Goal: Transaction & Acquisition: Purchase product/service

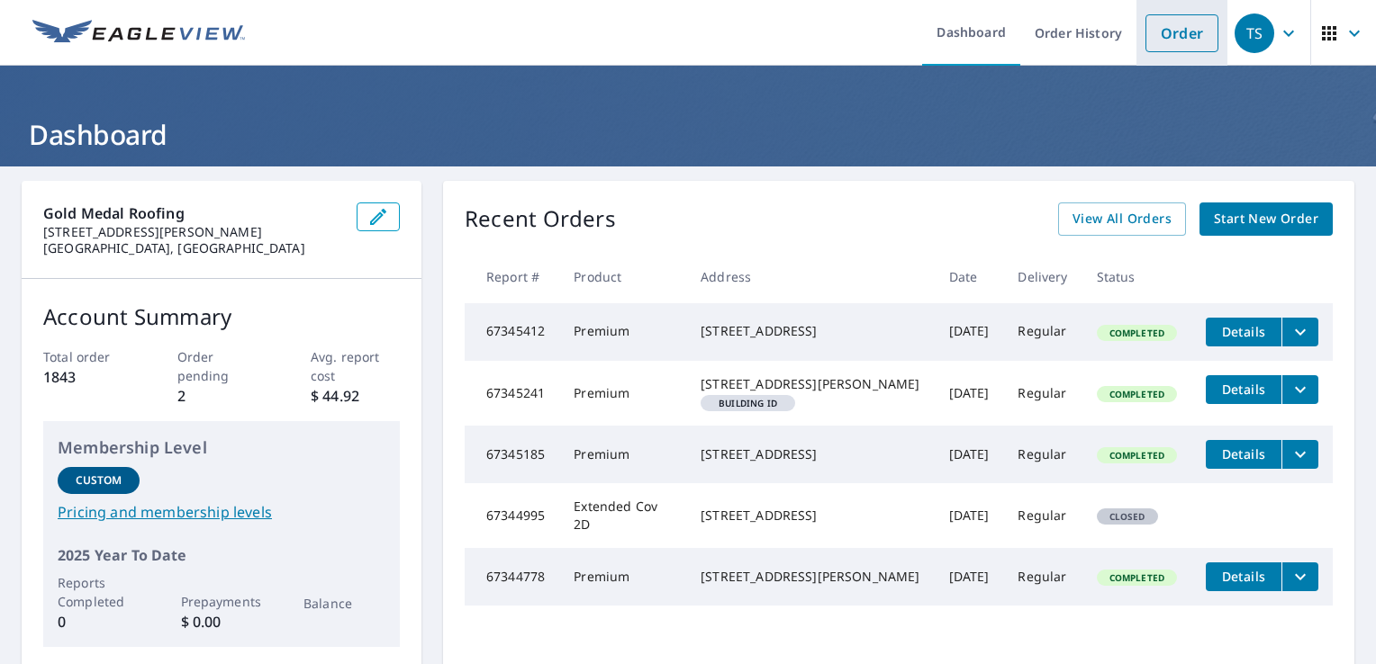
click at [1145, 23] on link "Order" at bounding box center [1181, 33] width 73 height 38
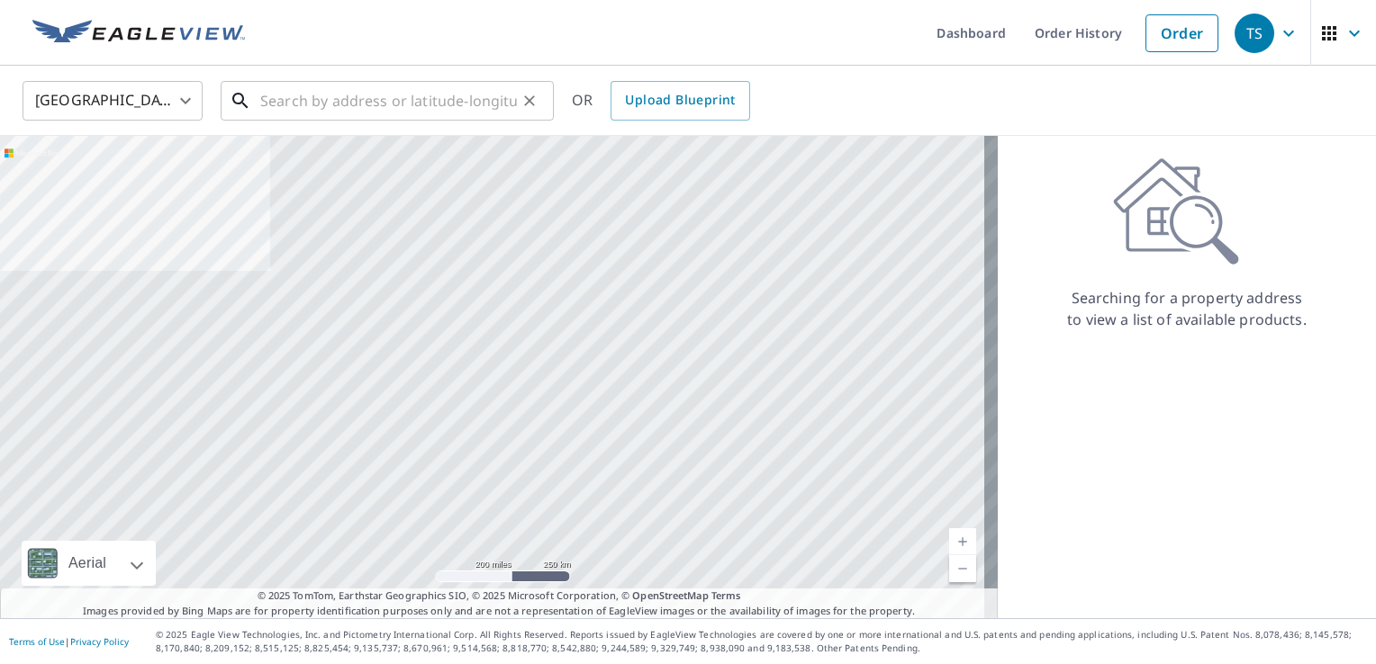
click at [384, 98] on input "text" at bounding box center [388, 101] width 257 height 50
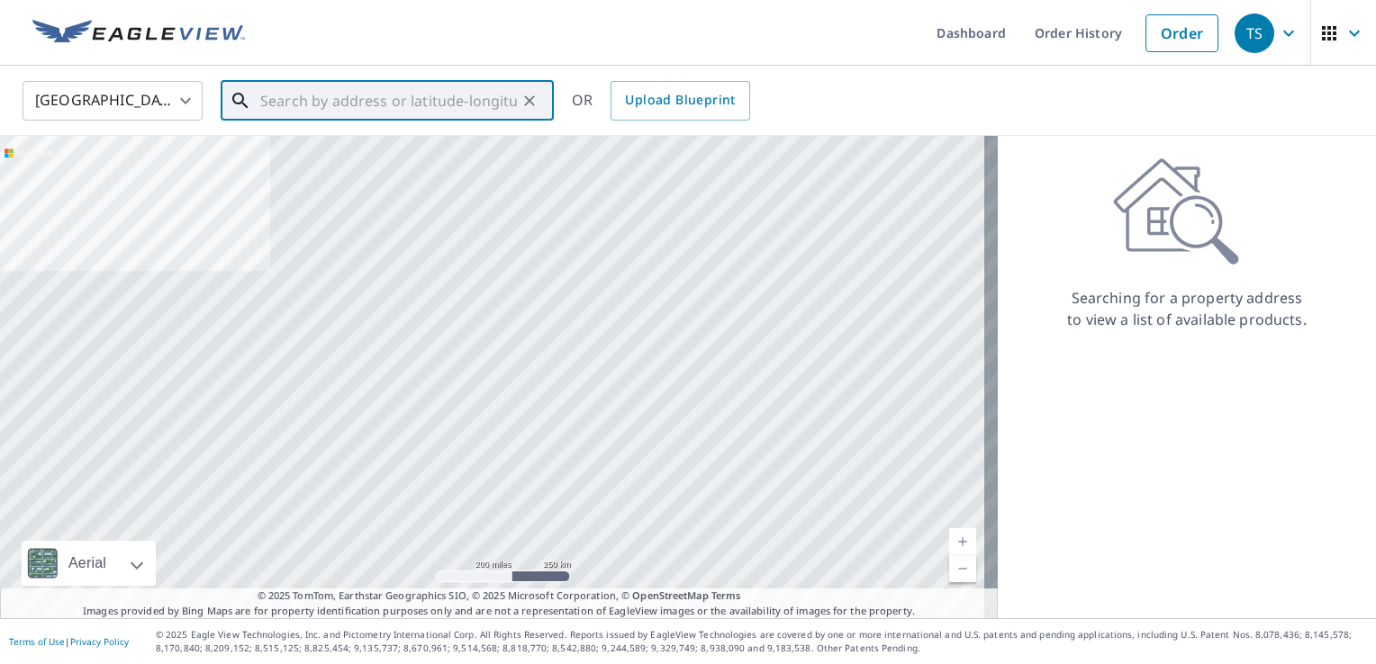
paste input "[STREET_ADDRESS]"
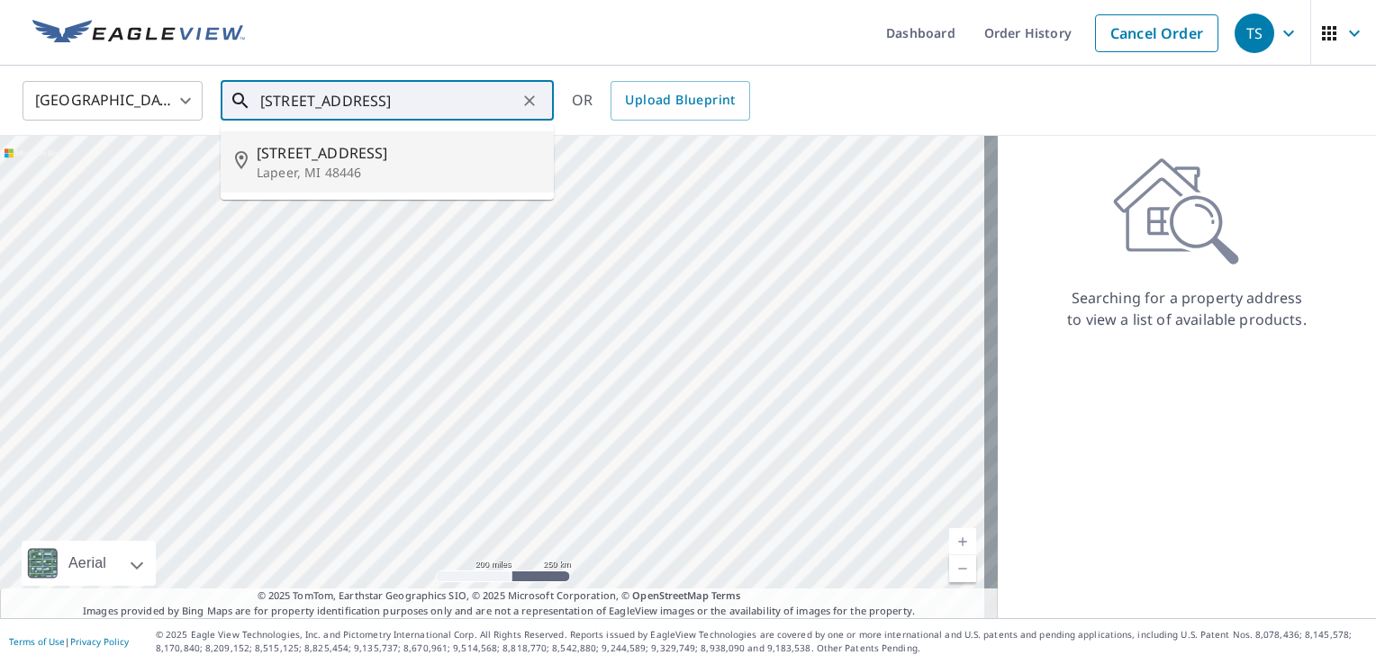
click at [313, 164] on p "Lapeer, MI 48446" at bounding box center [398, 173] width 283 height 18
type input "[STREET_ADDRESS]"
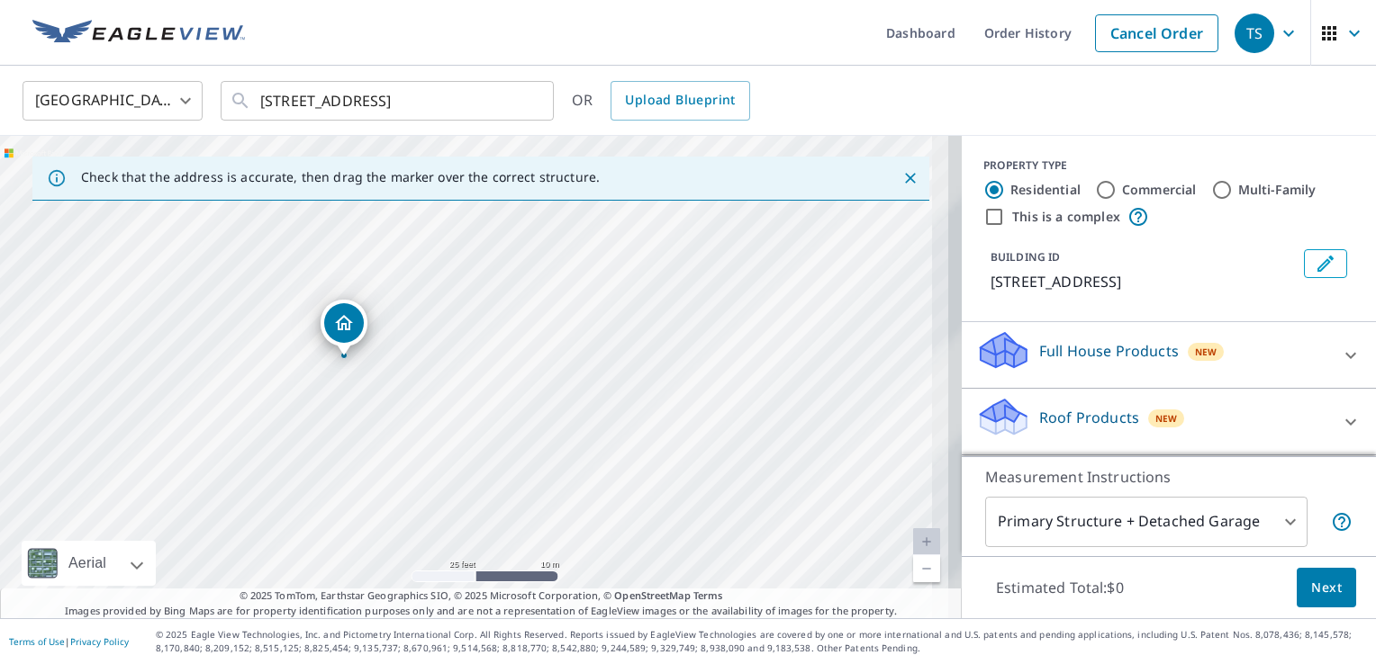
drag, startPoint x: 792, startPoint y: 375, endPoint x: 277, endPoint y: 285, distance: 522.8
click at [277, 285] on div "[STREET_ADDRESS]" at bounding box center [481, 377] width 962 height 483
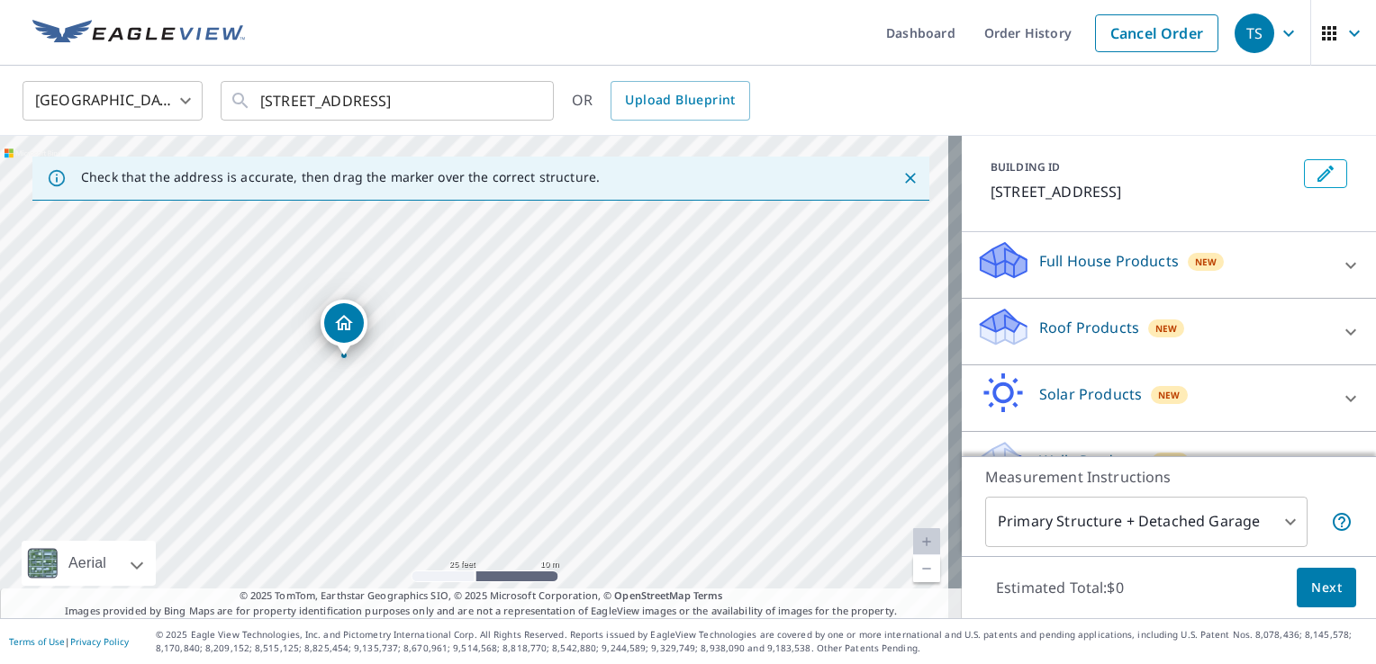
click at [1105, 314] on div "Roof Products New" at bounding box center [1152, 331] width 353 height 51
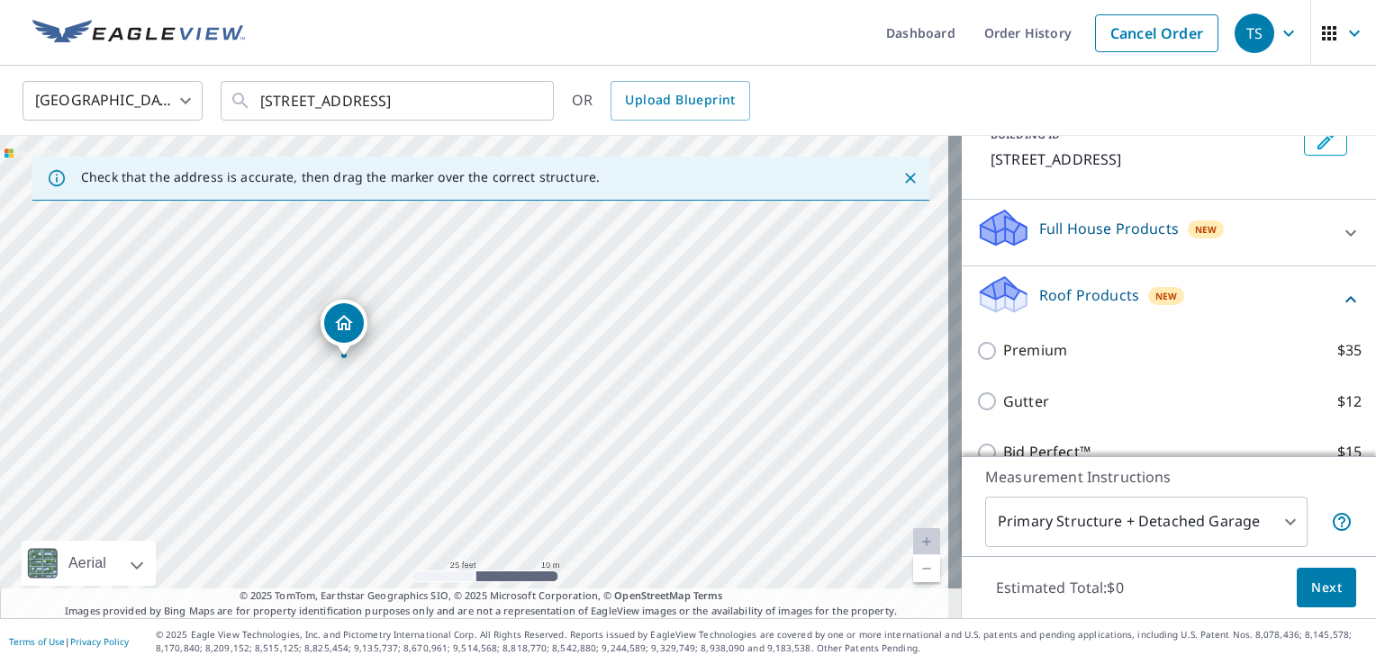
scroll to position [180, 0]
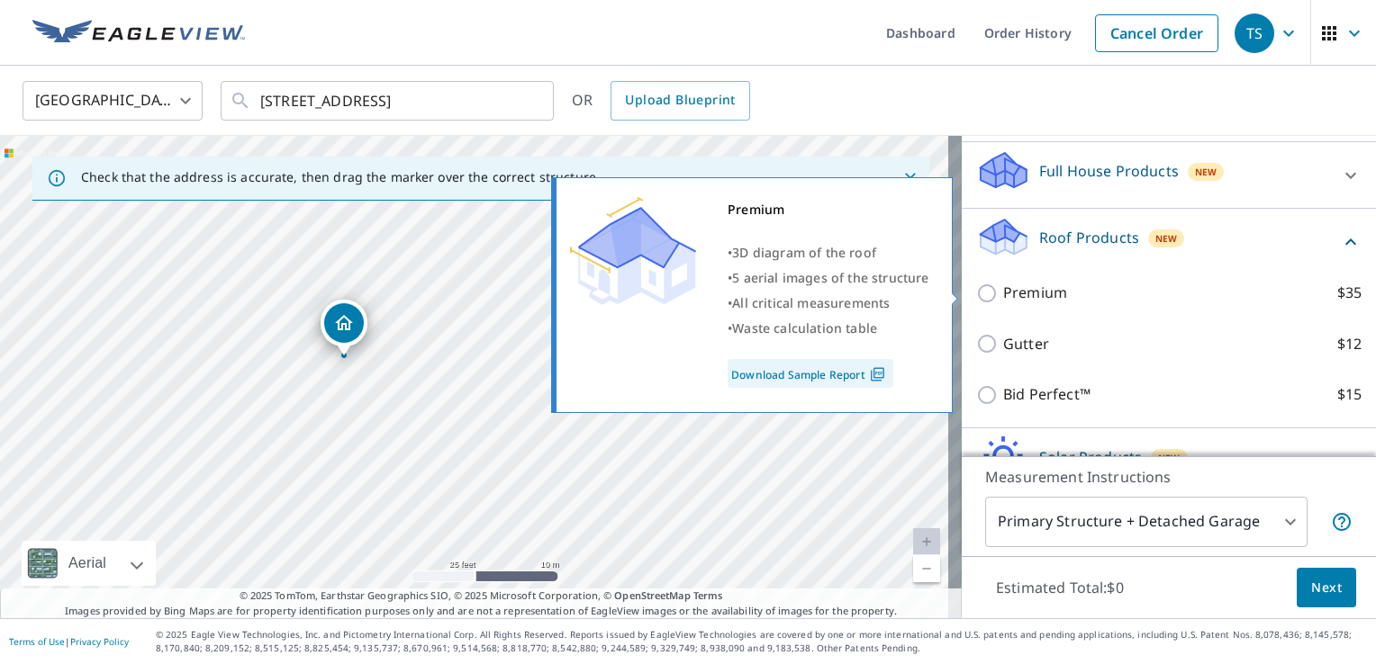
click at [1035, 297] on p "Premium" at bounding box center [1035, 293] width 64 height 23
click at [1003, 297] on input "Premium $35" at bounding box center [989, 294] width 27 height 22
checkbox input "true"
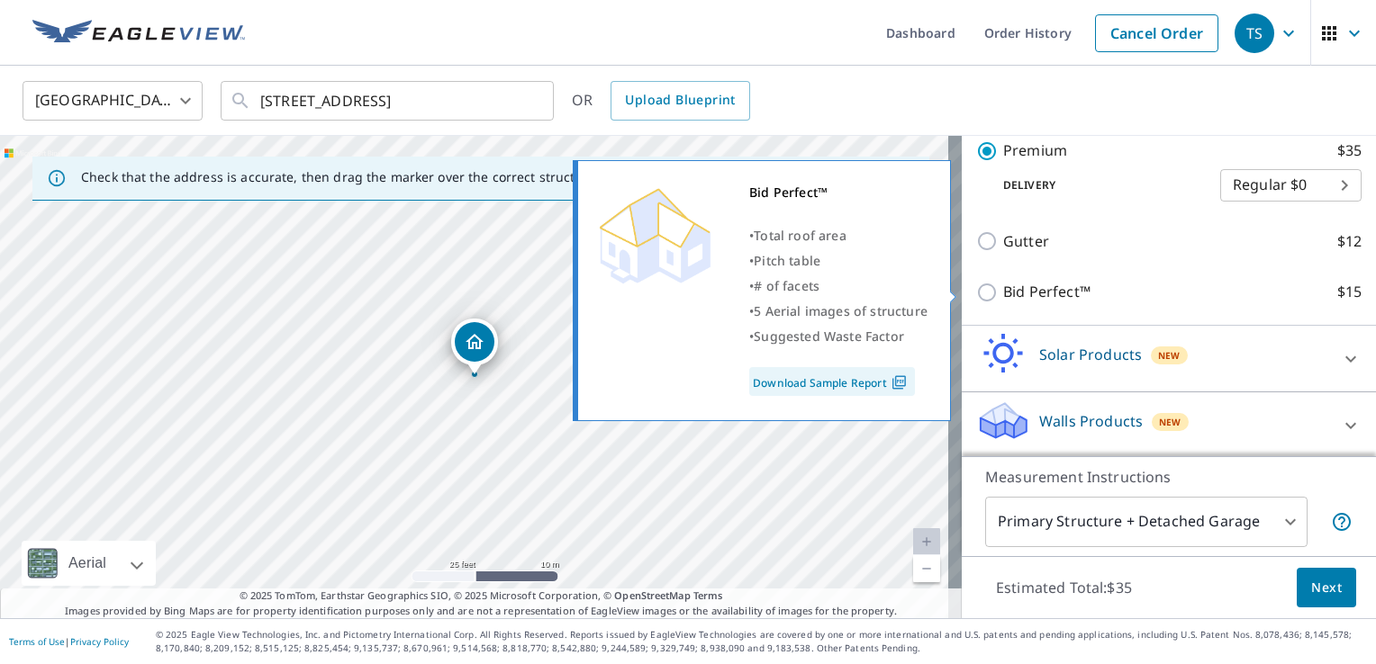
scroll to position [342, 0]
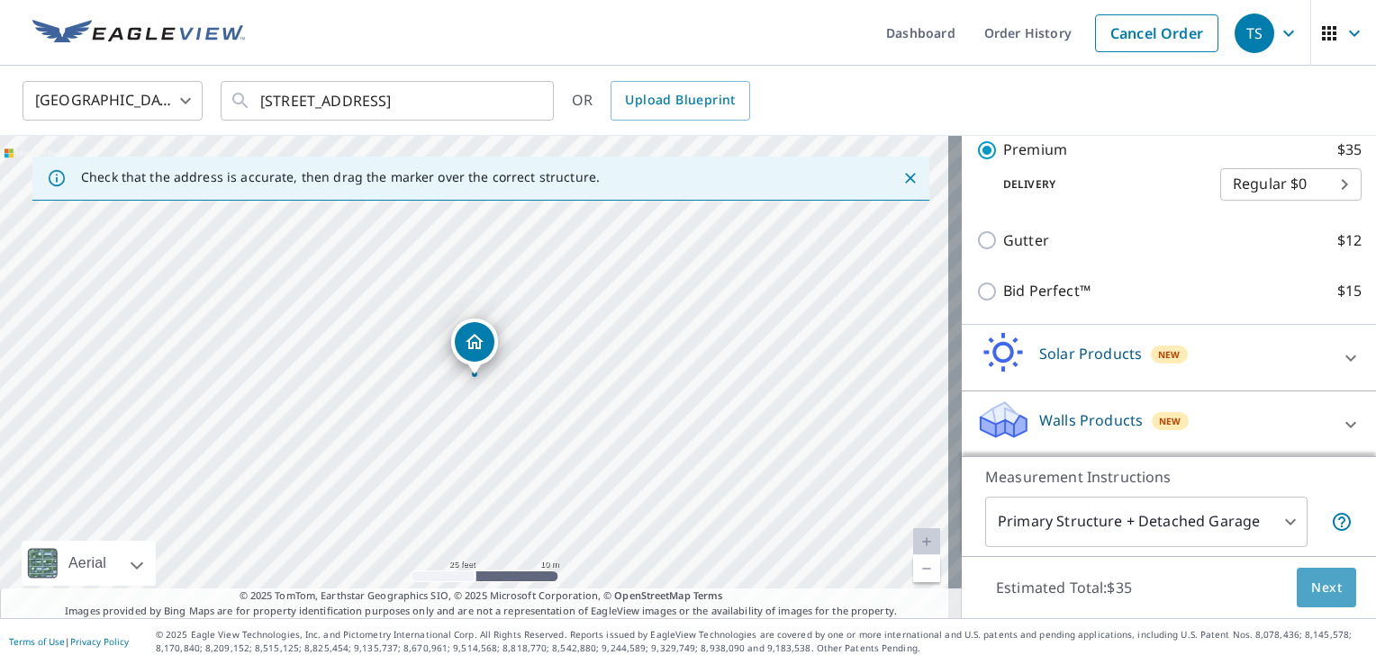
click at [1321, 589] on span "Next" at bounding box center [1326, 588] width 31 height 23
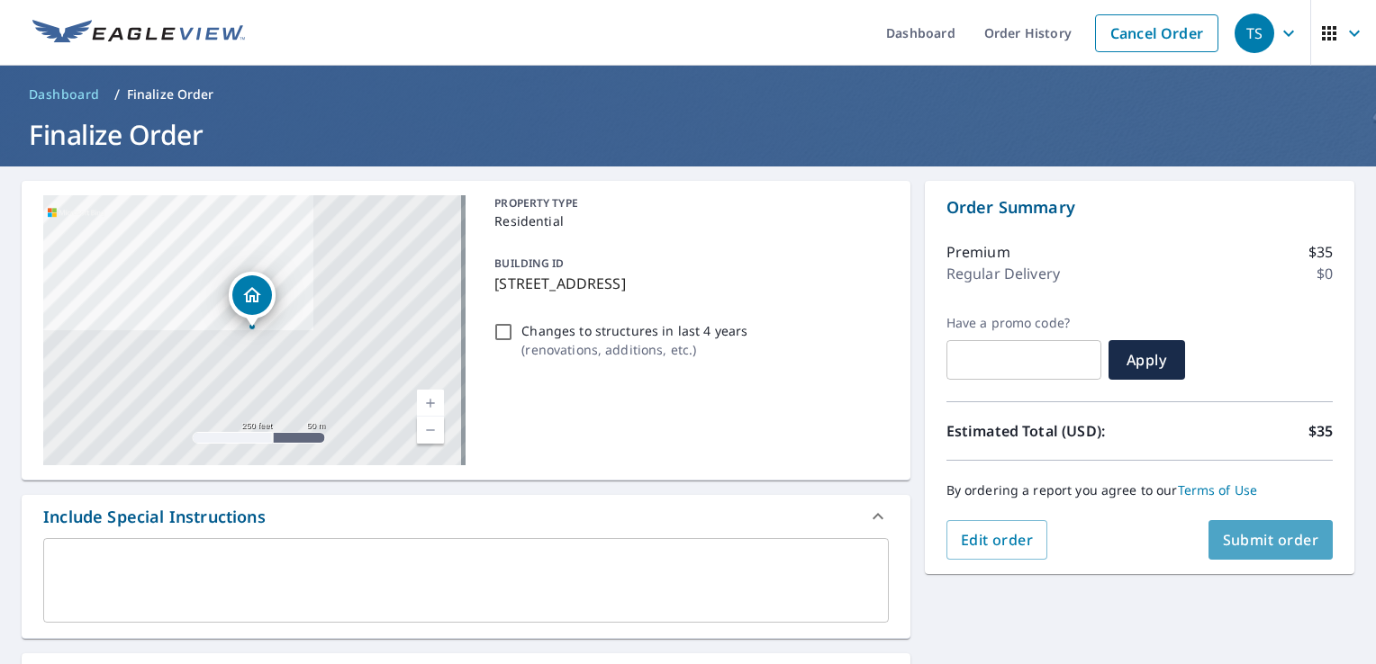
click at [1265, 530] on span "Submit order" at bounding box center [1271, 540] width 96 height 20
checkbox input "true"
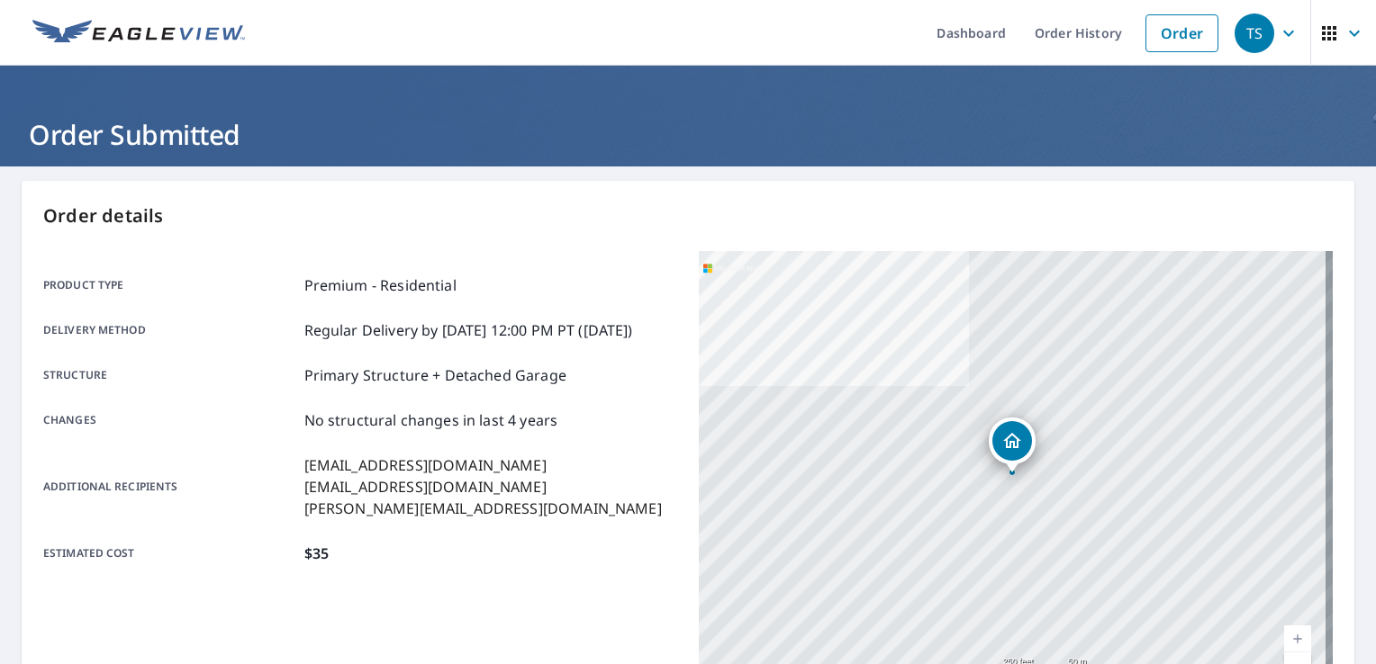
drag, startPoint x: 646, startPoint y: 222, endPoint x: 655, endPoint y: 203, distance: 20.9
click at [646, 222] on p "Order details" at bounding box center [687, 216] width 1289 height 27
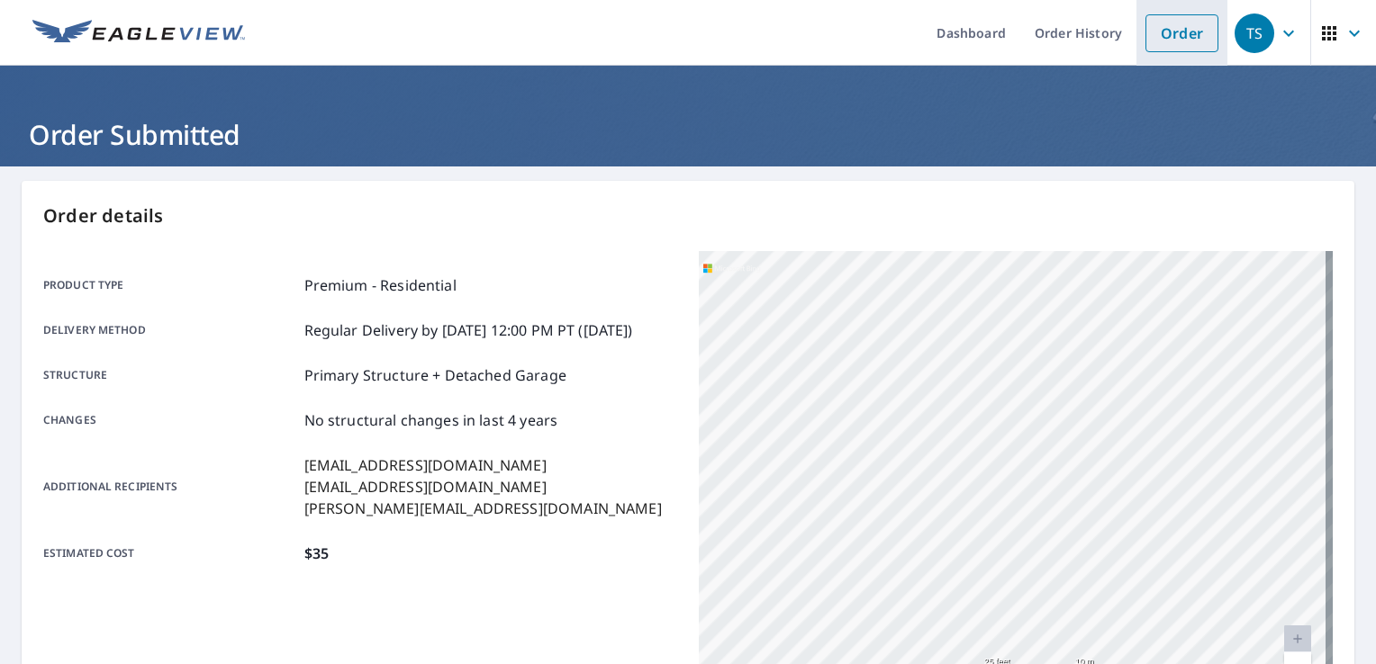
click at [1189, 22] on link "Order" at bounding box center [1181, 33] width 73 height 38
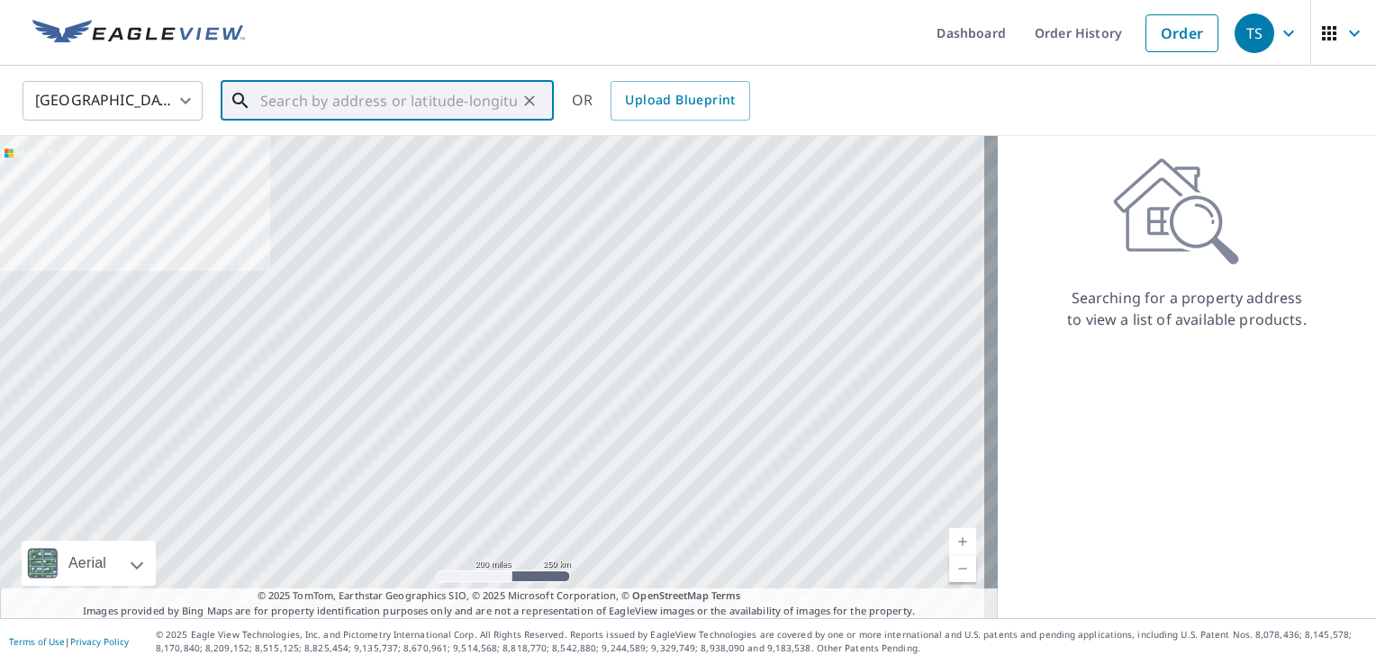
click at [365, 104] on input "text" at bounding box center [388, 101] width 257 height 50
paste input "[STREET_ADDRESS][PERSON_NAME]"
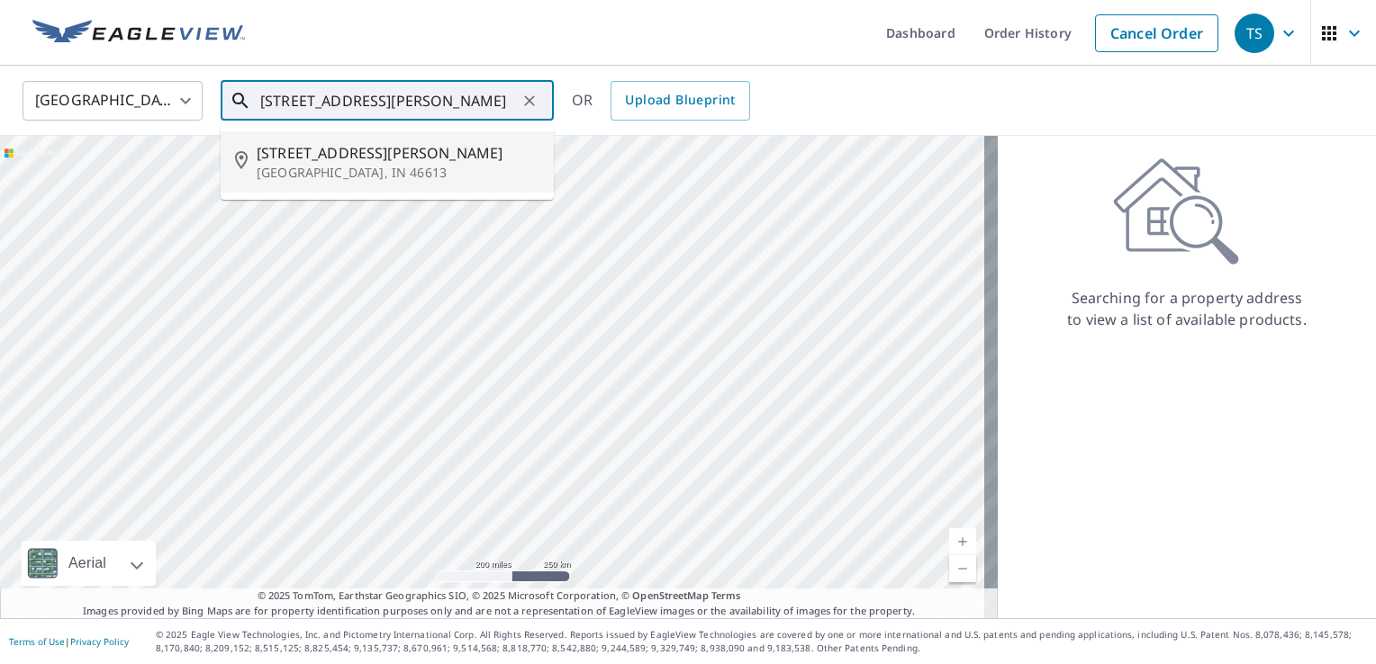
click at [339, 158] on span "[STREET_ADDRESS][PERSON_NAME]" at bounding box center [398, 153] width 283 height 22
type input "[STREET_ADDRESS][PERSON_NAME]"
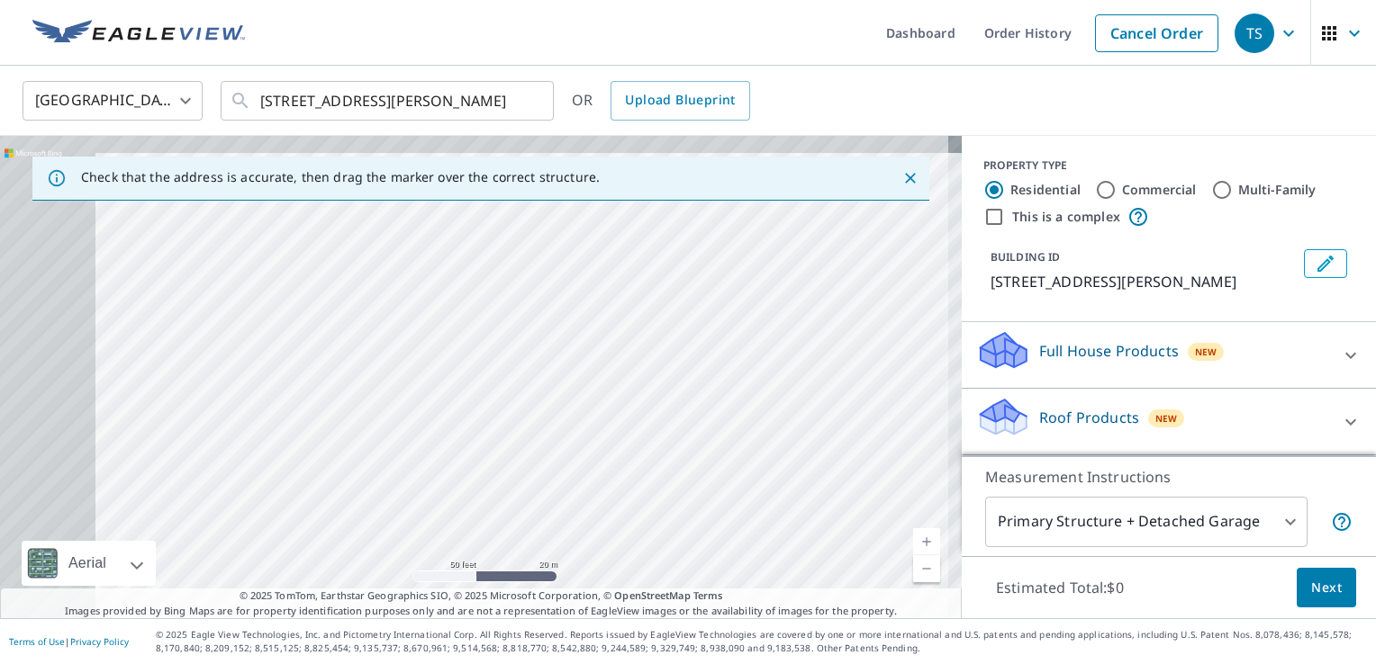
drag, startPoint x: 169, startPoint y: 271, endPoint x: 702, endPoint y: 378, distance: 543.7
click at [702, 378] on div "[STREET_ADDRESS][PERSON_NAME]" at bounding box center [481, 377] width 962 height 483
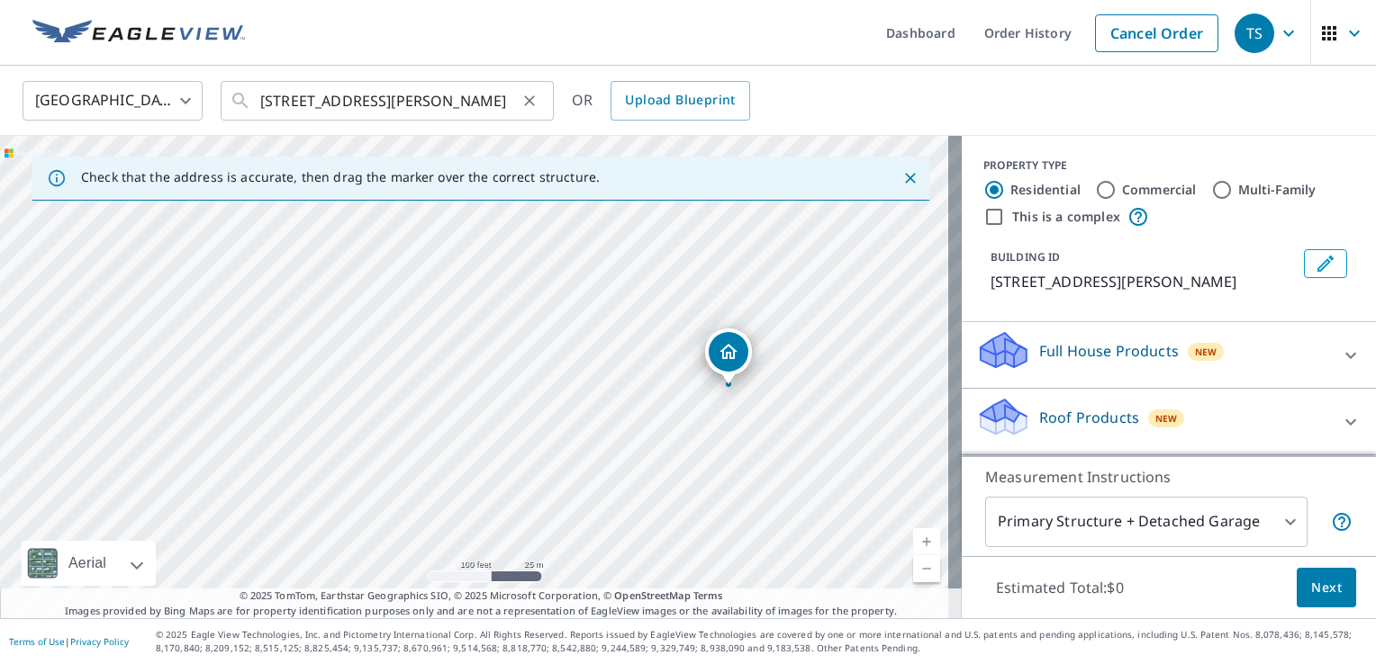
click at [537, 104] on icon "Clear" at bounding box center [529, 101] width 18 height 18
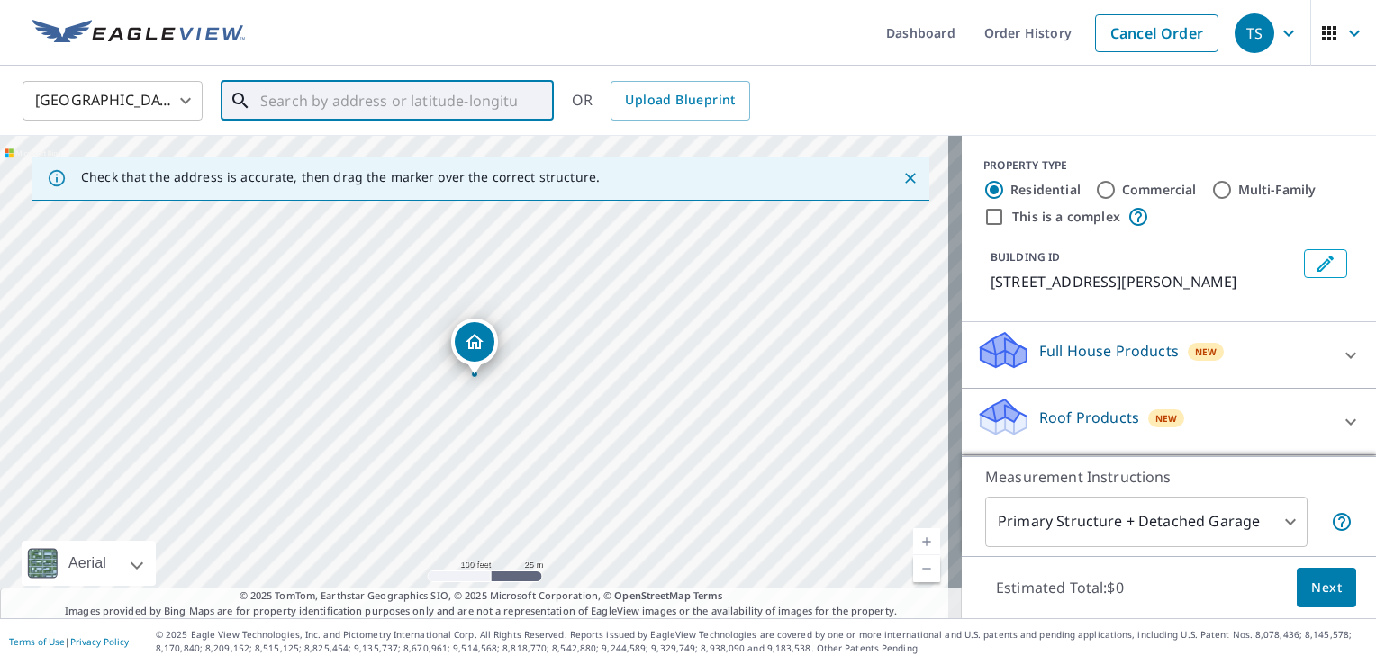
paste input "[STREET_ADDRESS][PERSON_NAME]"
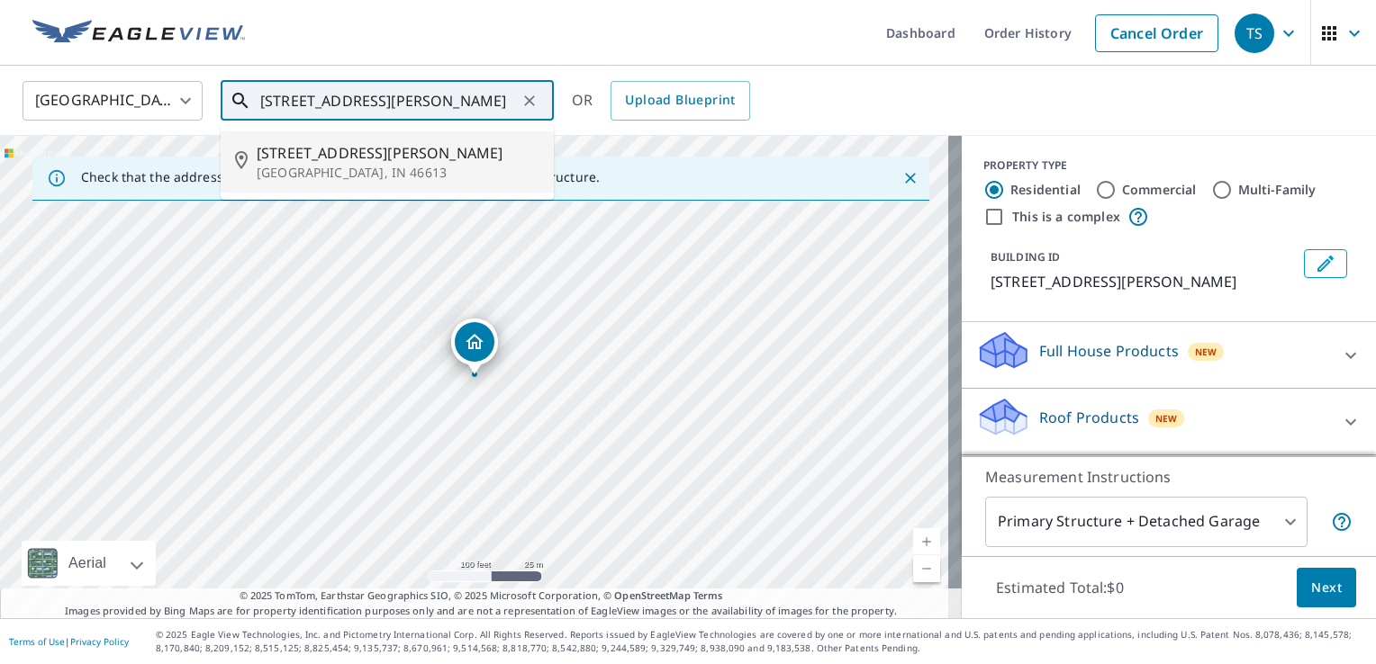
click at [360, 160] on span "[STREET_ADDRESS][PERSON_NAME]" at bounding box center [398, 153] width 283 height 22
type input "[STREET_ADDRESS][PERSON_NAME]"
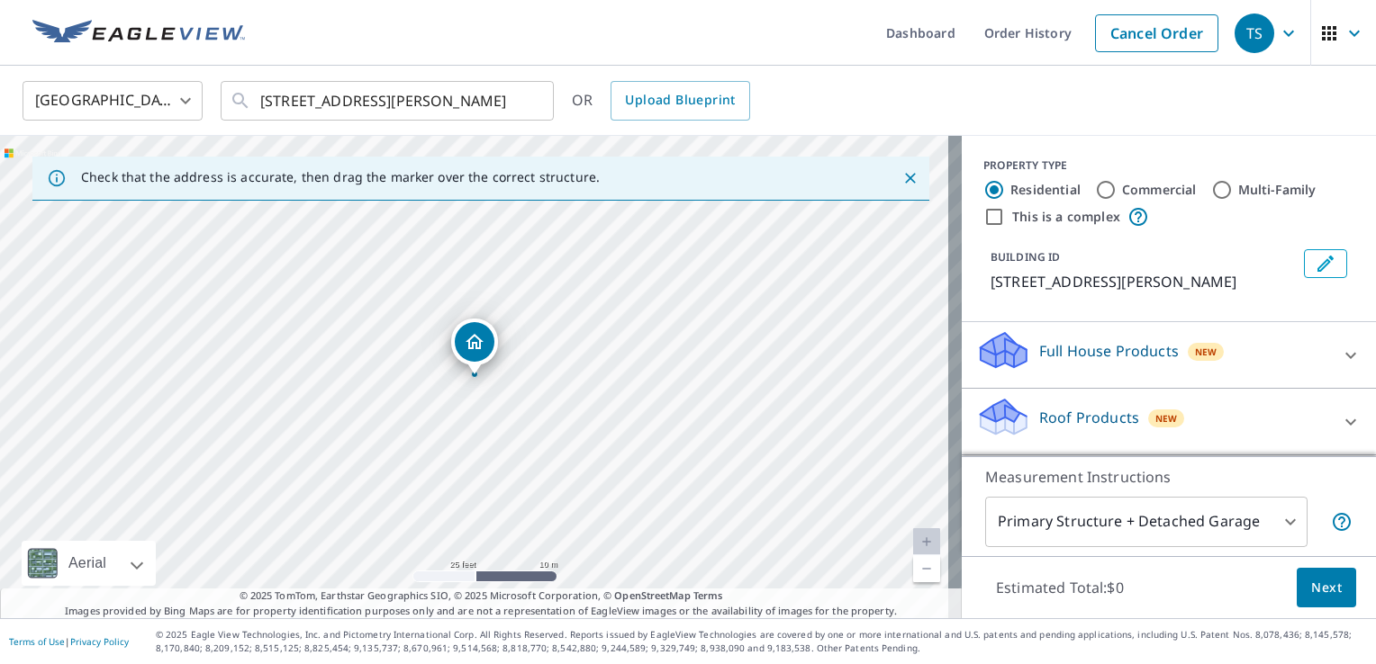
click at [480, 347] on icon "Dropped pin, building 1, Residential property, 1922 E Donald St South Bend, IN …" at bounding box center [475, 342] width 22 height 22
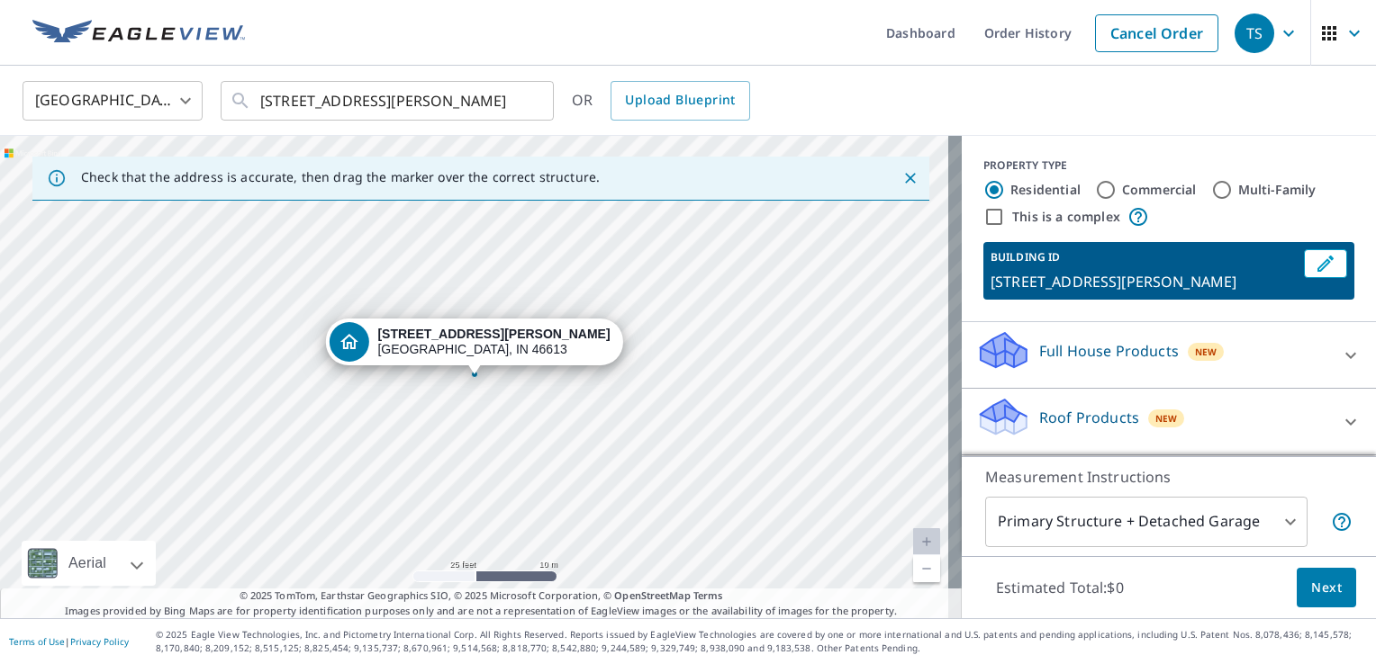
click at [1063, 402] on div "Roof Products New" at bounding box center [1152, 421] width 353 height 51
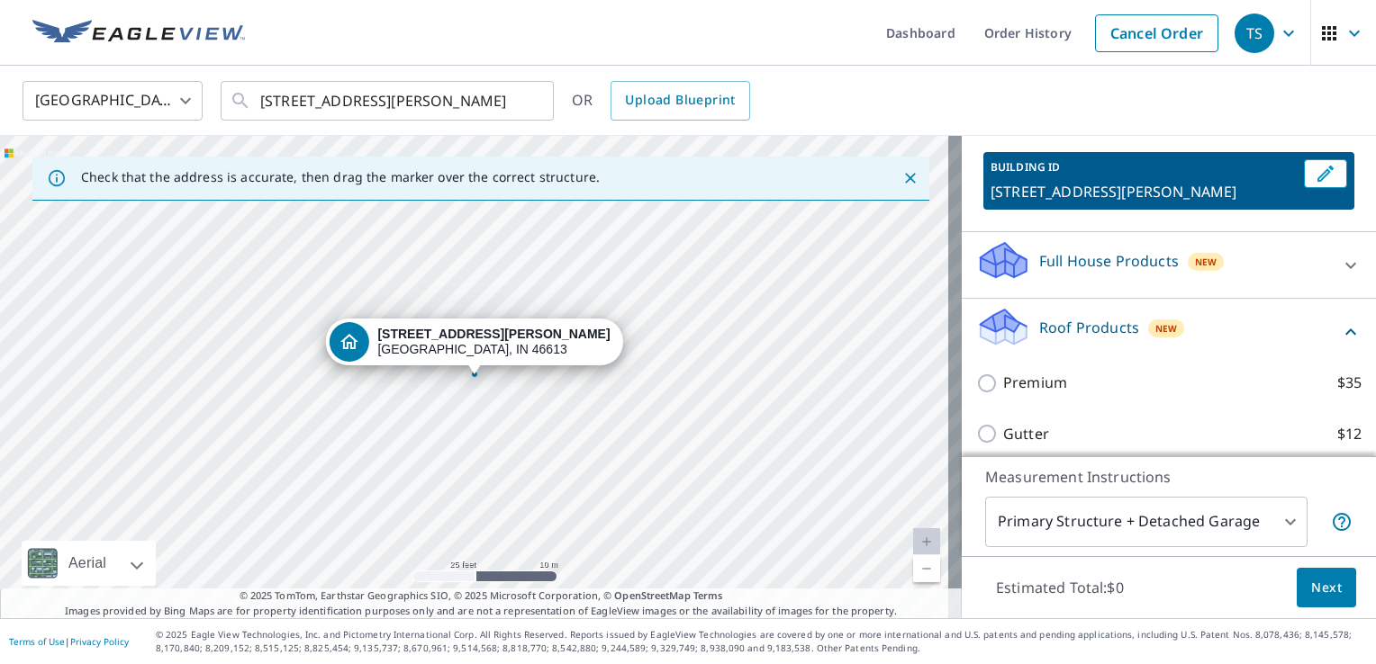
scroll to position [180, 0]
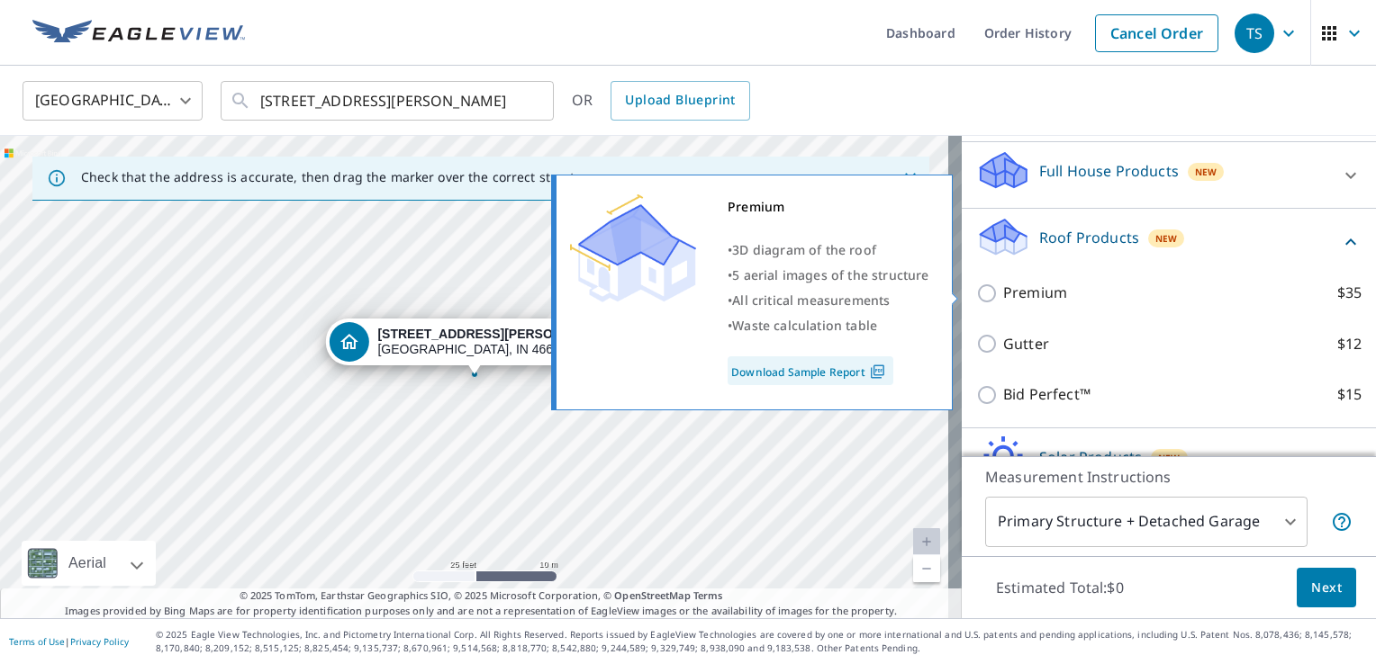
click at [1019, 285] on p "Premium" at bounding box center [1035, 293] width 64 height 23
click at [1003, 285] on input "Premium $35" at bounding box center [989, 294] width 27 height 22
checkbox input "true"
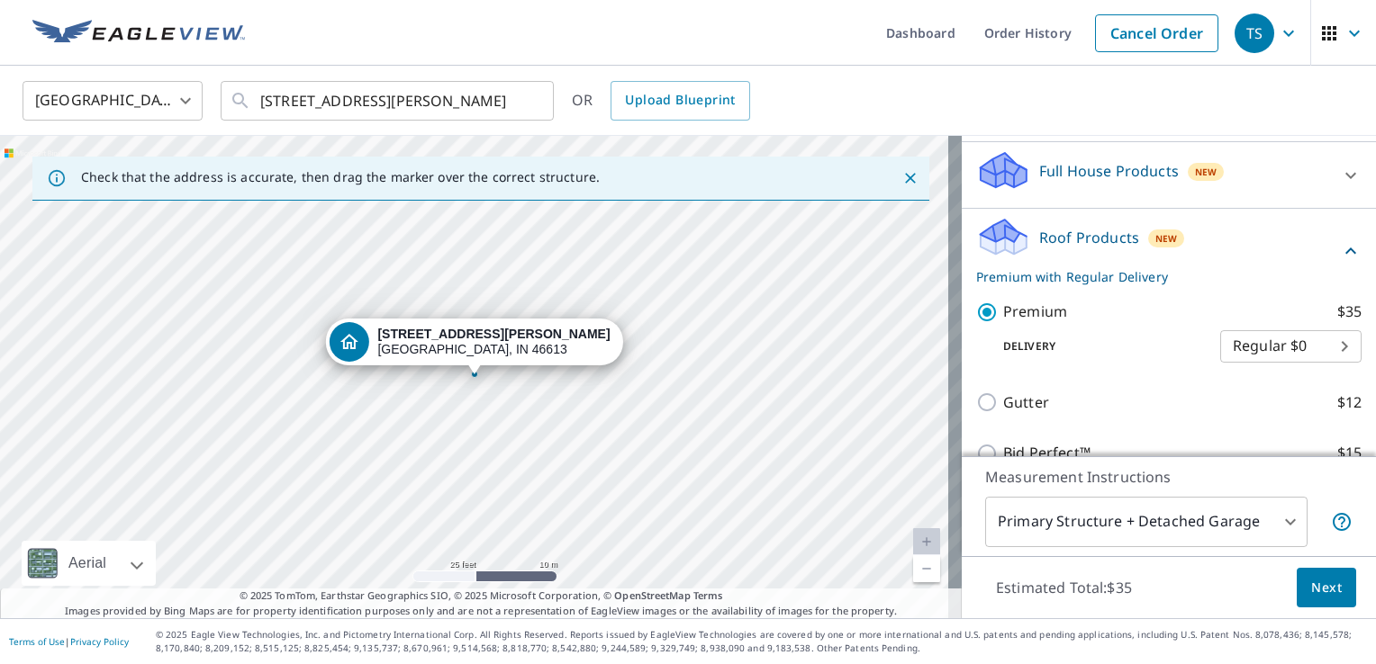
click at [1318, 582] on span "Next" at bounding box center [1326, 588] width 31 height 23
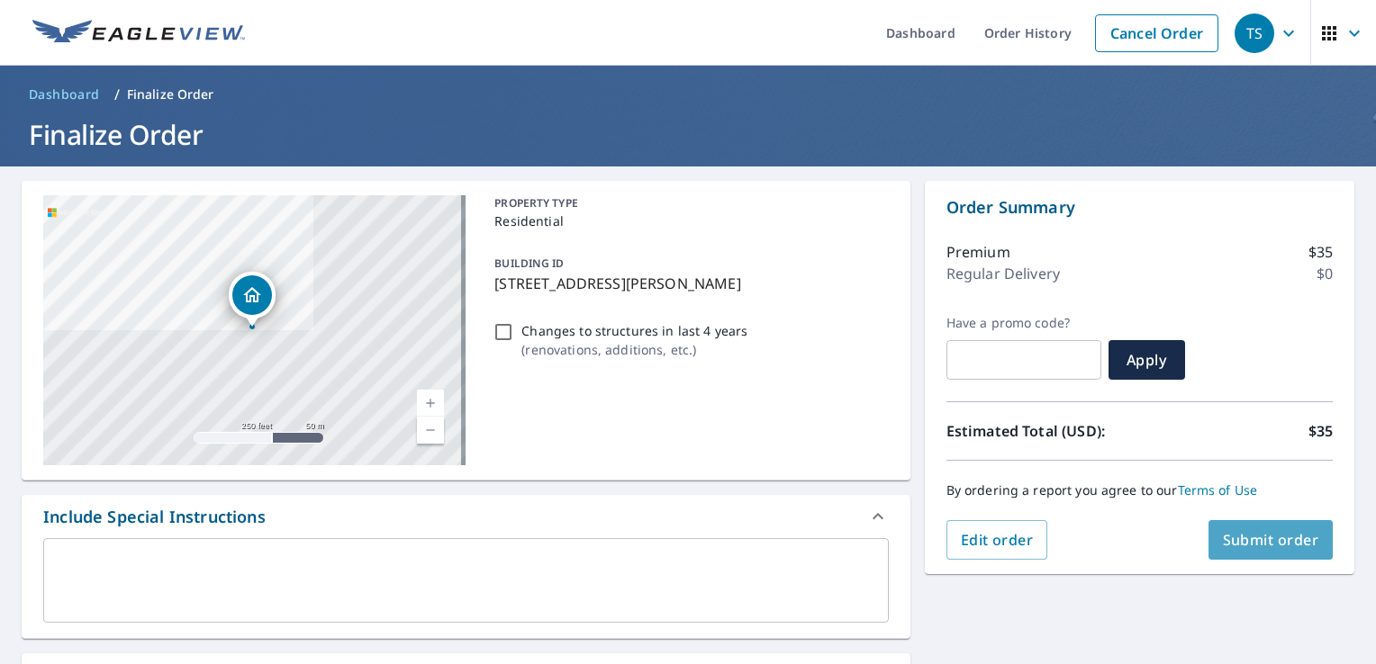
click at [1242, 542] on span "Submit order" at bounding box center [1271, 540] width 96 height 20
checkbox input "true"
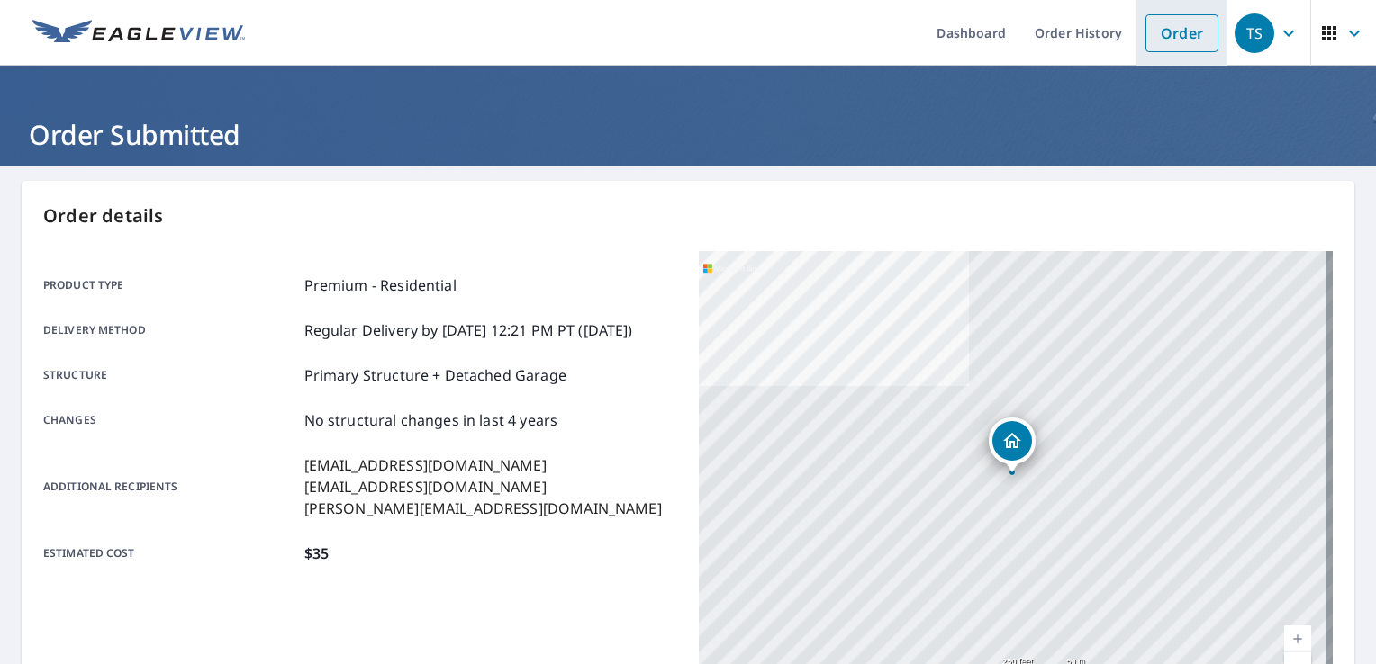
click at [1159, 46] on link "Order" at bounding box center [1181, 33] width 73 height 38
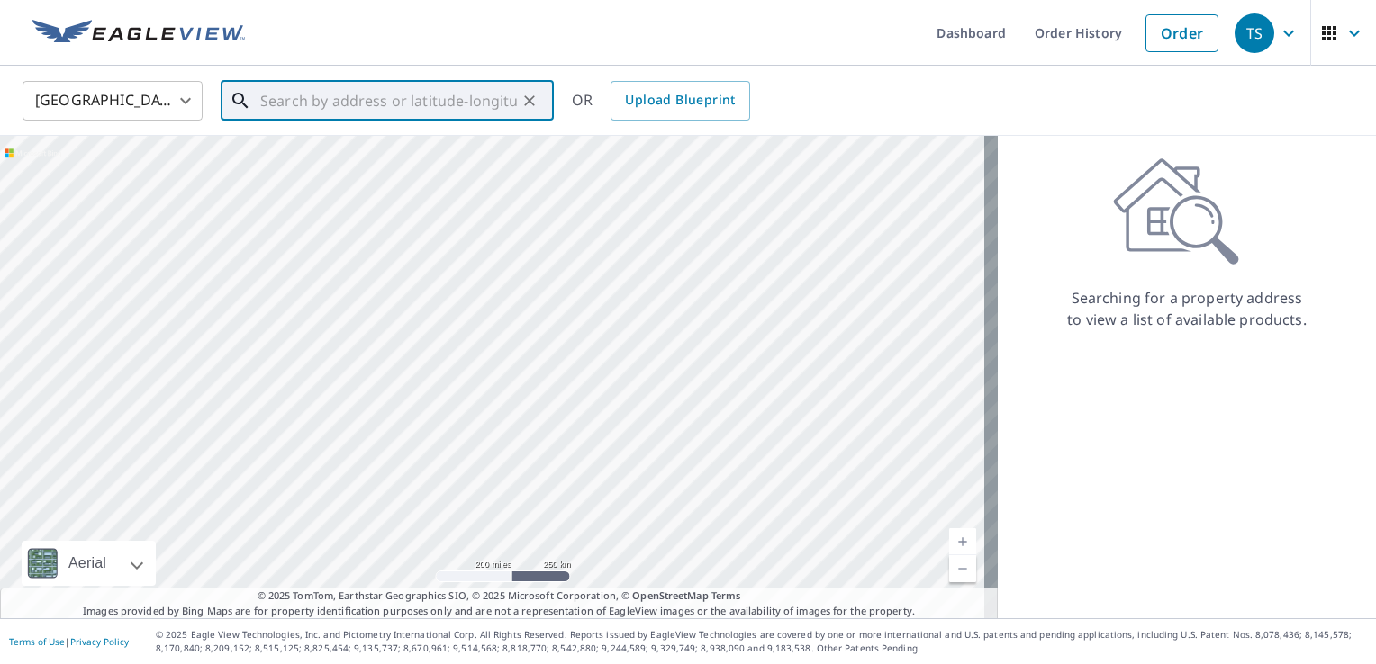
click at [429, 88] on input "text" at bounding box center [388, 101] width 257 height 50
paste input "[STREET_ADDRESS][PERSON_NAME]"
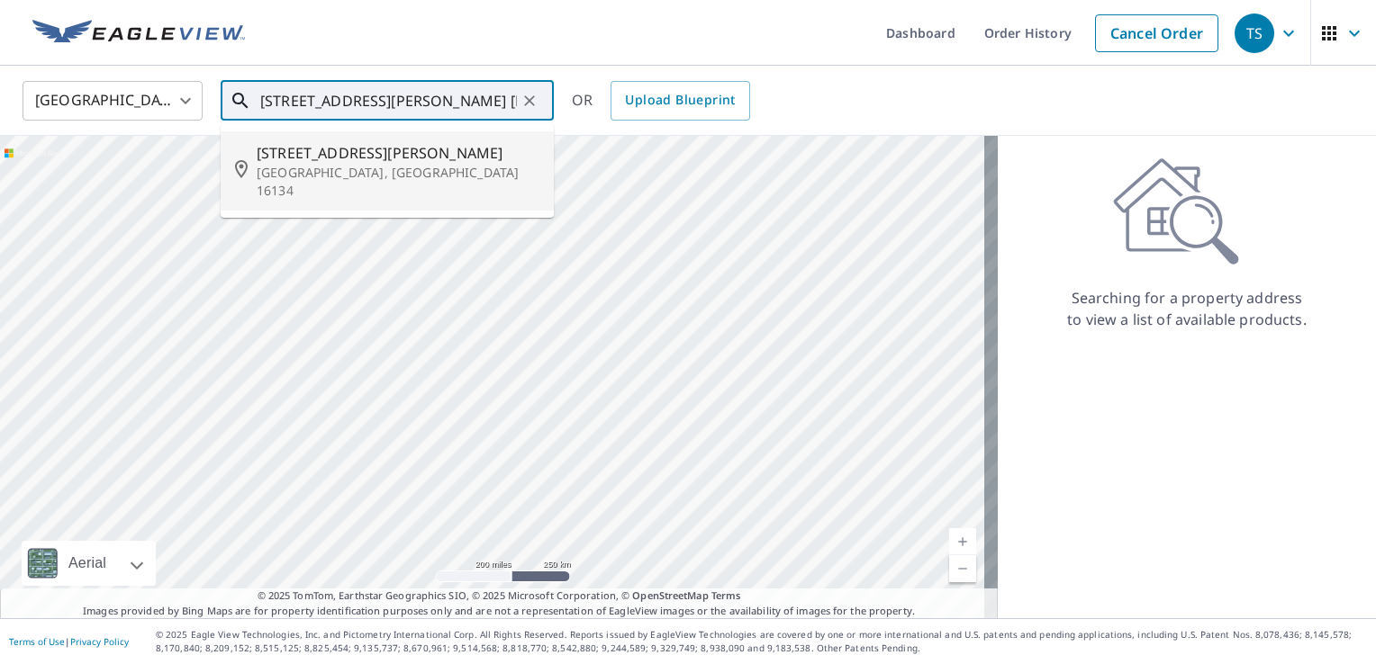
click at [483, 153] on span "[STREET_ADDRESS][PERSON_NAME]" at bounding box center [398, 153] width 283 height 22
type input "[STREET_ADDRESS][PERSON_NAME]"
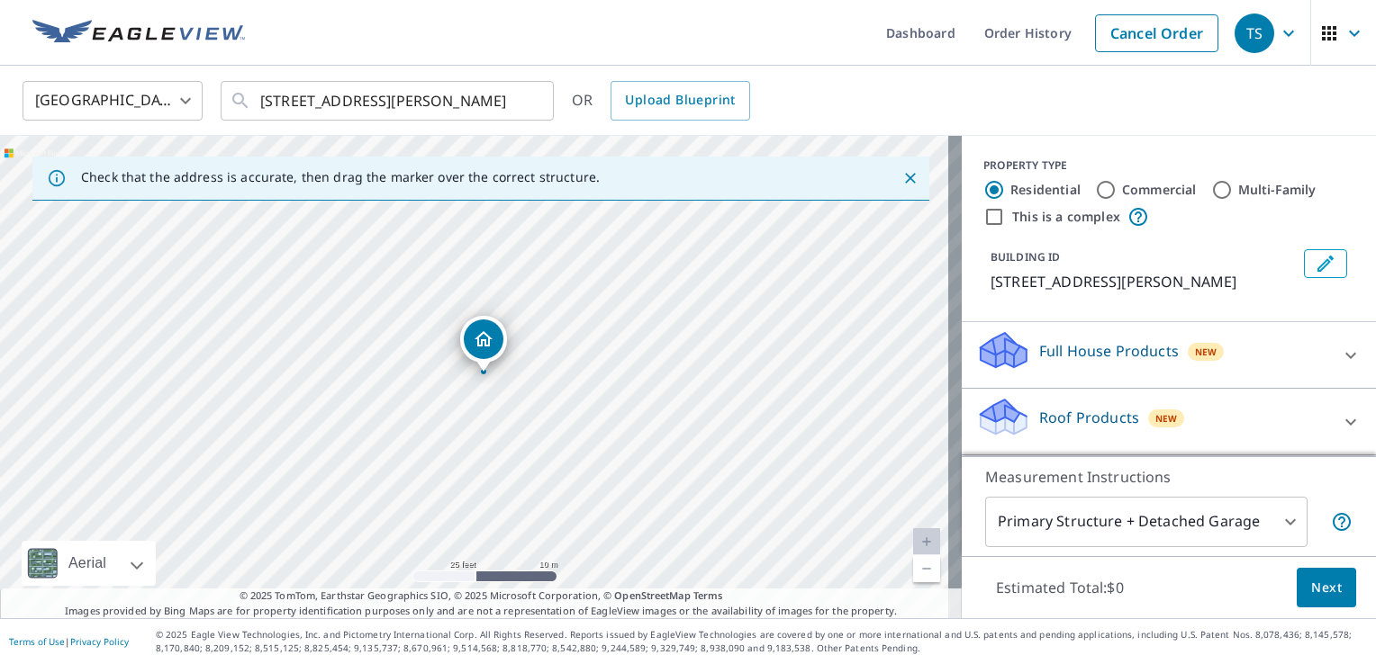
drag, startPoint x: 197, startPoint y: 430, endPoint x: 546, endPoint y: 375, distance: 352.7
click at [546, 375] on div "[STREET_ADDRESS][PERSON_NAME]" at bounding box center [481, 377] width 962 height 483
click at [1061, 355] on p "Full House Products" at bounding box center [1109, 351] width 140 height 22
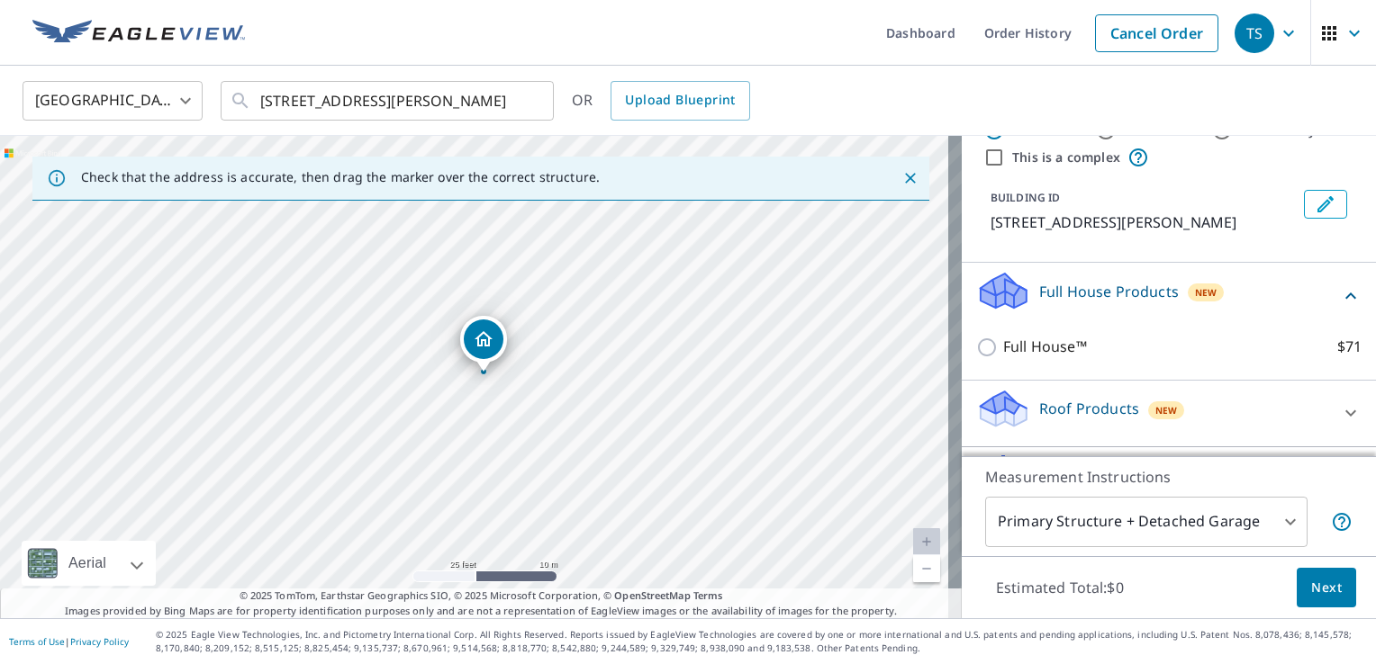
scroll to position [90, 0]
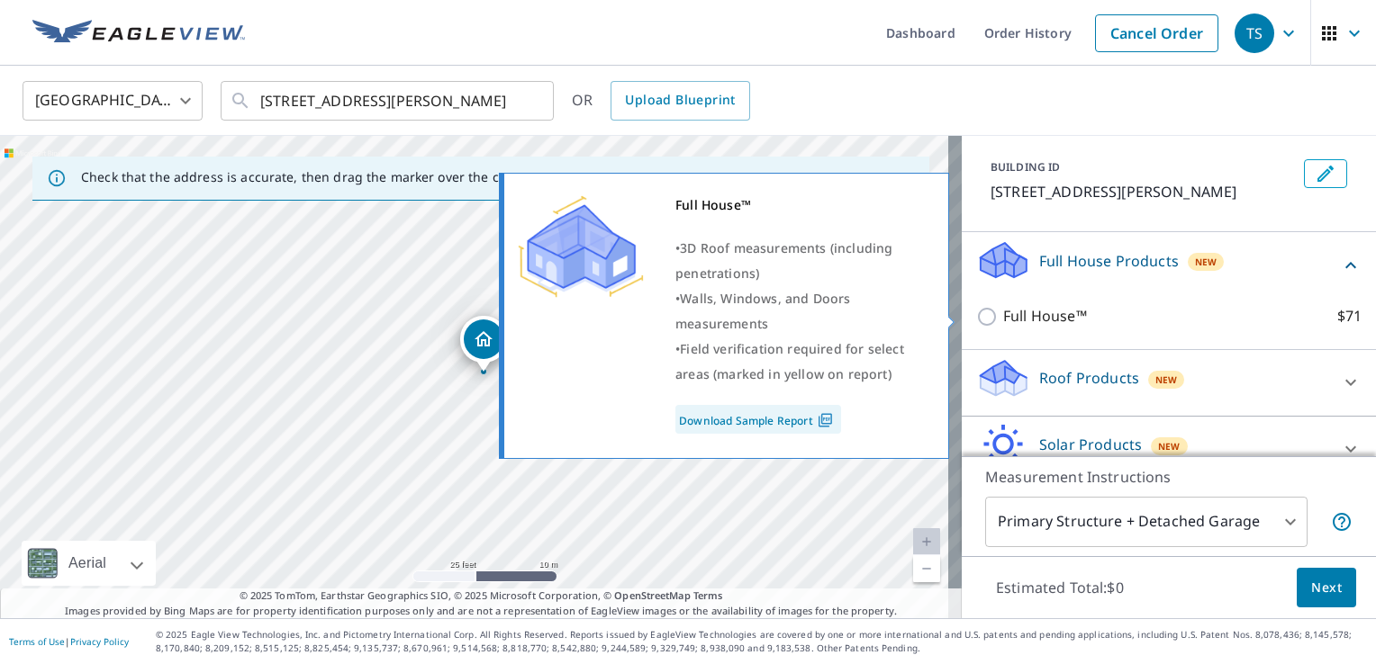
click at [1055, 317] on p "Full House™" at bounding box center [1045, 316] width 84 height 23
click at [1003, 317] on input "Full House™ $71" at bounding box center [989, 317] width 27 height 22
checkbox input "true"
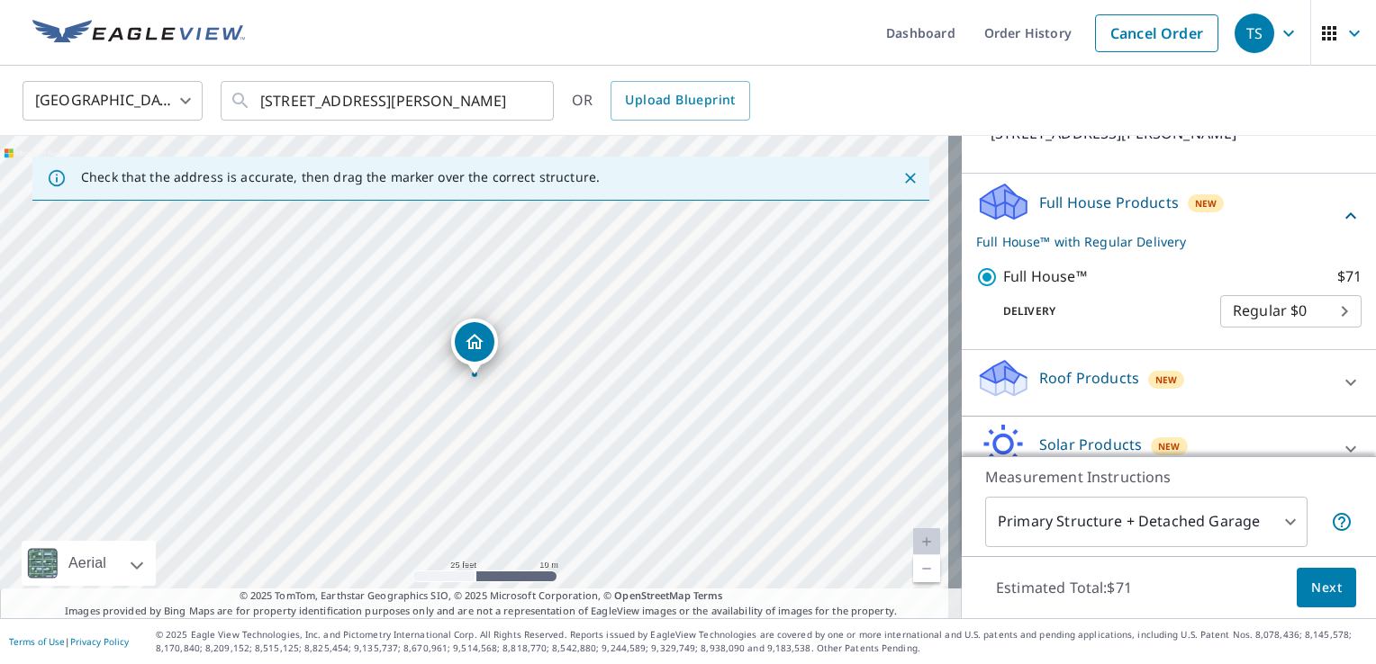
scroll to position [239, 0]
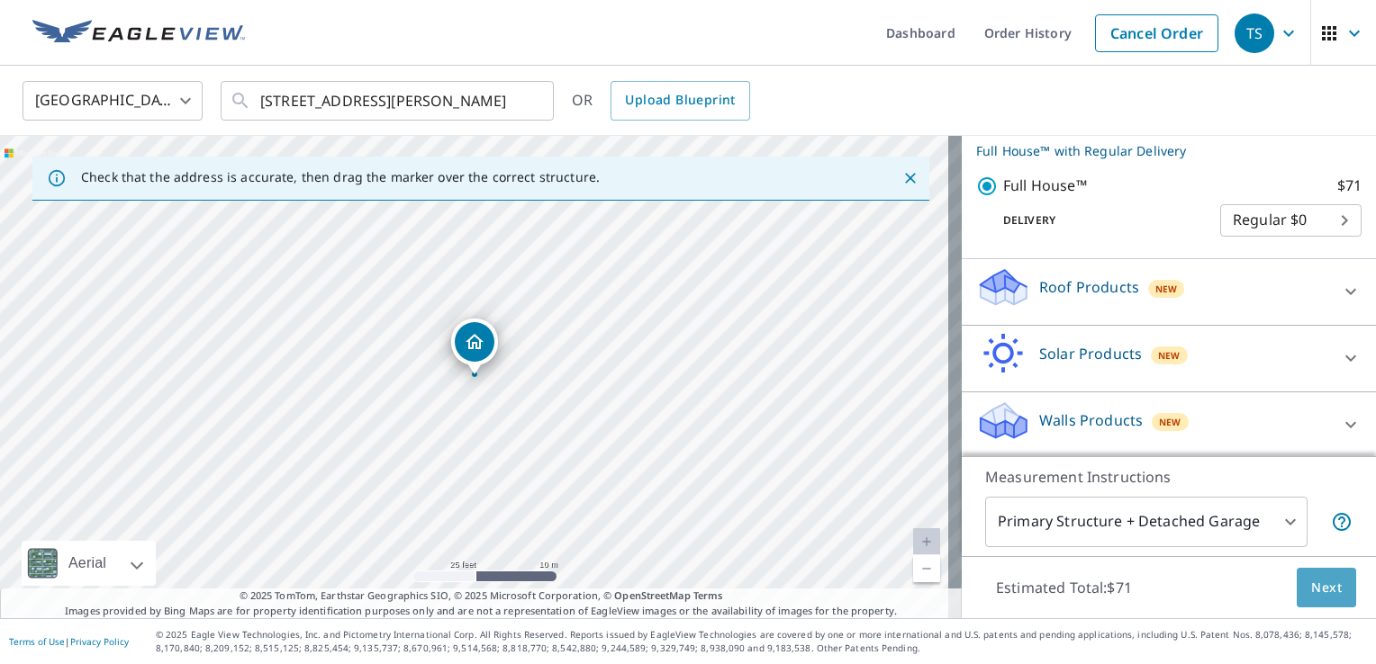
click at [1321, 590] on span "Next" at bounding box center [1326, 588] width 31 height 23
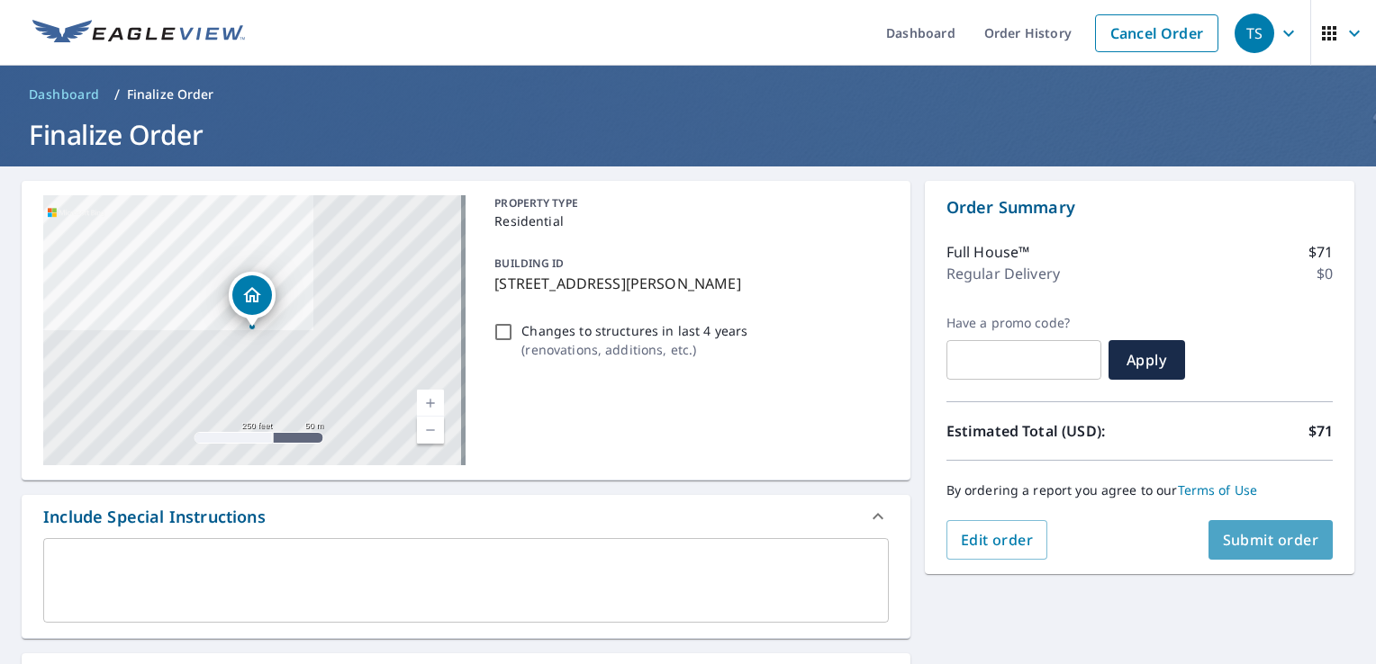
click at [1266, 544] on span "Submit order" at bounding box center [1271, 540] width 96 height 20
checkbox input "true"
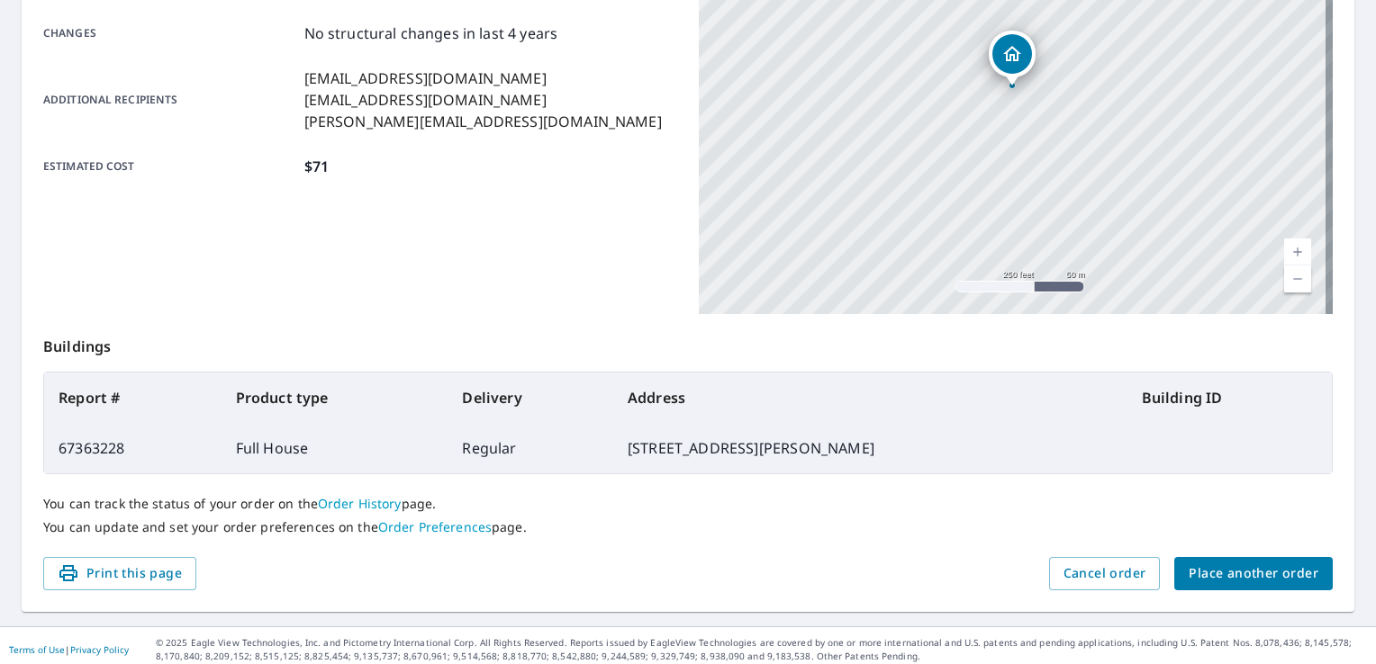
scroll to position [393, 0]
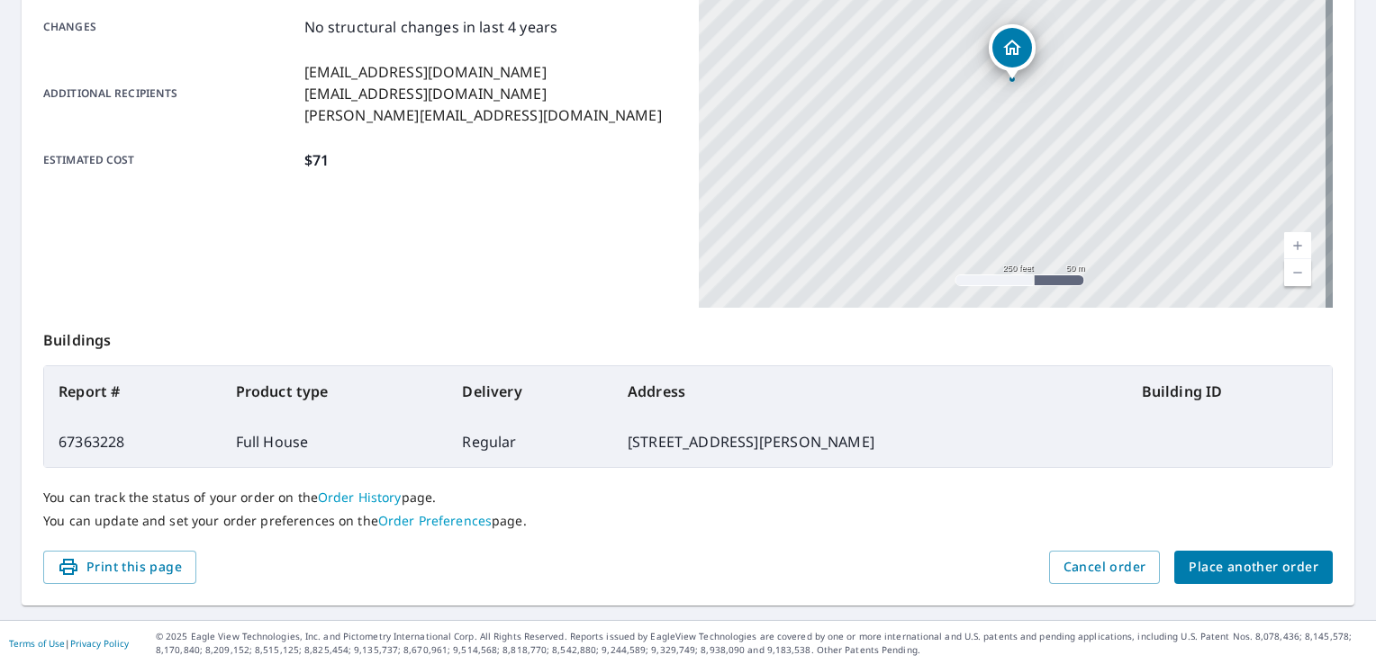
drag, startPoint x: 834, startPoint y: 443, endPoint x: 617, endPoint y: 445, distance: 217.0
click at [617, 445] on td "[STREET_ADDRESS][PERSON_NAME]" at bounding box center [870, 442] width 514 height 50
copy td "[STREET_ADDRESS][PERSON_NAME]"
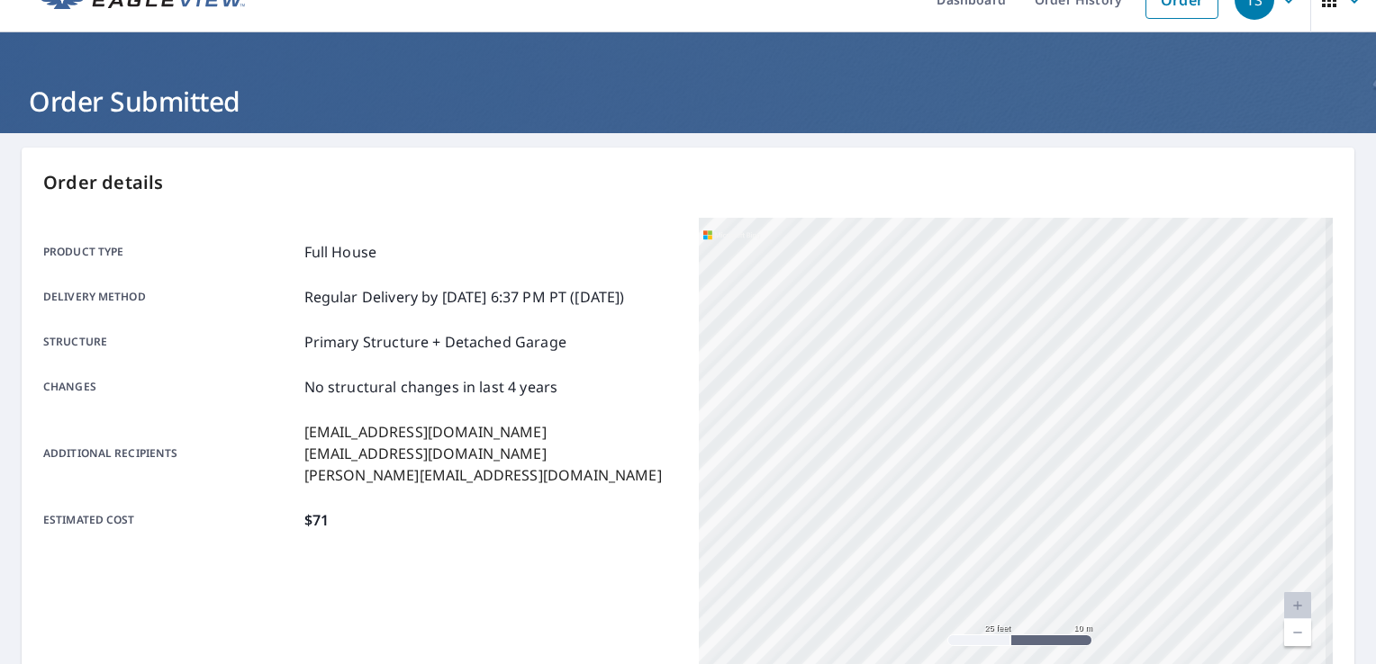
scroll to position [0, 0]
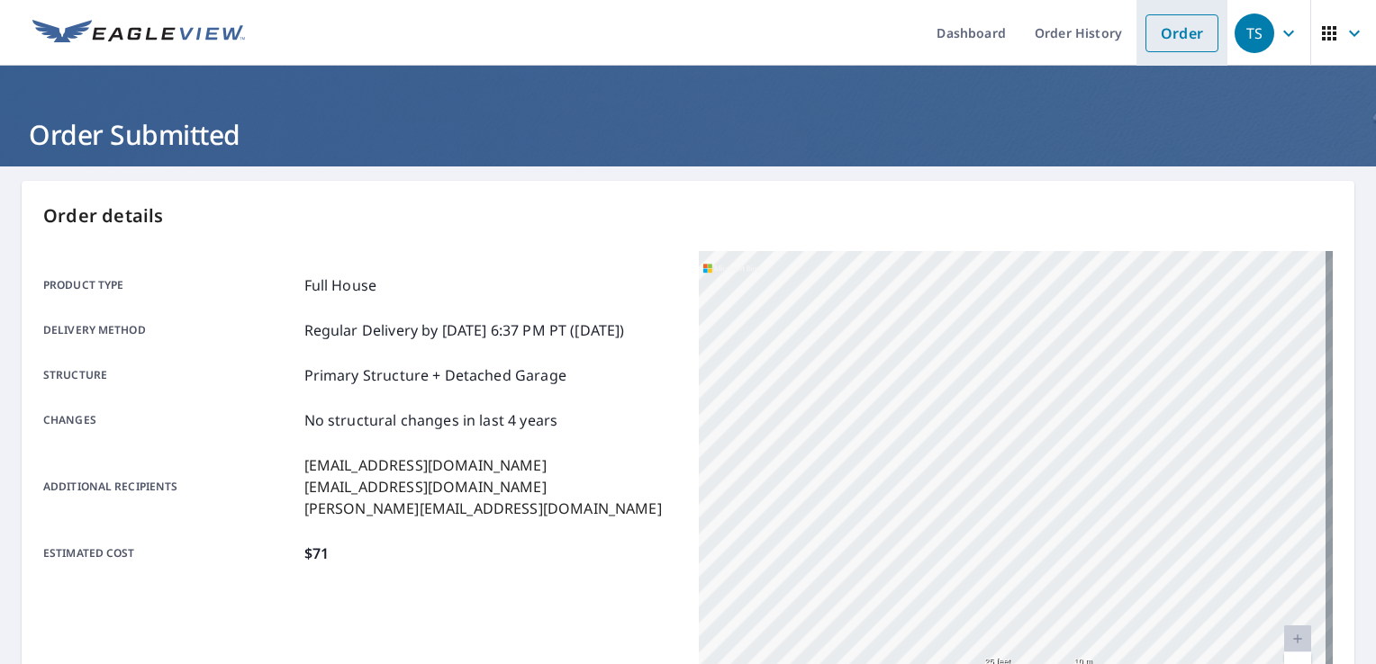
click at [1179, 41] on link "Order" at bounding box center [1181, 33] width 73 height 38
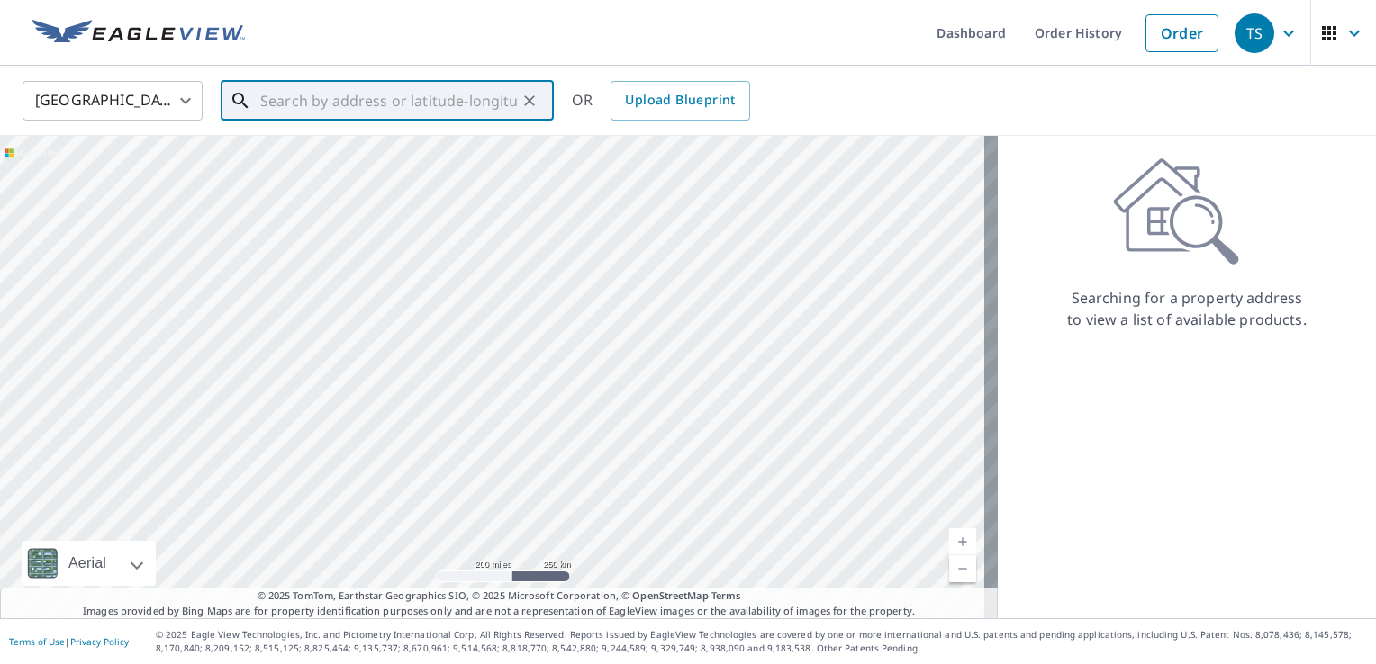
click at [425, 87] on input "text" at bounding box center [388, 101] width 257 height 50
paste input "[STREET_ADDRESS][PERSON_NAME]"
click at [413, 100] on input "[STREET_ADDRESS][PERSON_NAME]" at bounding box center [388, 101] width 257 height 50
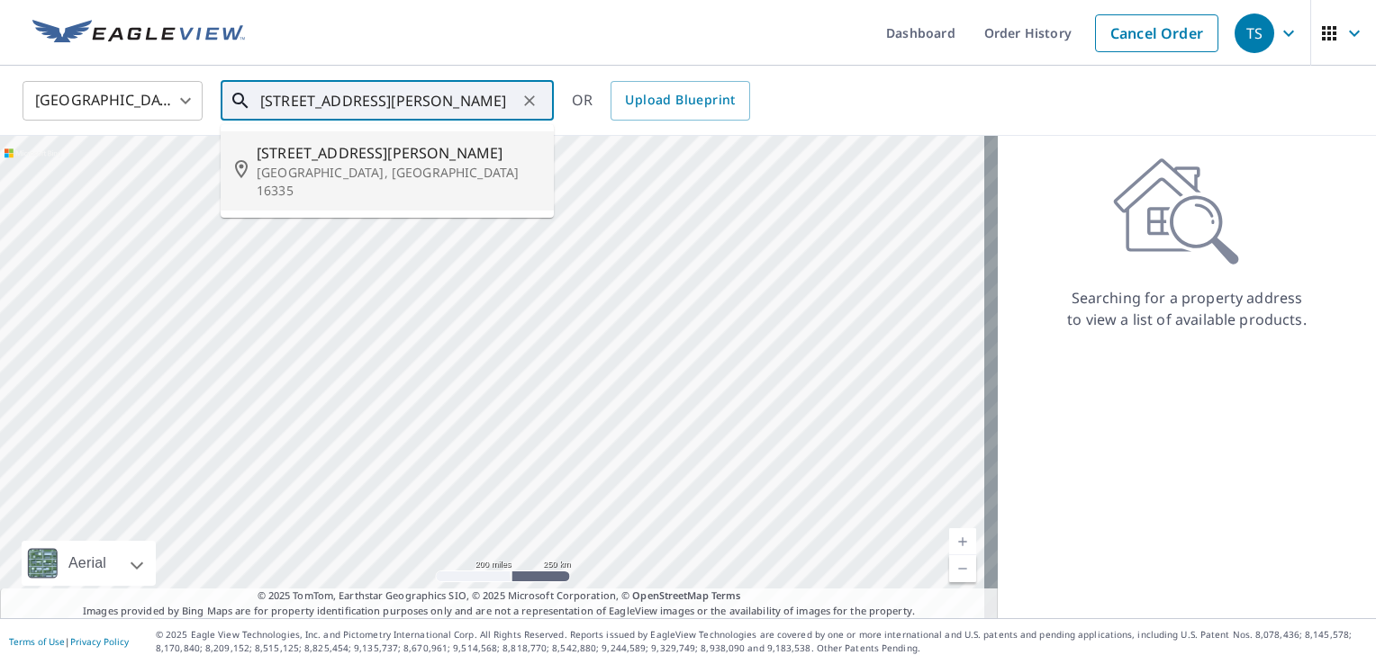
click at [372, 167] on p "[GEOGRAPHIC_DATA], [GEOGRAPHIC_DATA] 16335" at bounding box center [398, 182] width 283 height 36
type input "[STREET_ADDRESS][PERSON_NAME]"
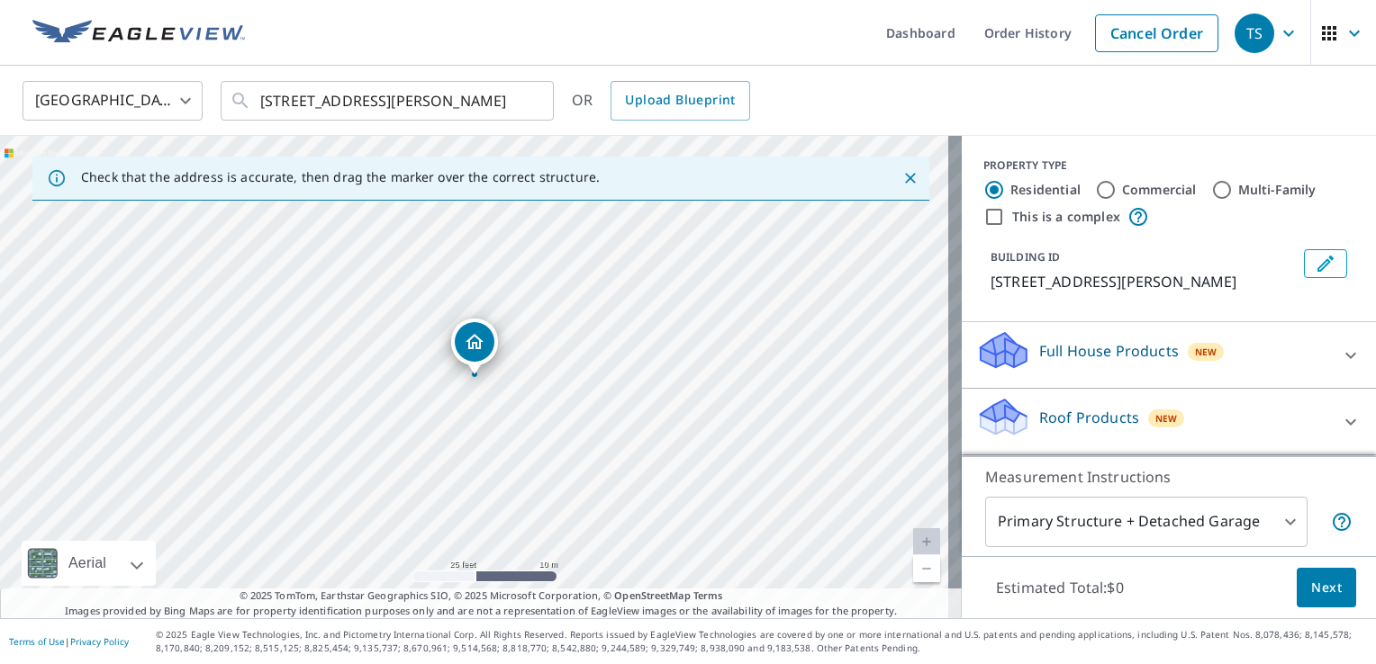
click at [470, 349] on icon "Dropped pin, building 1, Residential property, 12304 Leslie Rd Meadville, PA 16…" at bounding box center [475, 342] width 22 height 22
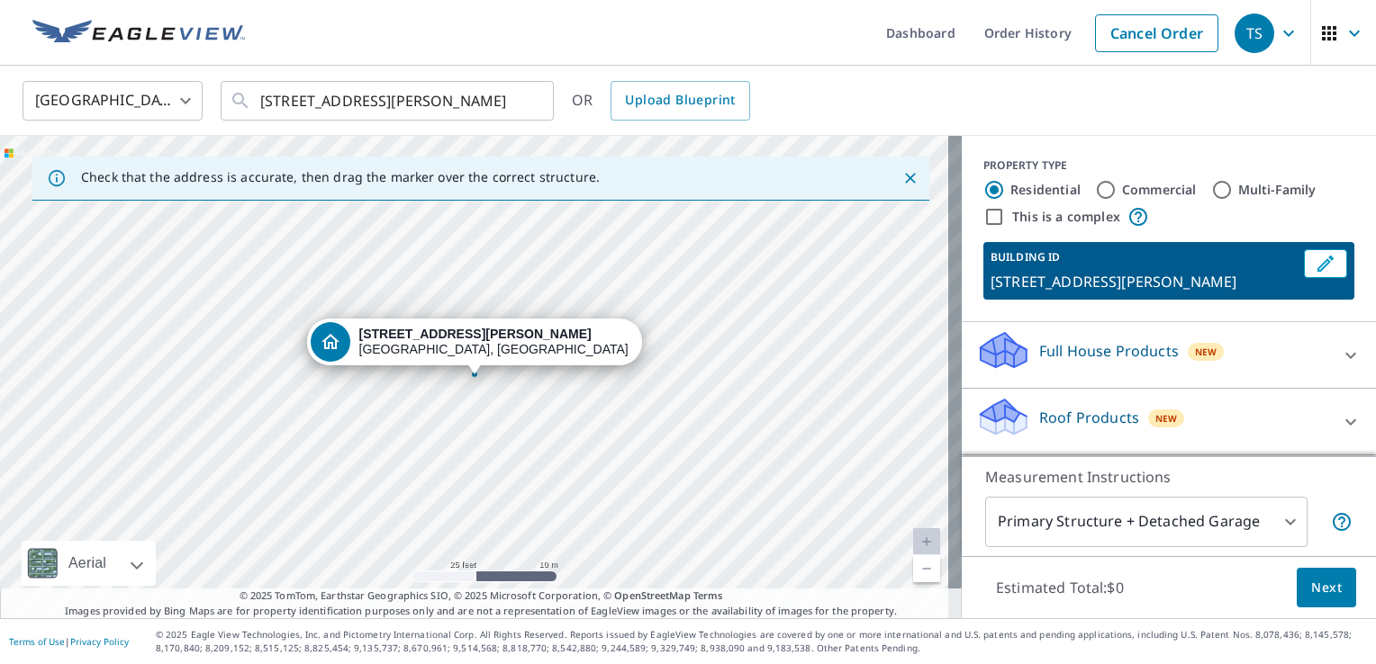
click at [1068, 364] on div "Full House Products New" at bounding box center [1152, 355] width 353 height 51
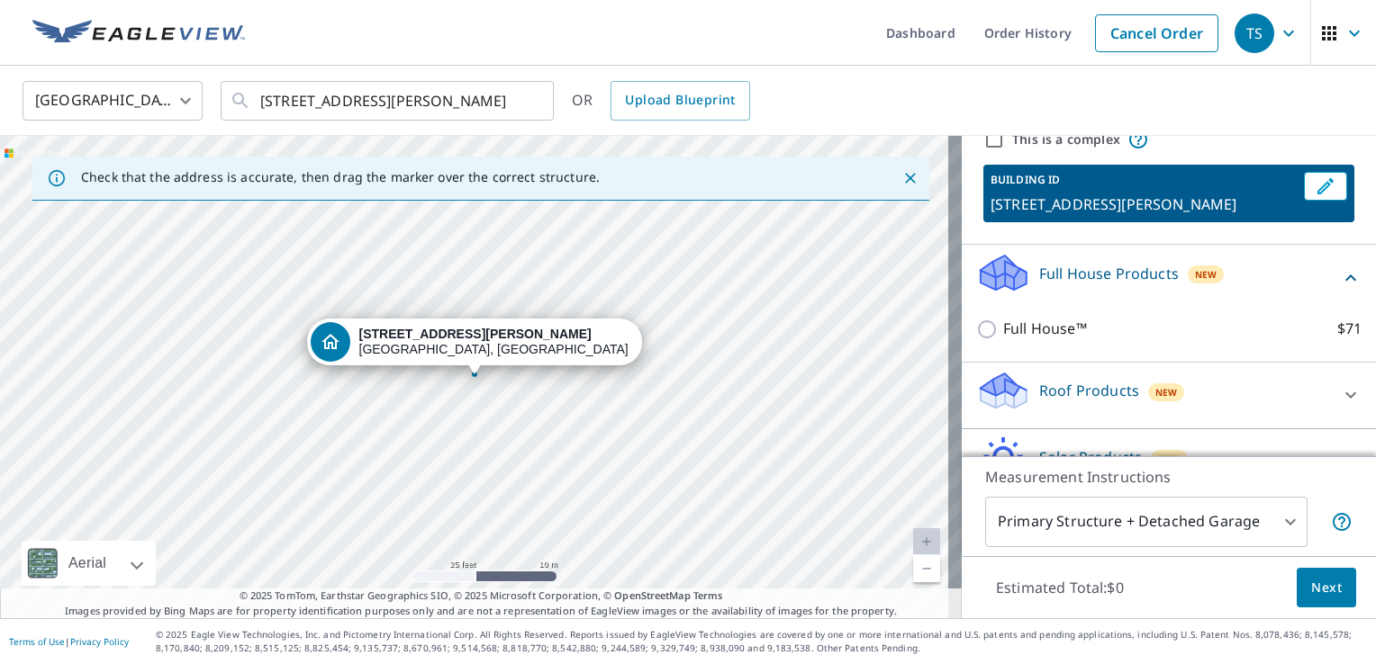
scroll to position [180, 0]
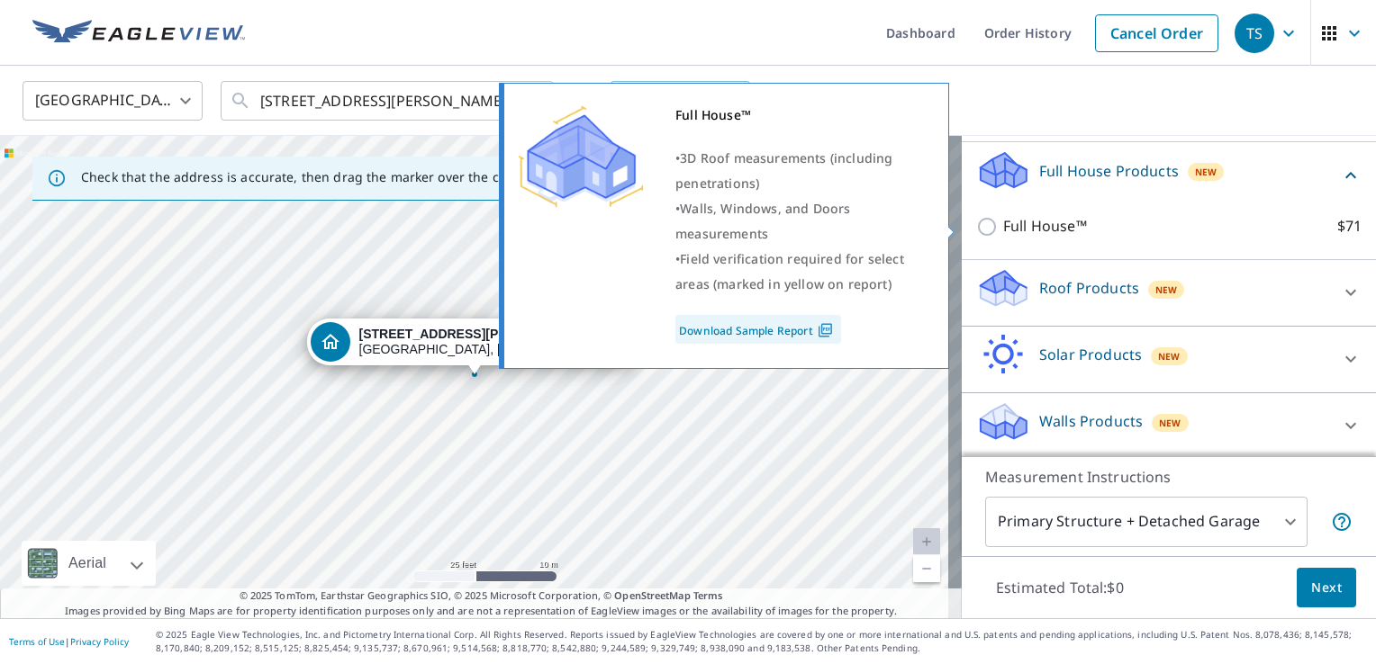
click at [1026, 229] on p "Full House™" at bounding box center [1045, 226] width 84 height 23
click at [1003, 229] on input "Full House™ $71" at bounding box center [989, 227] width 27 height 22
checkbox input "true"
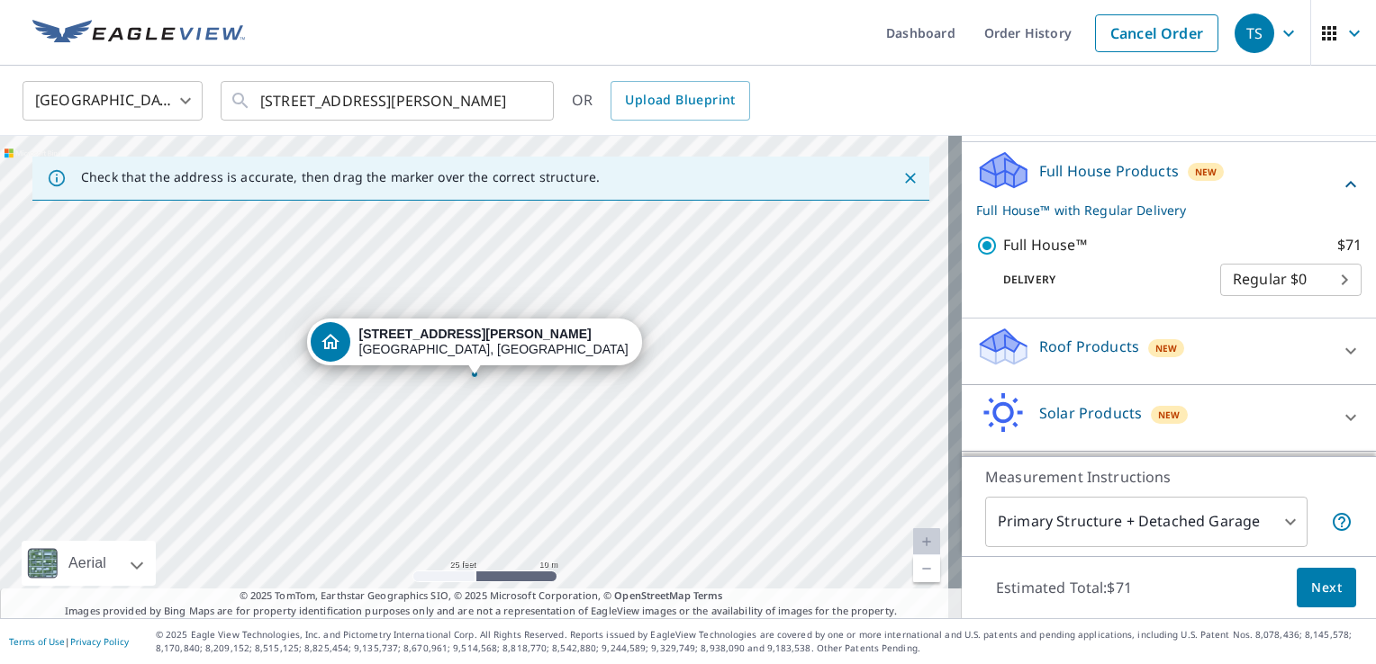
click at [1311, 582] on span "Next" at bounding box center [1326, 588] width 31 height 23
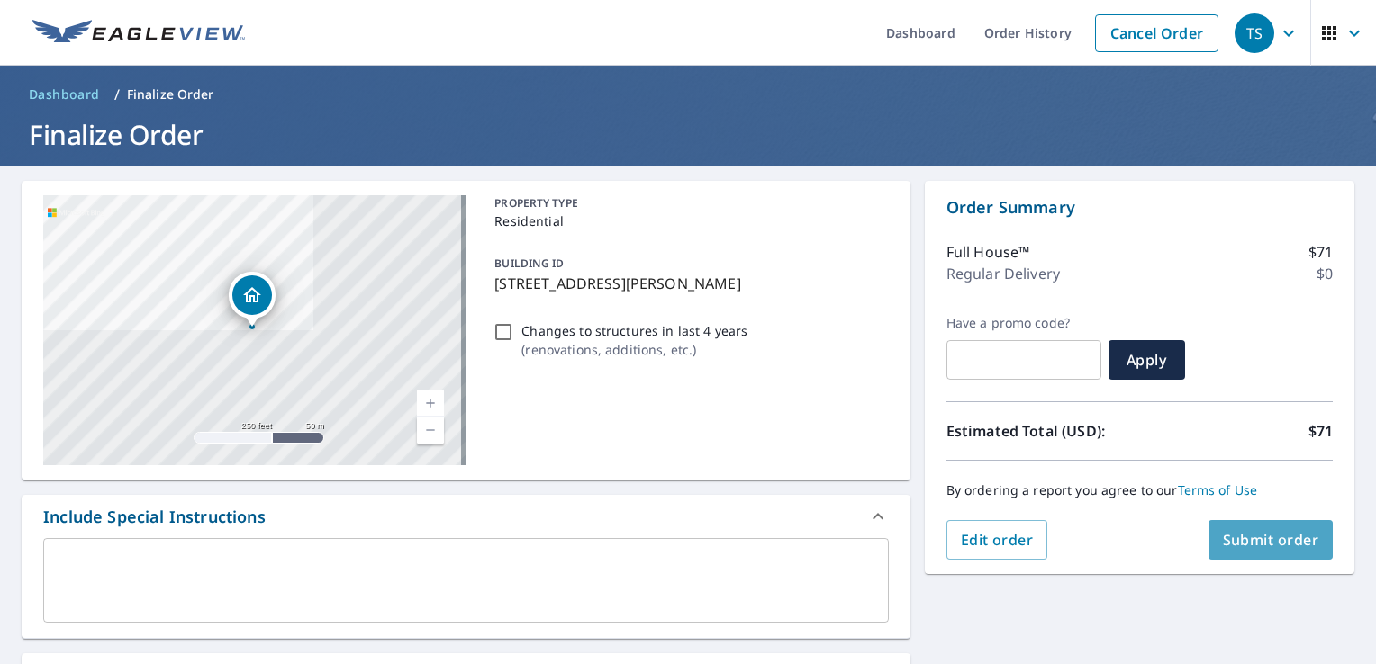
click at [1260, 549] on span "Submit order" at bounding box center [1271, 540] width 96 height 20
checkbox input "true"
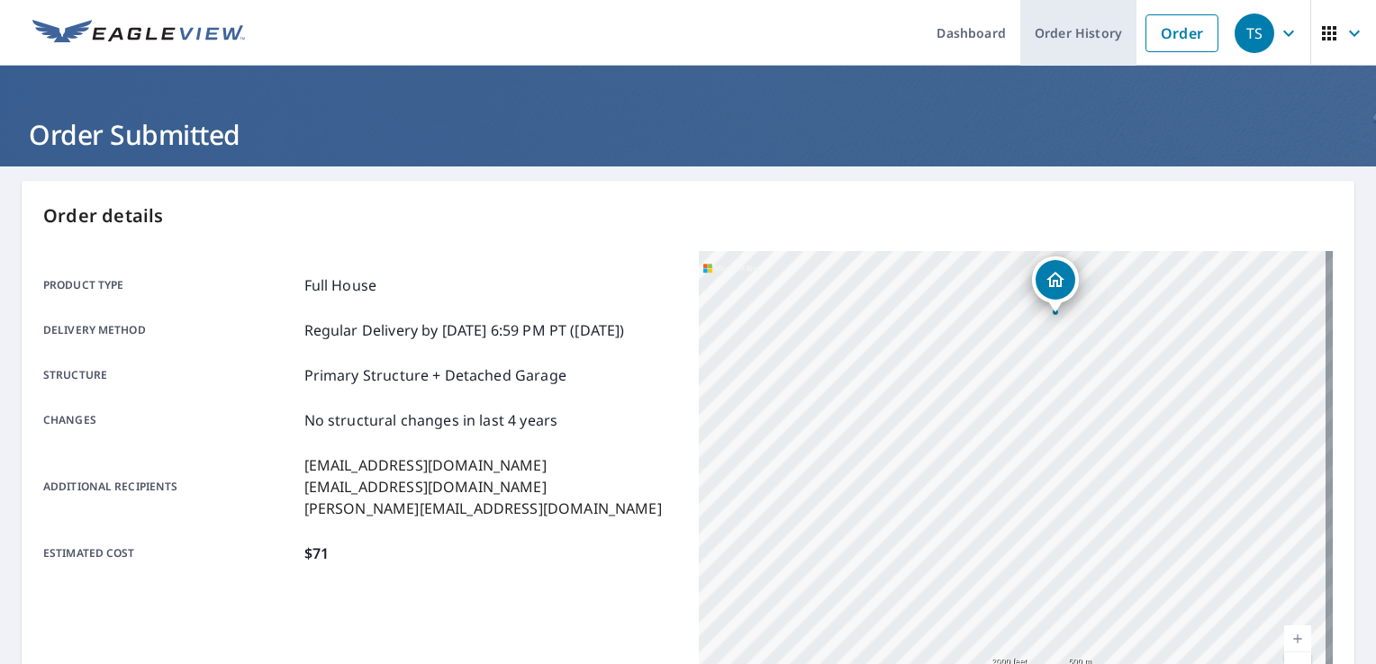
click at [1055, 48] on link "Order History" at bounding box center [1078, 33] width 116 height 66
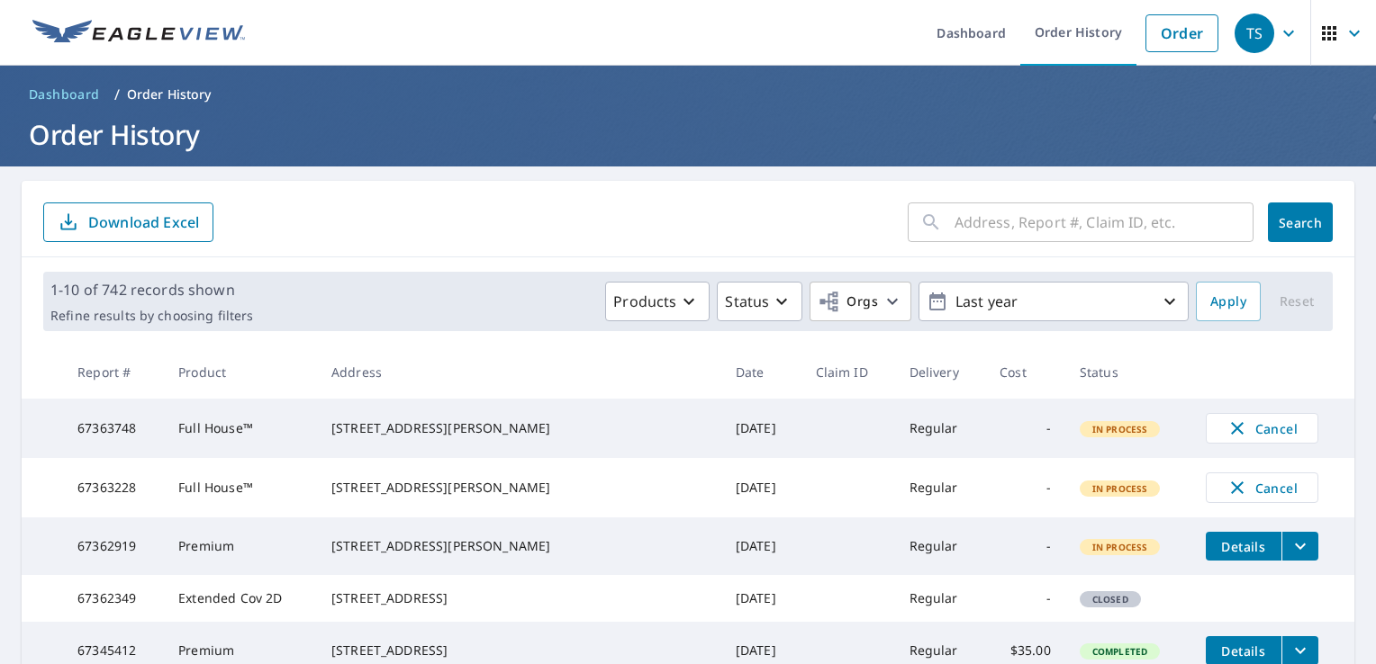
click at [1239, 365] on th at bounding box center [1272, 372] width 163 height 53
click at [1226, 420] on icon "button" at bounding box center [1237, 429] width 22 height 22
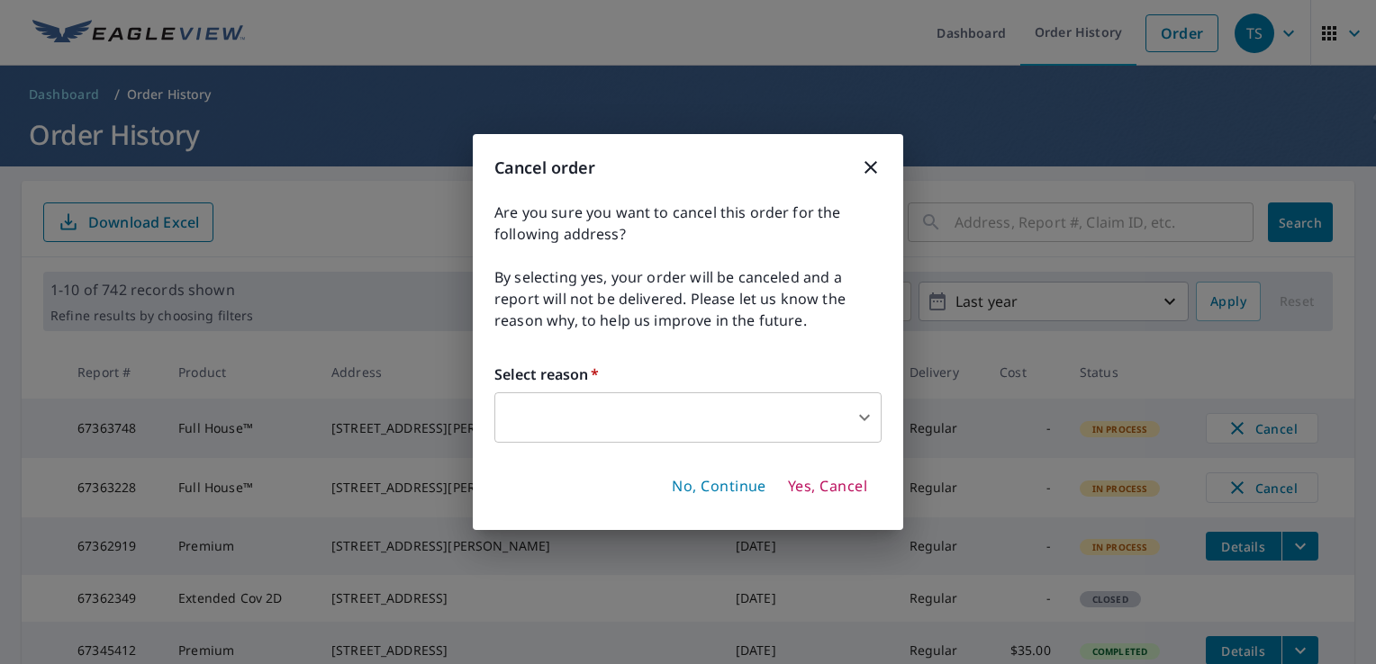
click at [754, 420] on body "TS TS Dashboard Order History Order TS Dashboard / Order History Order History …" at bounding box center [688, 332] width 1376 height 664
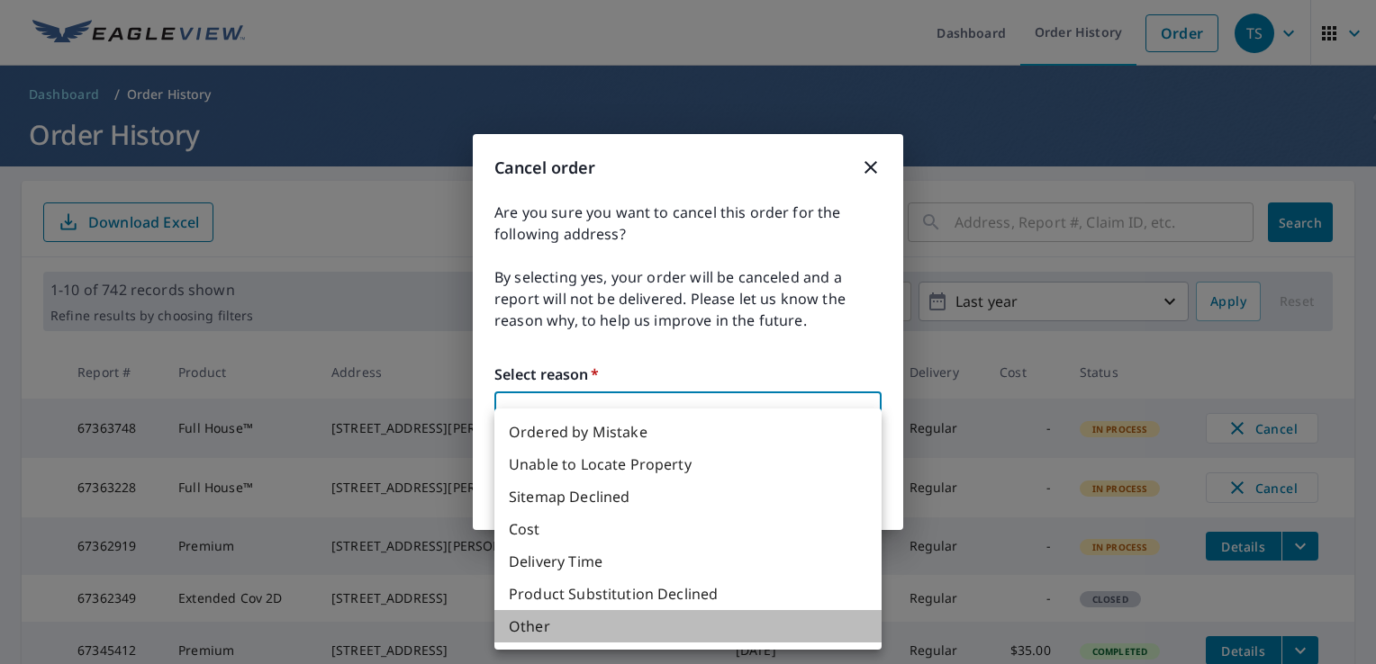
click at [591, 628] on li "Other" at bounding box center [687, 626] width 387 height 32
type input "36"
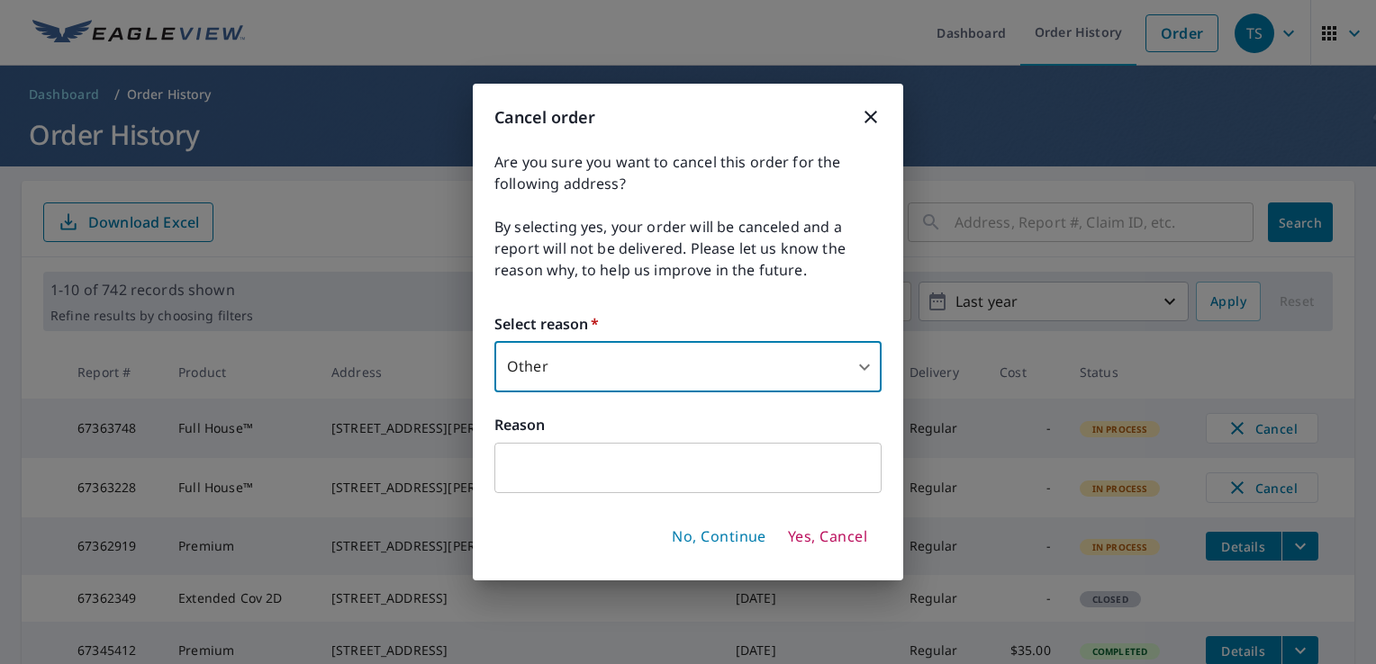
click at [825, 546] on span "Yes, Cancel" at bounding box center [827, 538] width 79 height 20
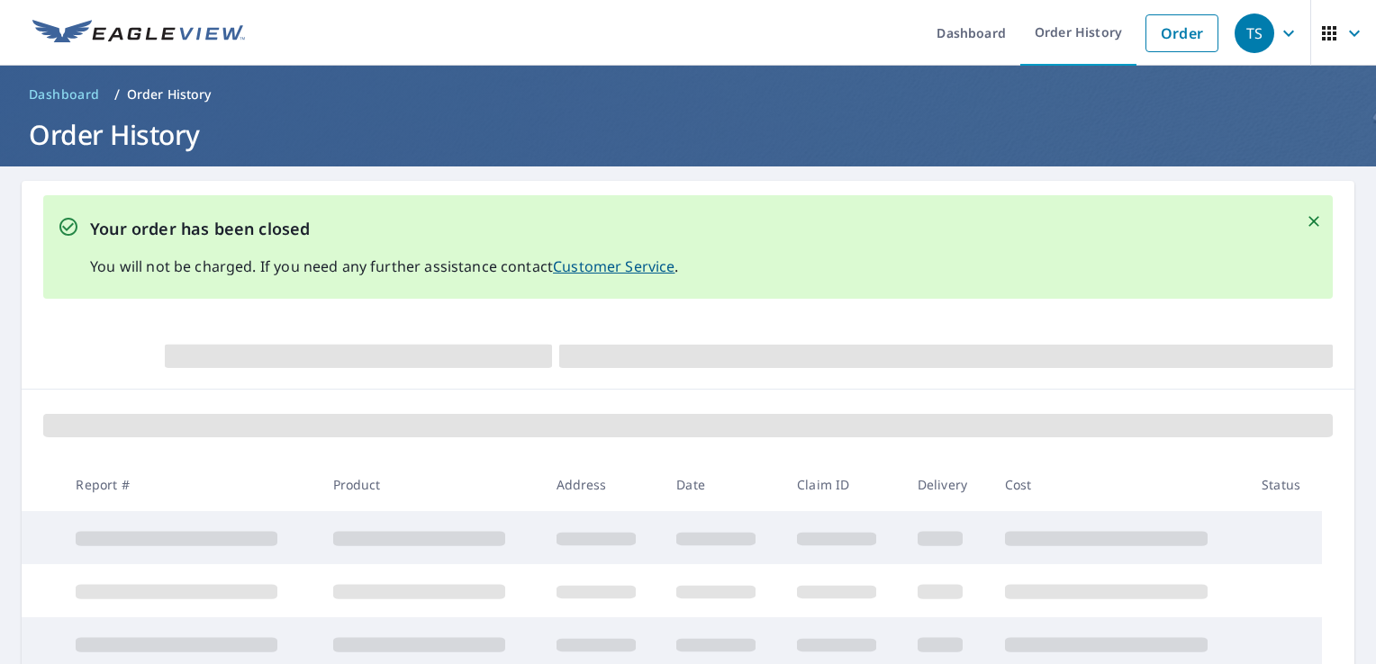
scroll to position [180, 0]
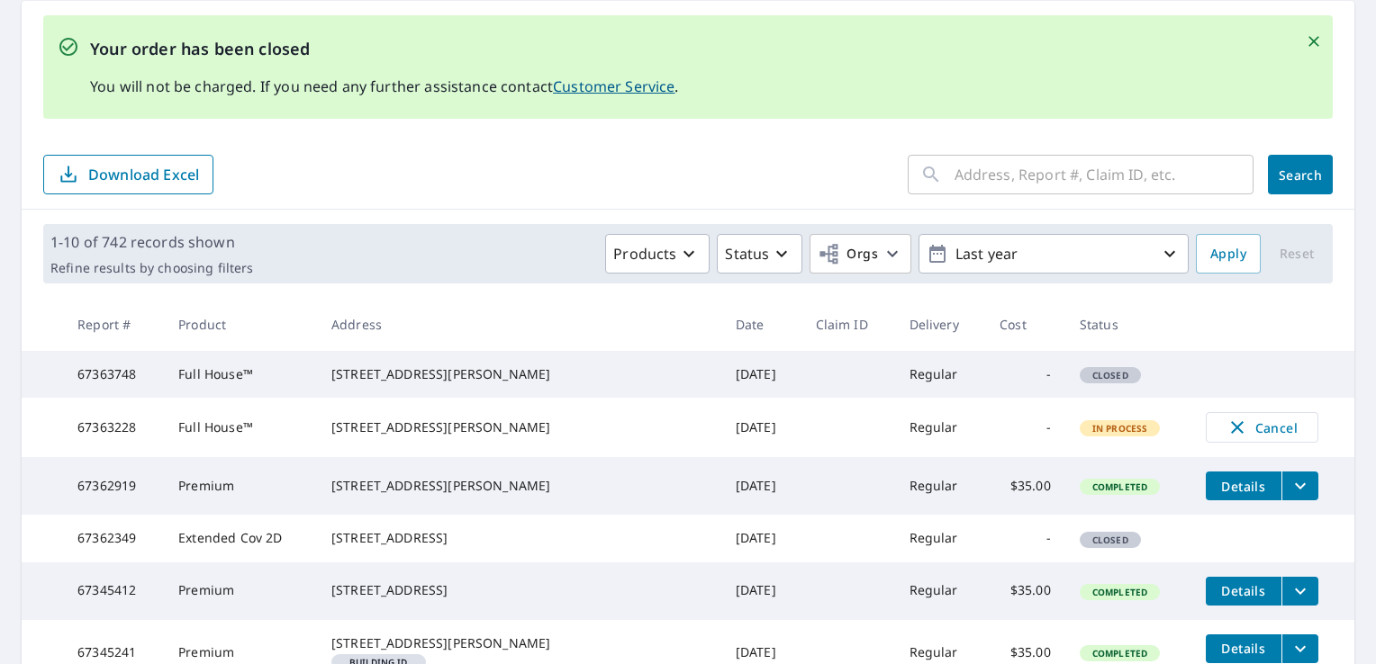
click at [1192, 339] on th at bounding box center [1272, 324] width 163 height 53
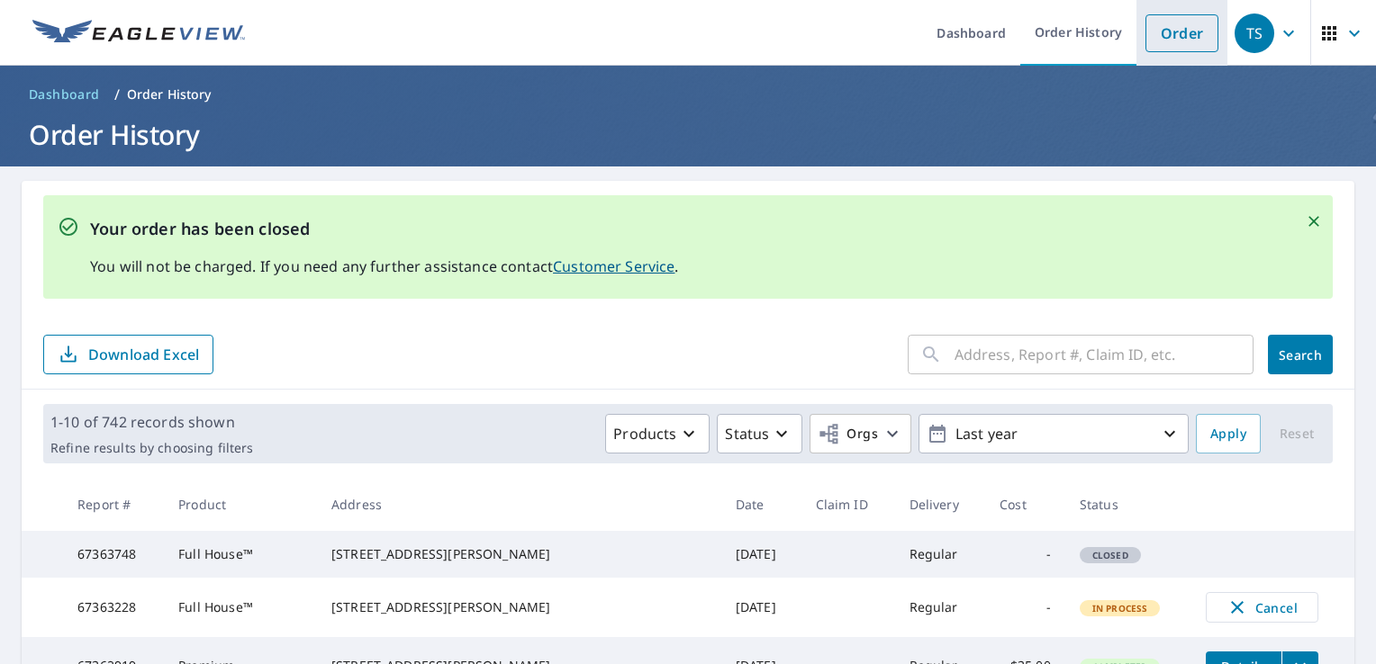
click at [1176, 33] on link "Order" at bounding box center [1181, 33] width 73 height 38
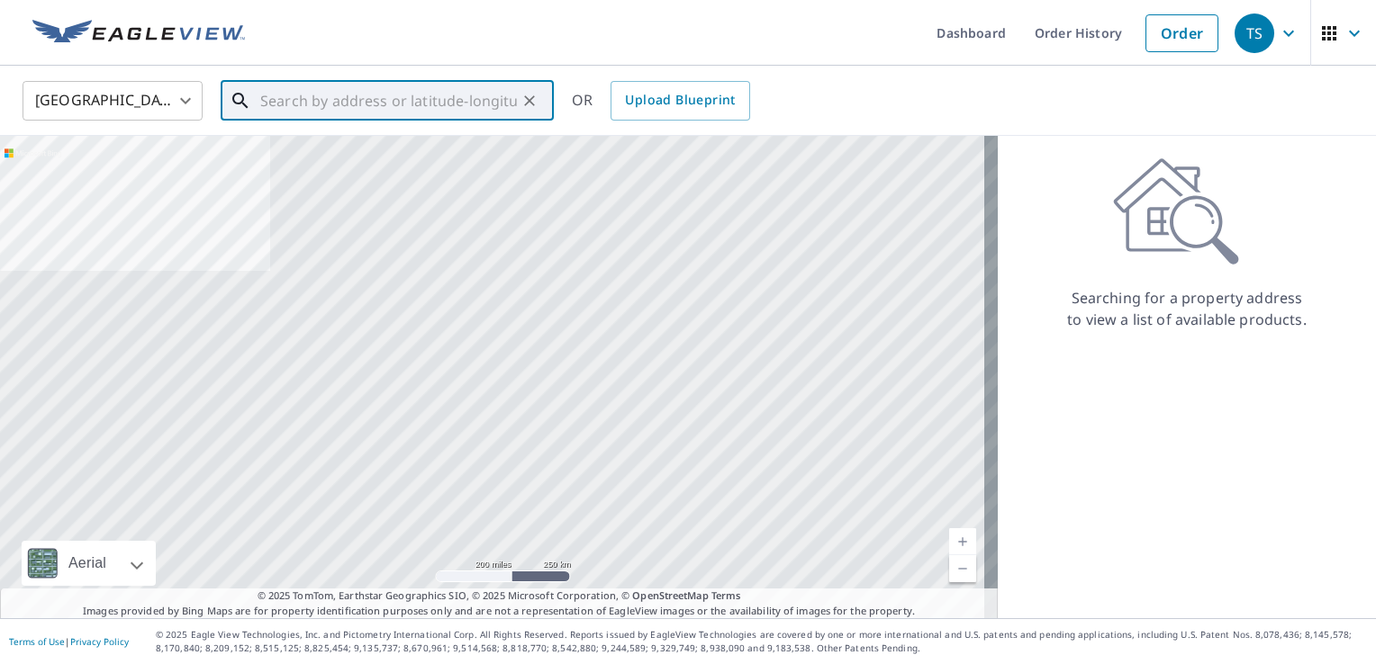
click at [438, 100] on input "text" at bounding box center [388, 101] width 257 height 50
paste input "[STREET_ADDRESS][PERSON_NAME]"
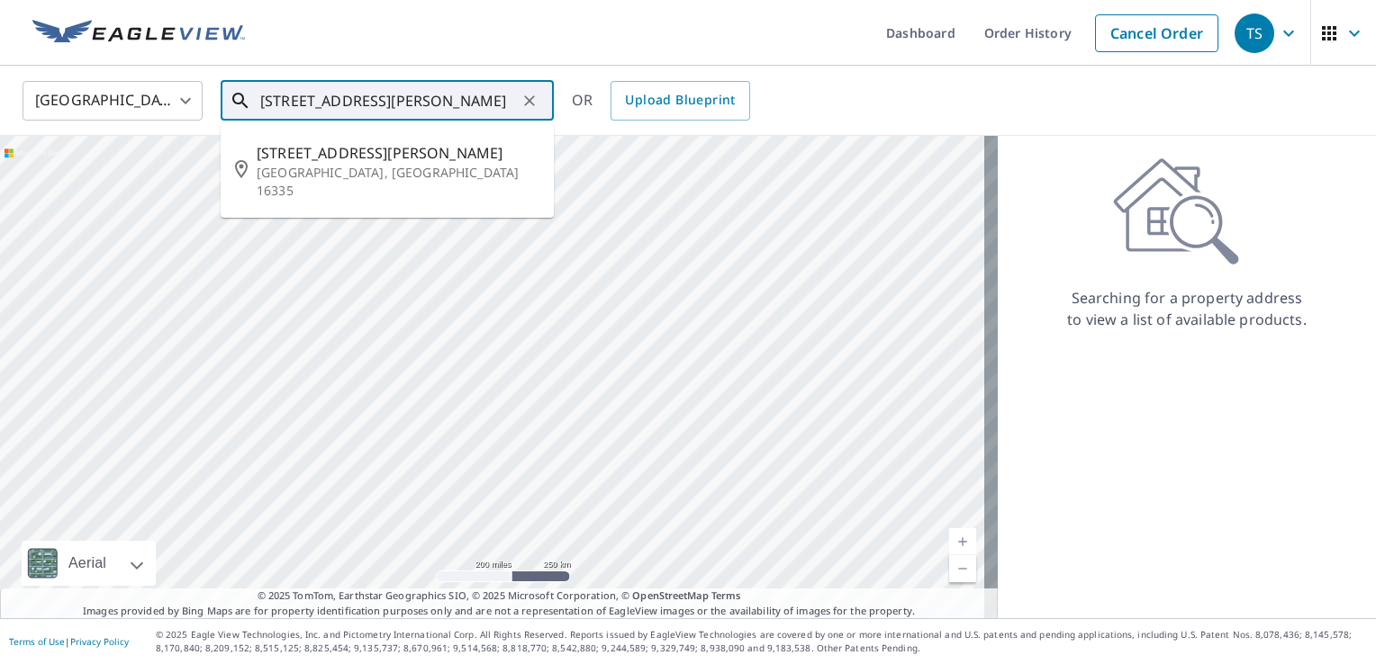
click at [321, 149] on span "[STREET_ADDRESS][PERSON_NAME]" at bounding box center [398, 153] width 283 height 22
type input "[STREET_ADDRESS][PERSON_NAME]"
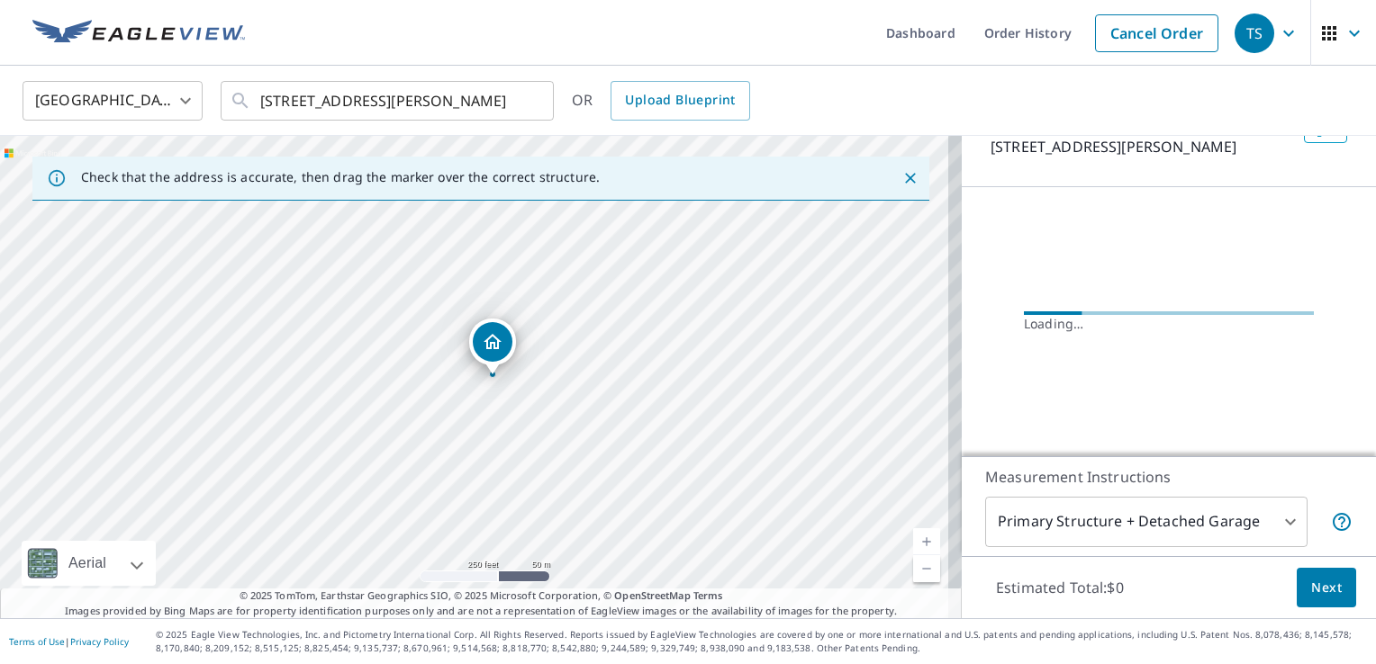
scroll to position [131, 0]
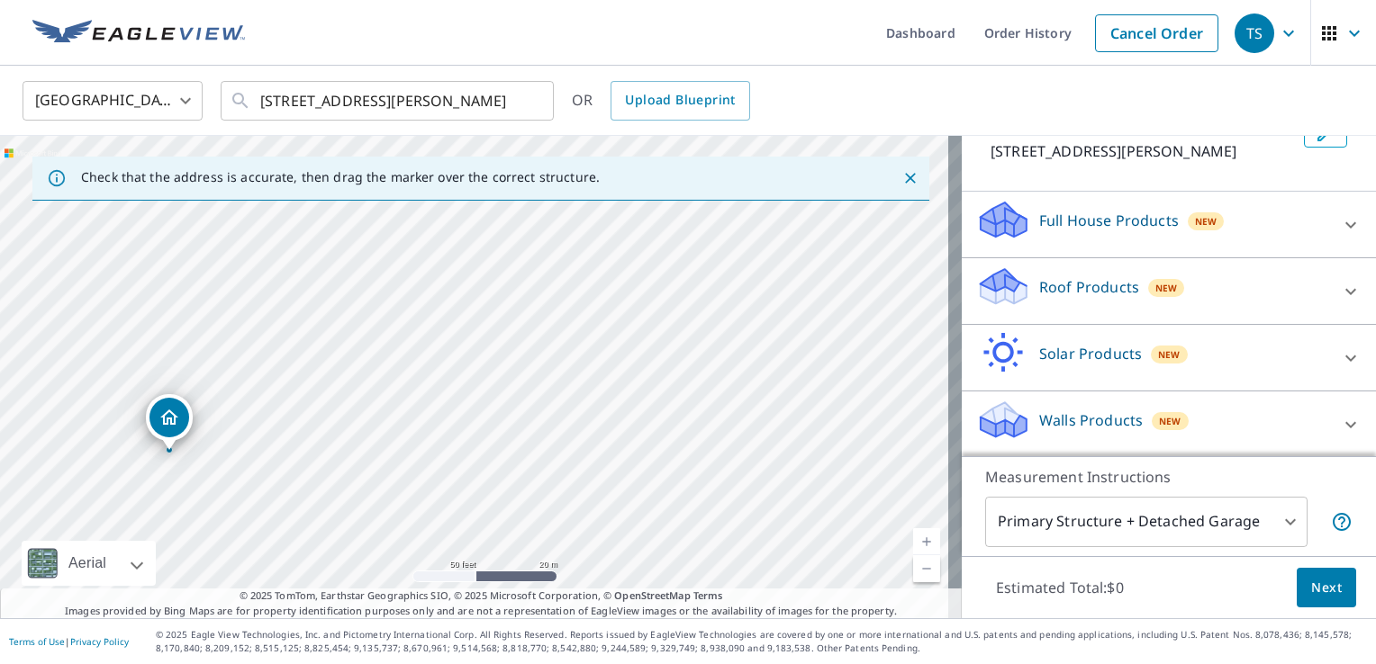
click at [164, 418] on icon "Dropped pin, building 1, Residential property, 12304 Leslie Rd Meadville, PA 16…" at bounding box center [169, 417] width 18 height 15
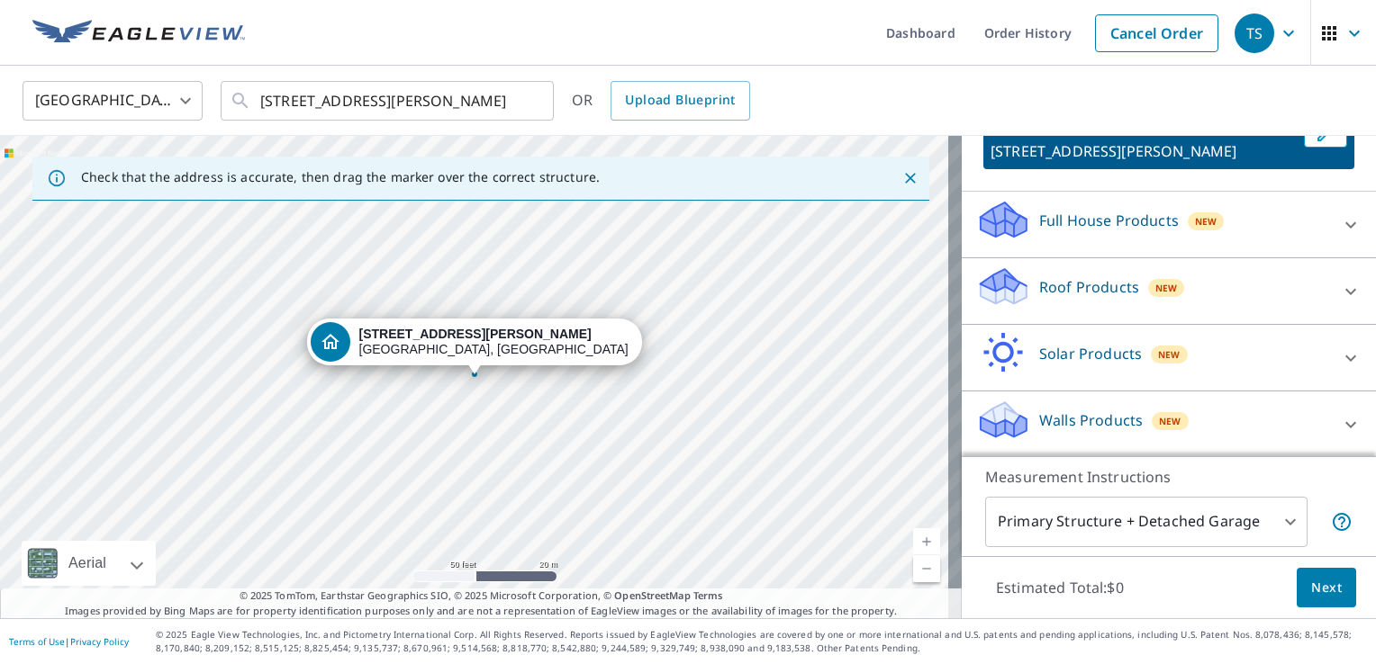
click at [1076, 214] on p "Full House Products" at bounding box center [1109, 221] width 140 height 22
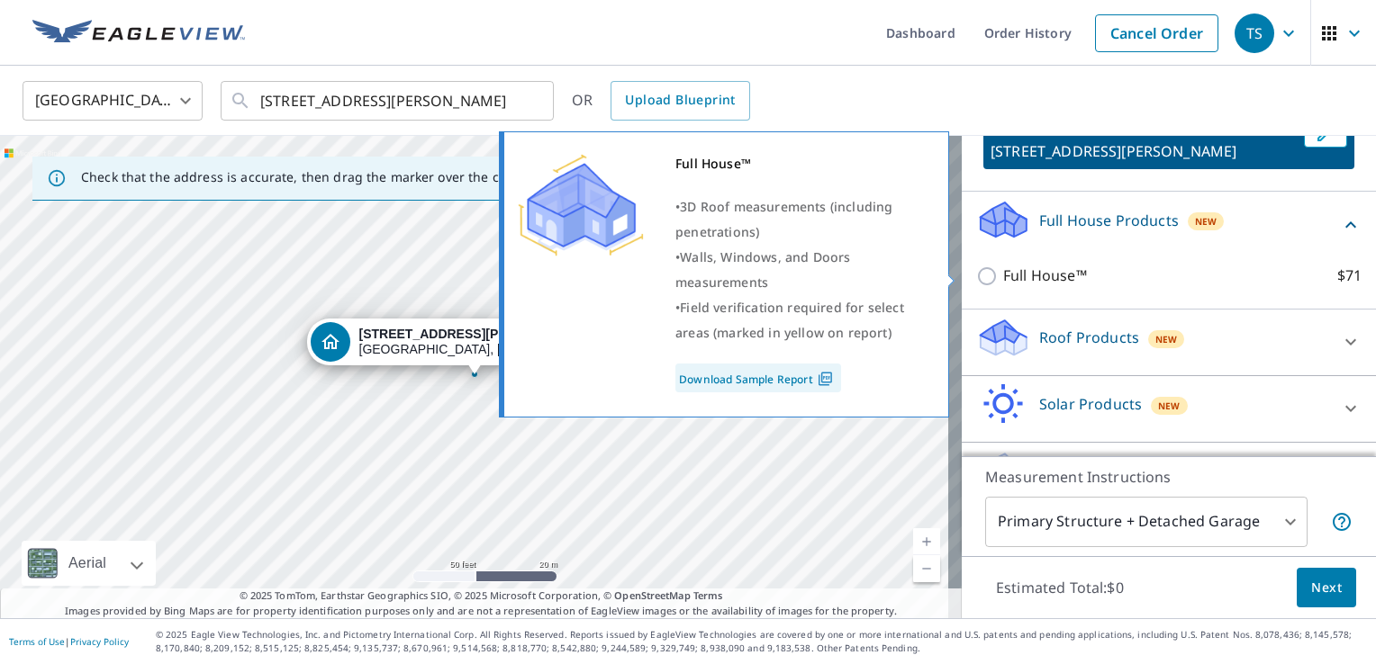
click at [1033, 279] on p "Full House™" at bounding box center [1045, 276] width 84 height 23
click at [1003, 279] on input "Full House™ $71" at bounding box center [989, 277] width 27 height 22
checkbox input "true"
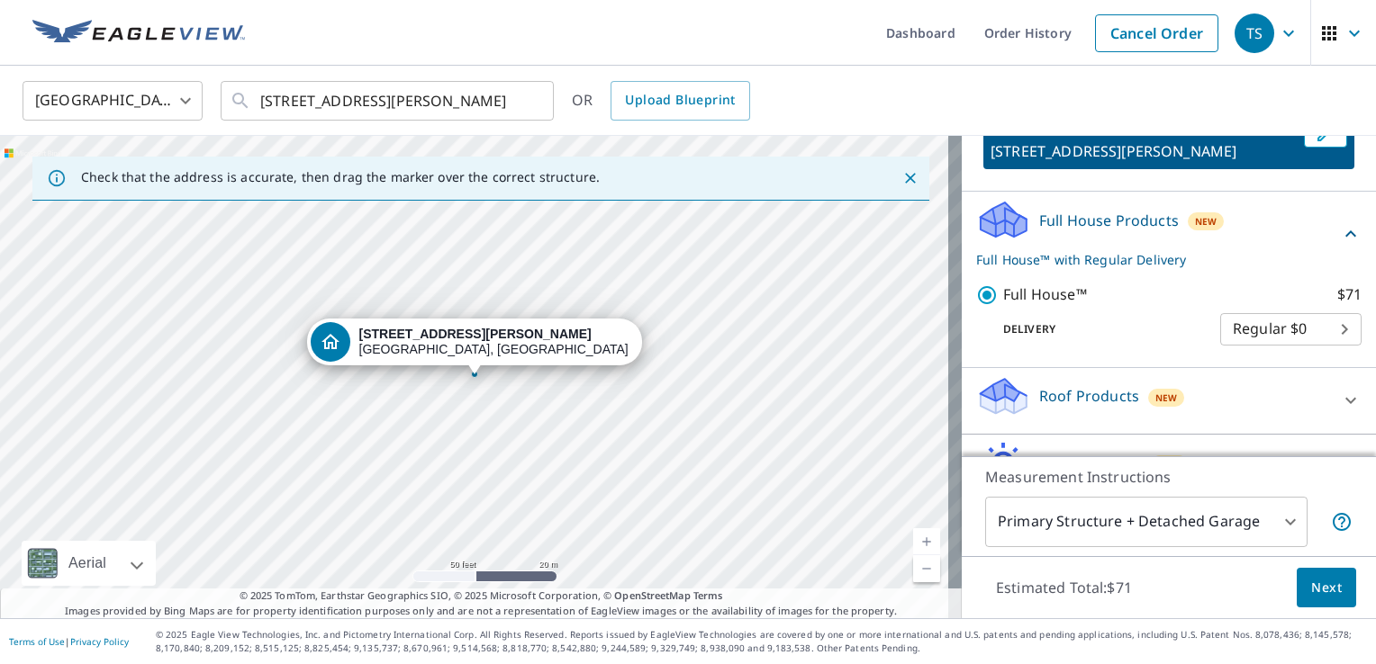
click at [1311, 581] on span "Next" at bounding box center [1326, 588] width 31 height 23
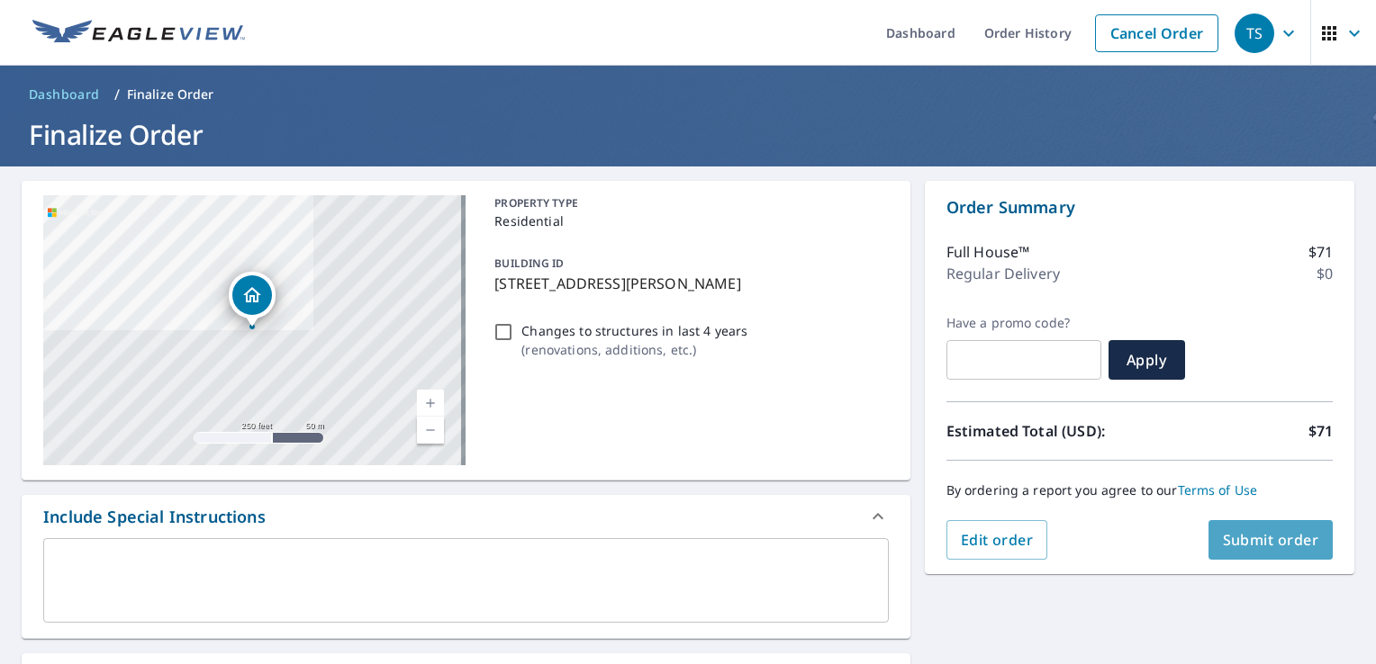
click at [1260, 535] on span "Submit order" at bounding box center [1271, 540] width 96 height 20
checkbox input "true"
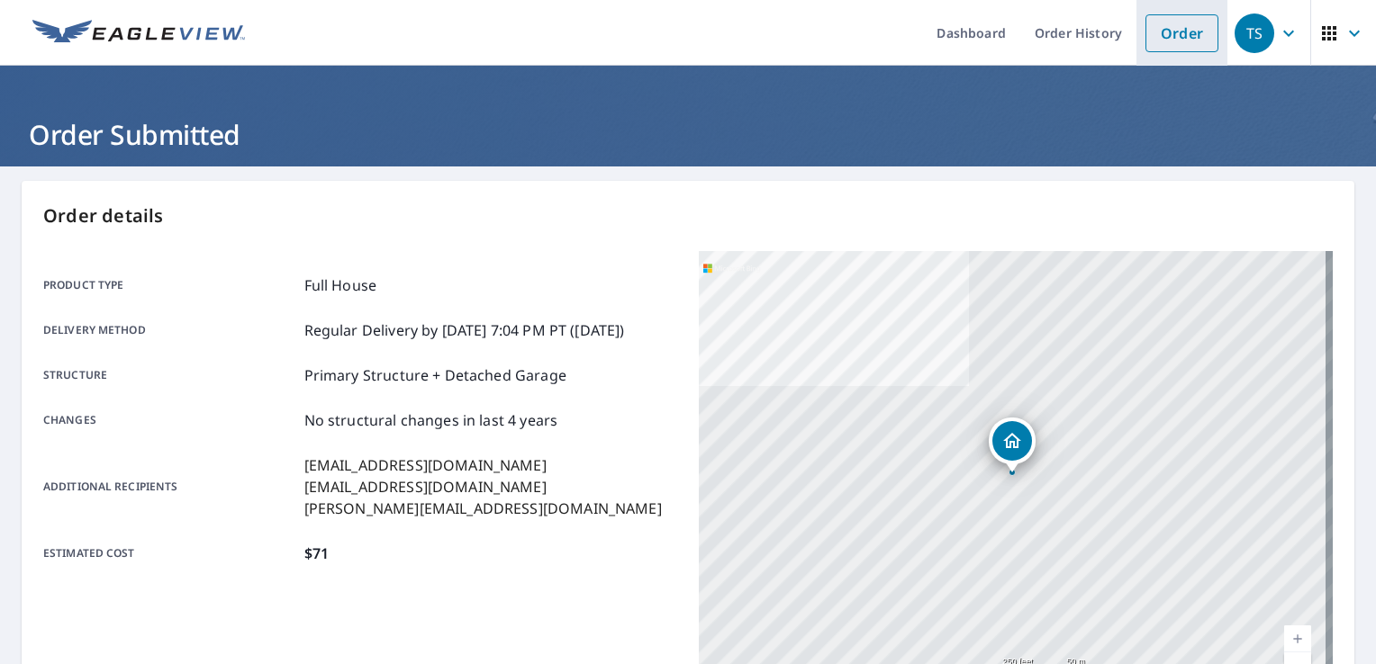
click at [1156, 29] on link "Order" at bounding box center [1181, 33] width 73 height 38
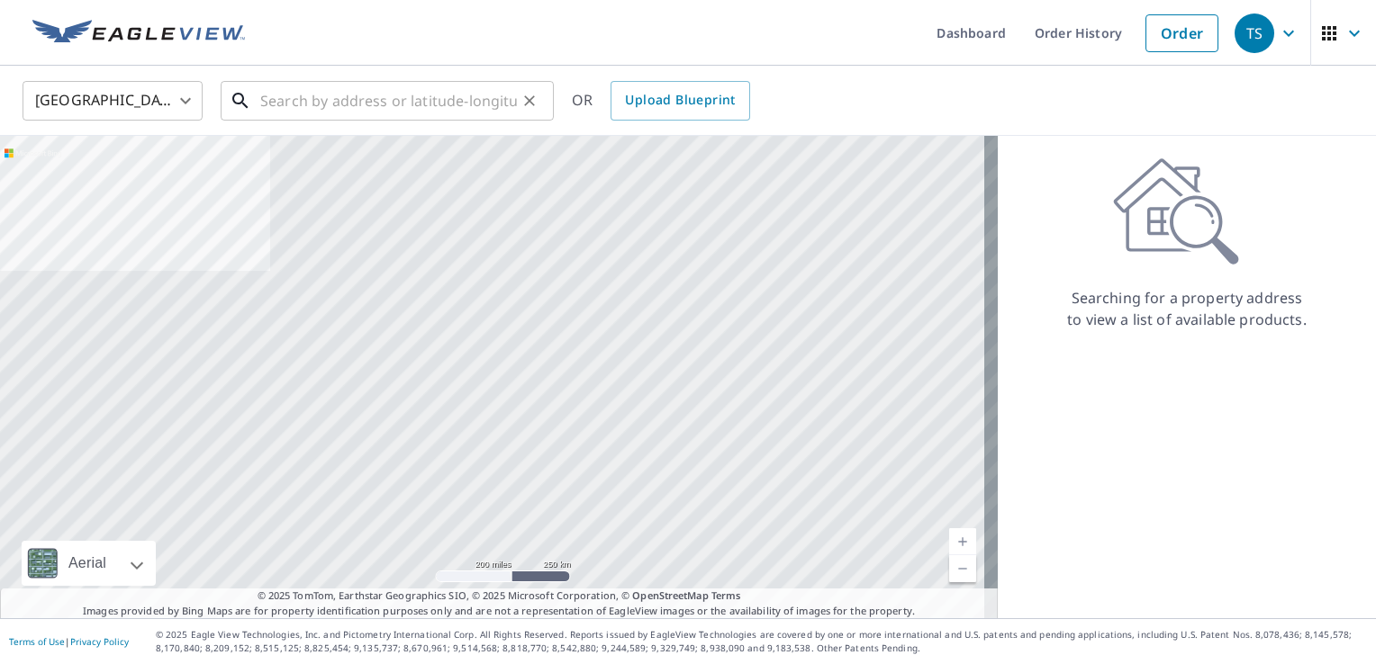
click at [345, 95] on input "text" at bounding box center [388, 101] width 257 height 50
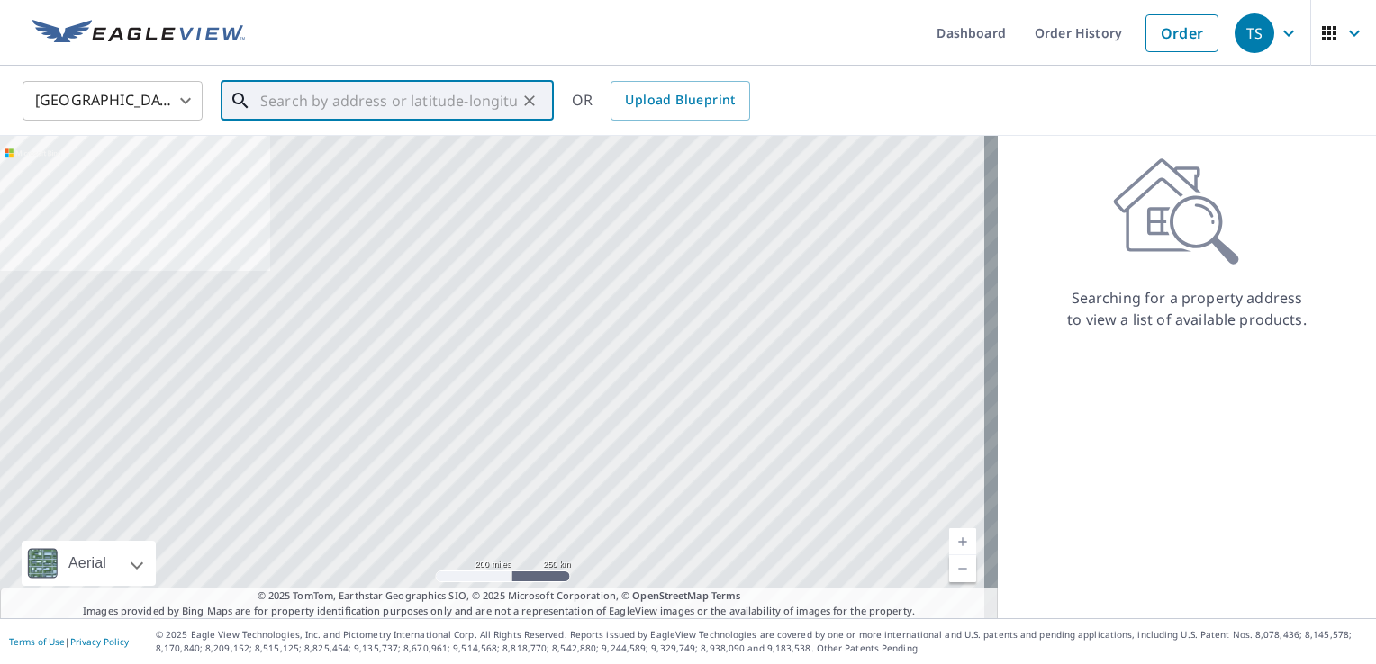
paste input "[STREET_ADDRESS]"
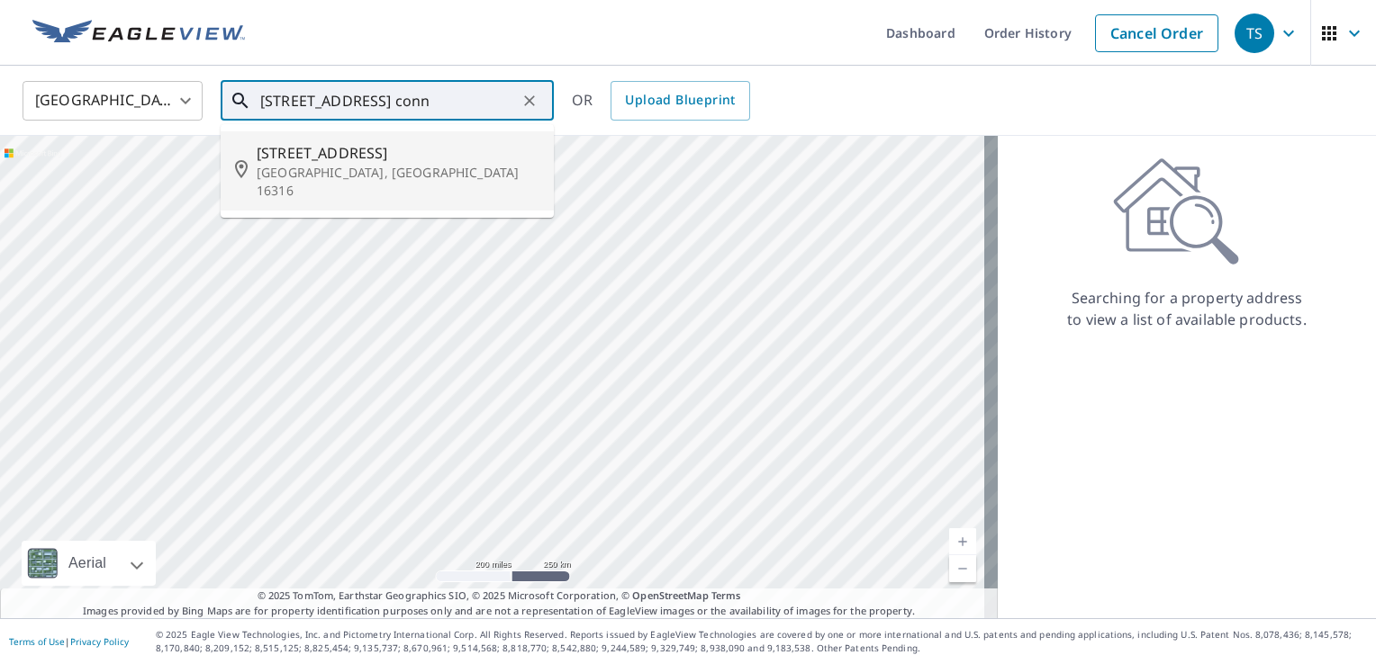
click at [403, 183] on li "[STREET_ADDRESS]" at bounding box center [387, 170] width 333 height 79
type input "[STREET_ADDRESS]"
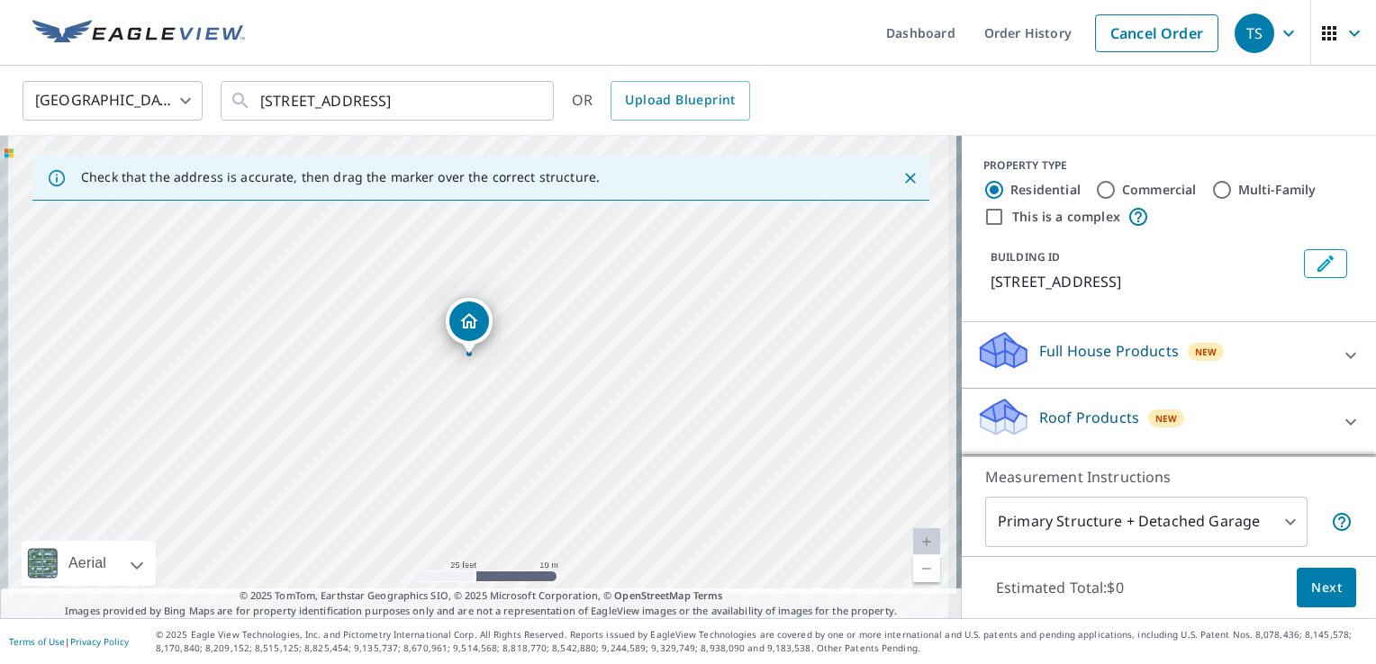
drag, startPoint x: 465, startPoint y: 441, endPoint x: 576, endPoint y: 271, distance: 203.5
click at [576, 271] on div "[STREET_ADDRESS]" at bounding box center [481, 377] width 962 height 483
click at [472, 321] on icon "Dropped pin, building 1, Residential property, 460 Water St Conneaut Lake, PA 1…" at bounding box center [469, 322] width 22 height 22
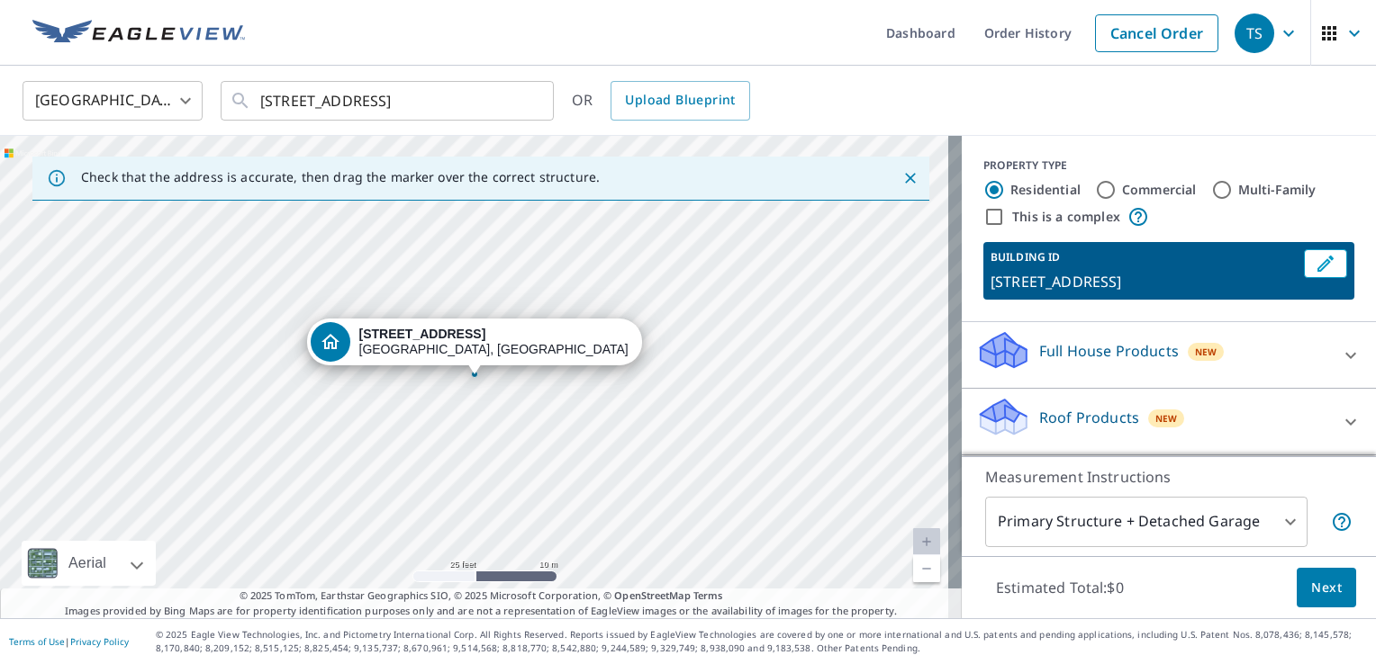
click at [1098, 411] on p "Roof Products" at bounding box center [1089, 418] width 100 height 22
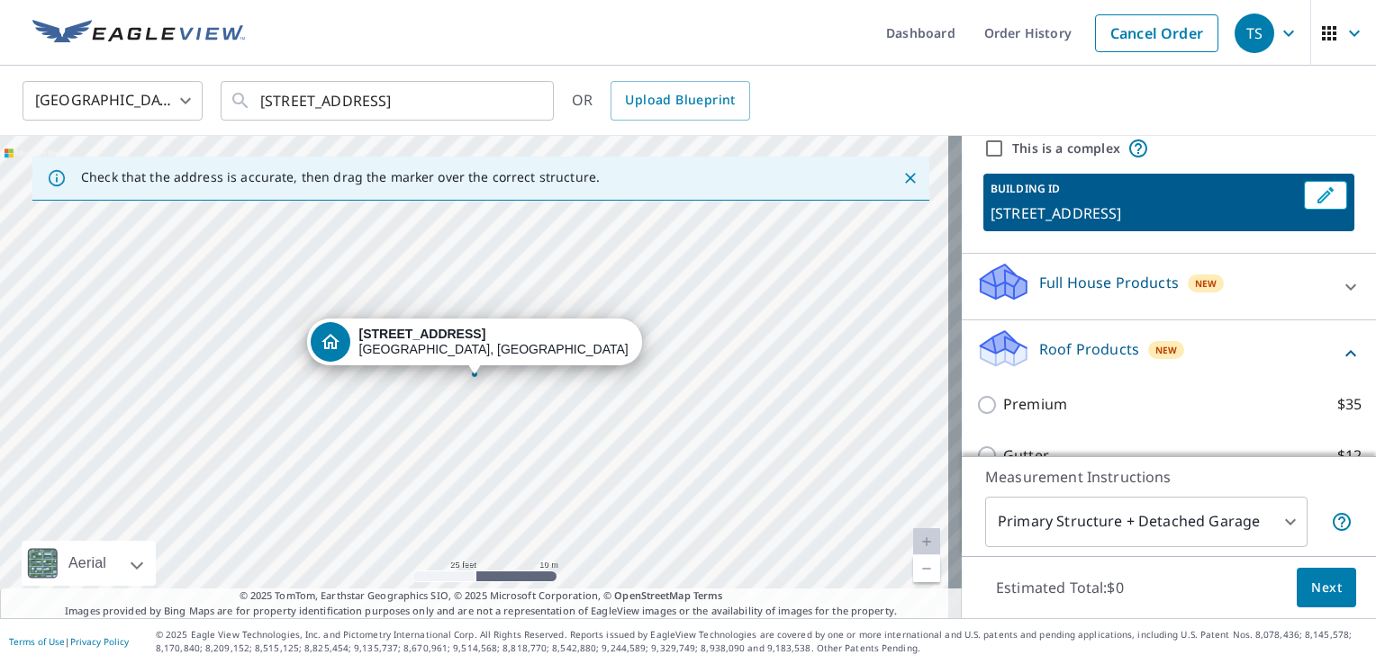
scroll to position [180, 0]
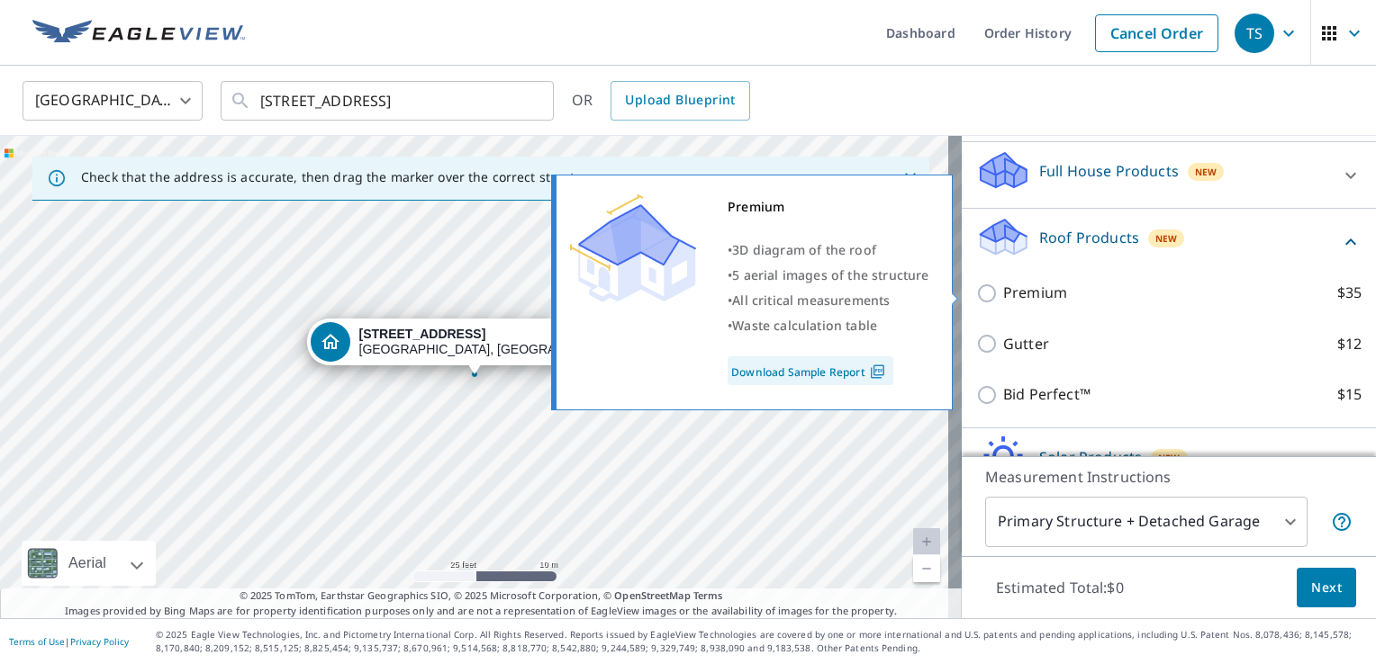
click at [1029, 291] on p "Premium" at bounding box center [1035, 293] width 64 height 23
click at [1003, 291] on input "Premium $35" at bounding box center [989, 294] width 27 height 22
checkbox input "true"
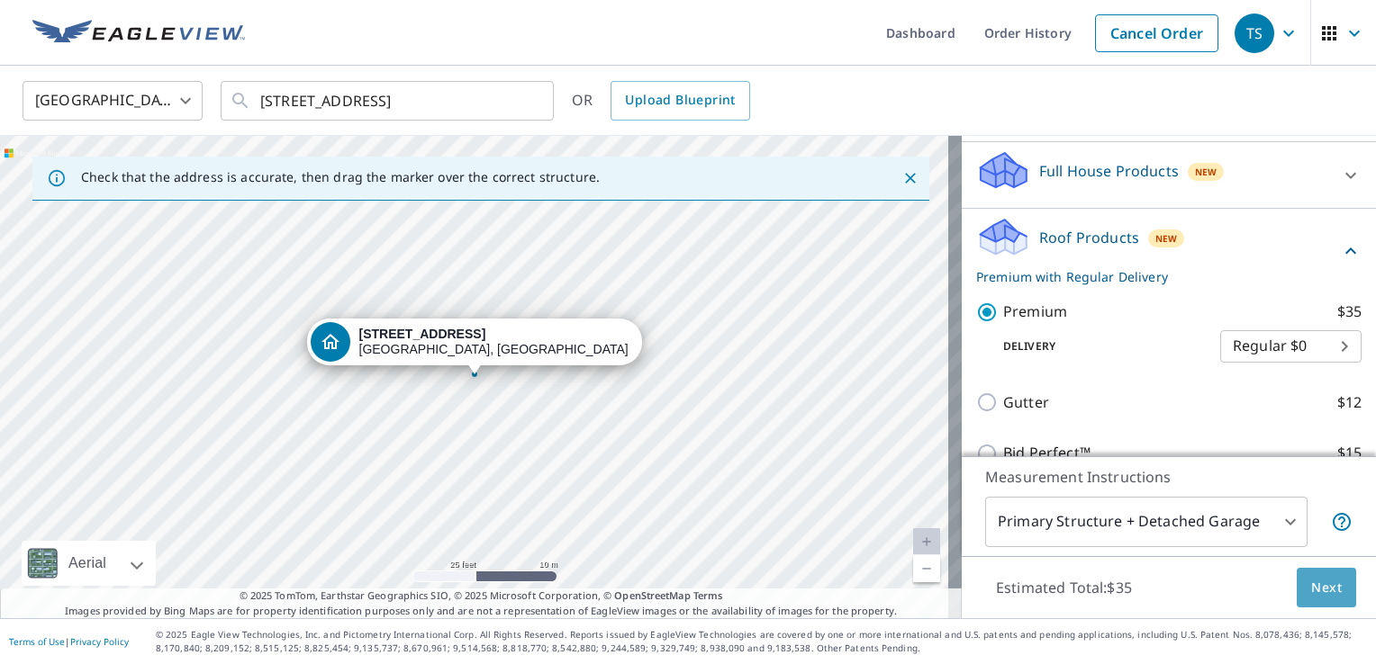
click at [1311, 589] on span "Next" at bounding box center [1326, 588] width 31 height 23
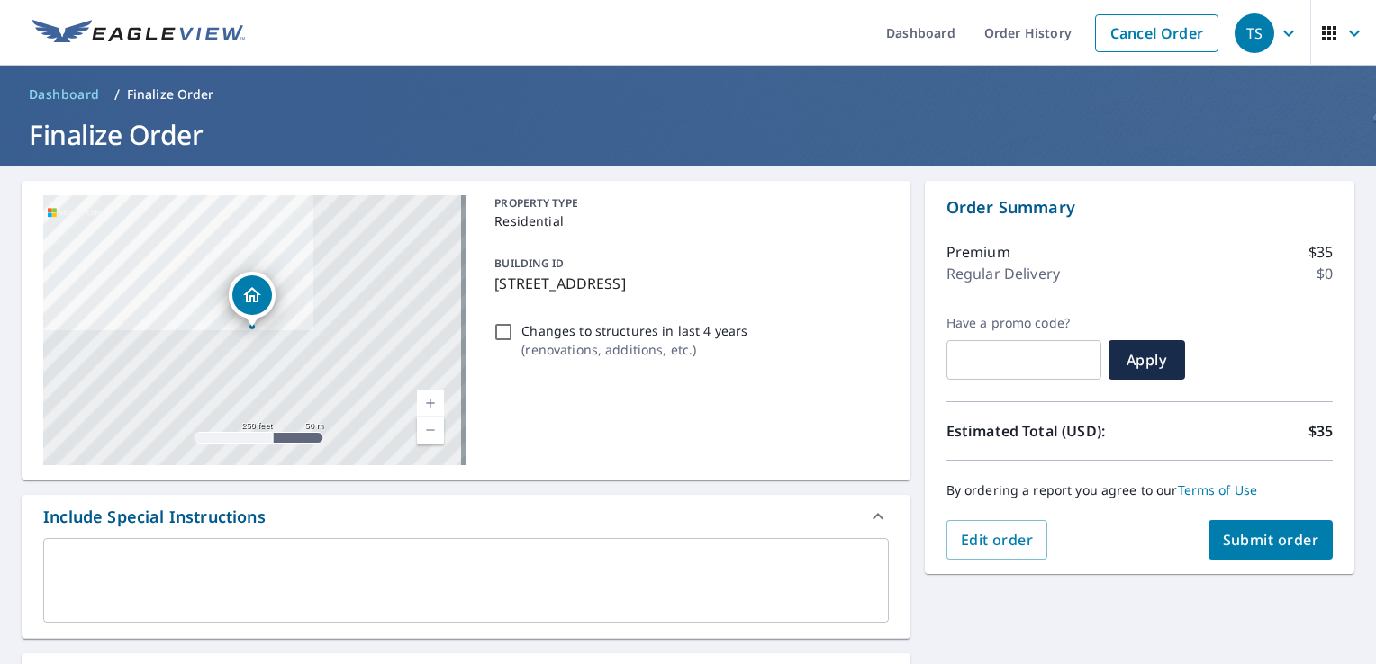
click at [1243, 542] on span "Submit order" at bounding box center [1271, 540] width 96 height 20
checkbox input "true"
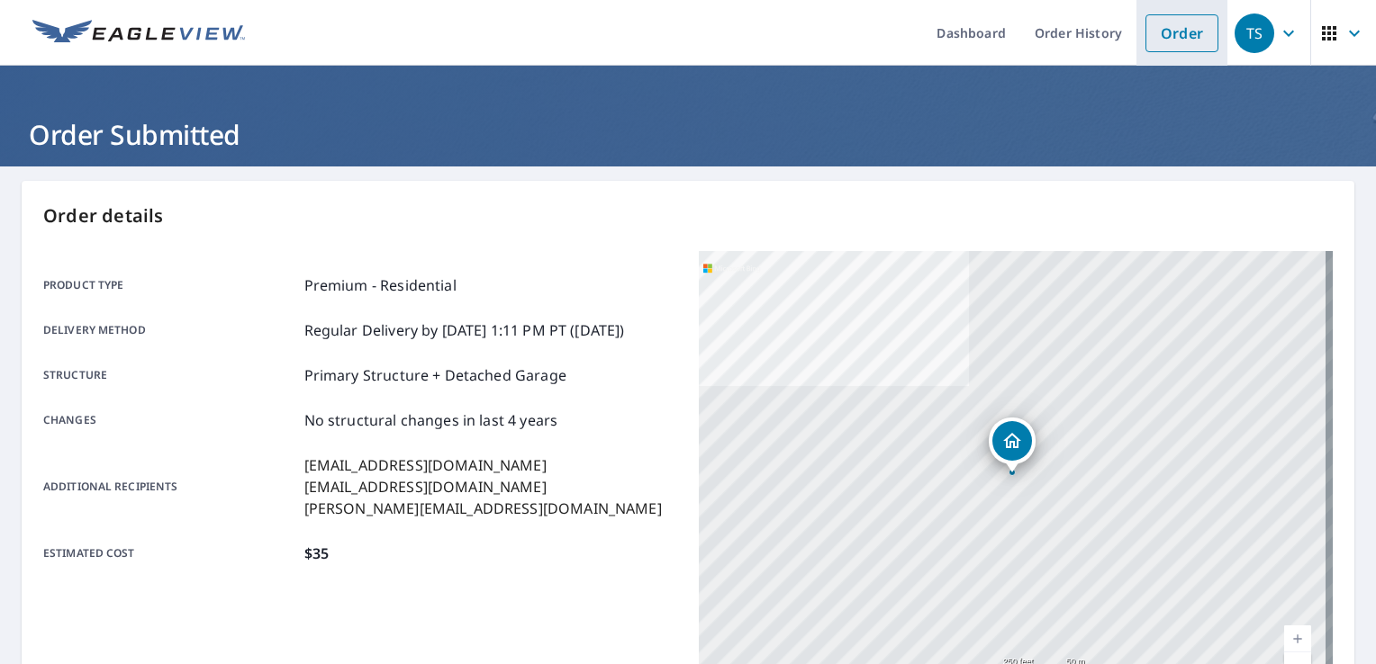
click at [1148, 31] on link "Order" at bounding box center [1181, 33] width 73 height 38
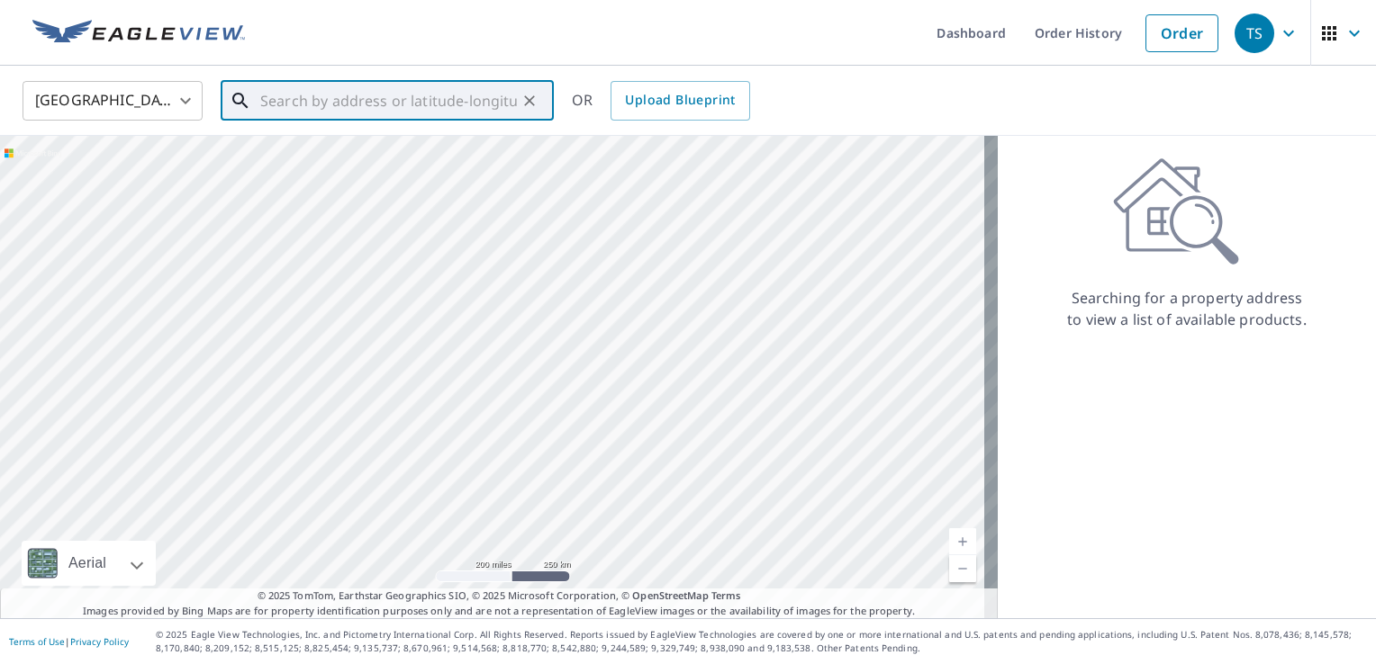
click at [347, 95] on input "text" at bounding box center [388, 101] width 257 height 50
paste input "[STREET_ADDRESS]"
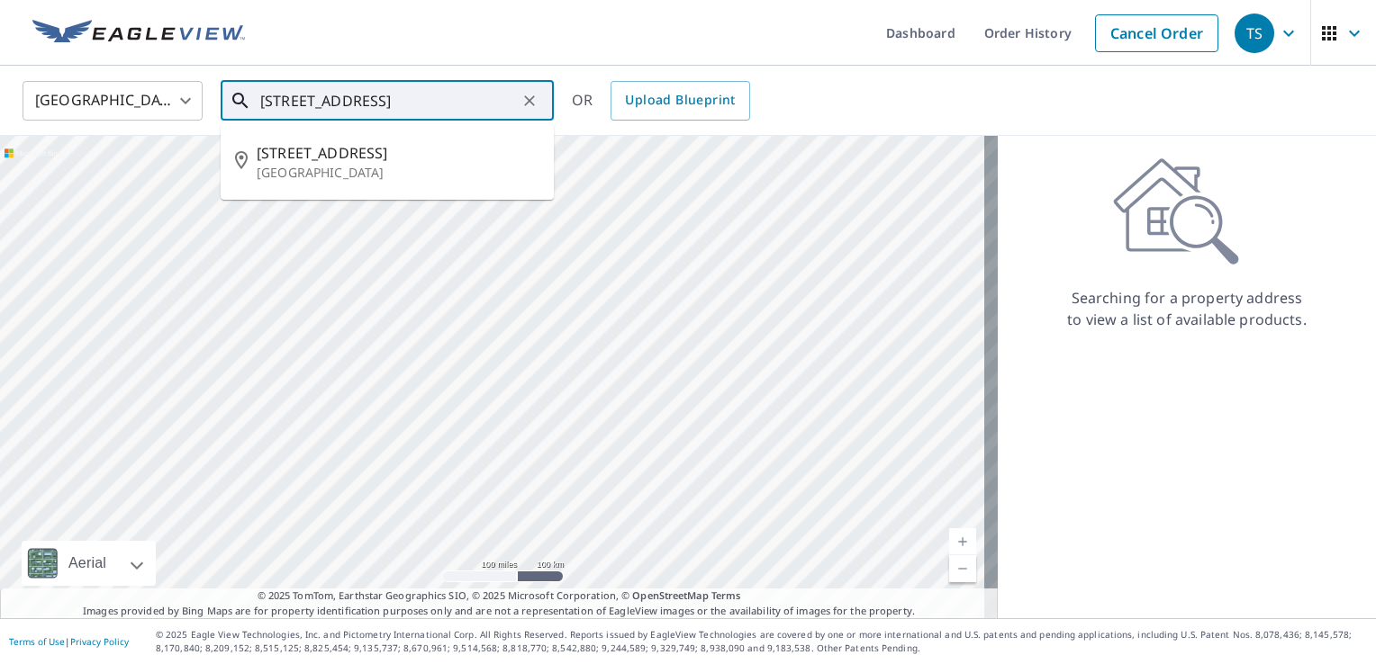
click at [410, 81] on input "[STREET_ADDRESS]" at bounding box center [388, 101] width 257 height 50
click at [355, 169] on p "[GEOGRAPHIC_DATA]" at bounding box center [398, 173] width 283 height 18
type input "[STREET_ADDRESS]"
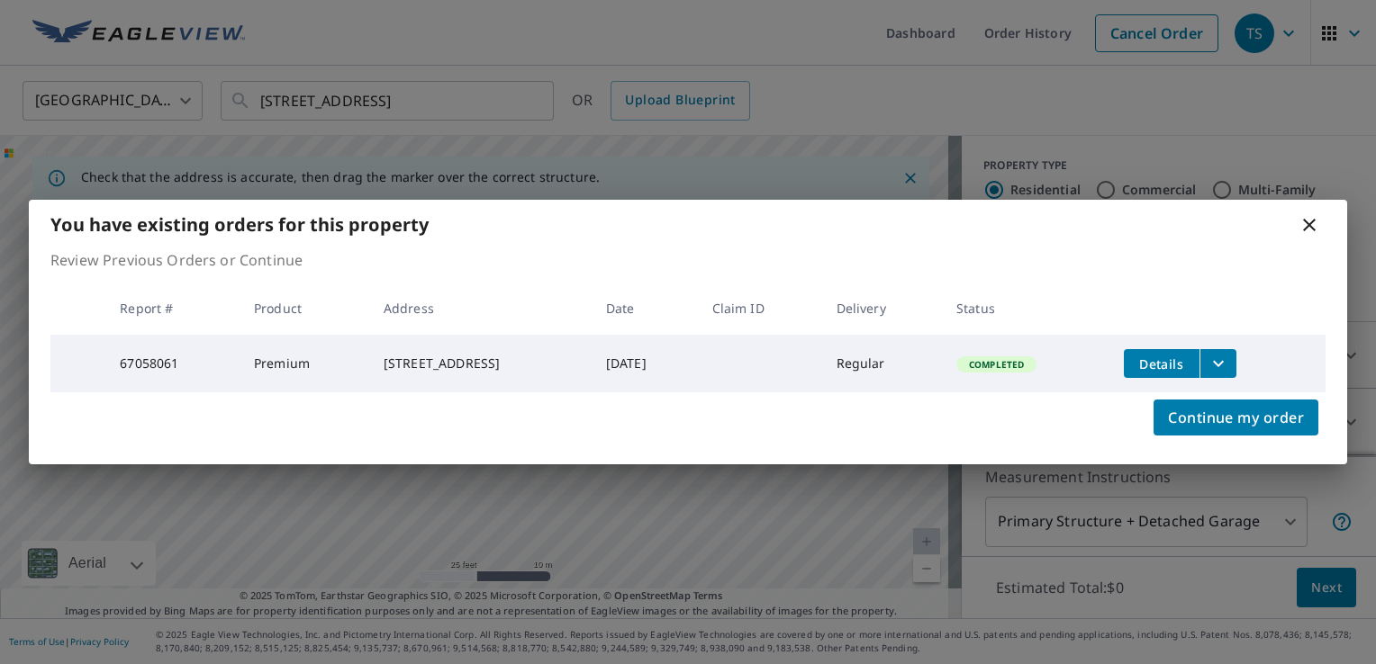
drag, startPoint x: 583, startPoint y: 433, endPoint x: 601, endPoint y: 337, distance: 98.0
click at [601, 337] on body "TS TS Dashboard Order History Cancel Order TS [GEOGRAPHIC_DATA] [GEOGRAPHIC_DAT…" at bounding box center [688, 332] width 1376 height 664
click at [1304, 235] on div "You have existing orders for this property" at bounding box center [688, 225] width 1318 height 50
click at [1304, 223] on icon at bounding box center [1309, 225] width 22 height 22
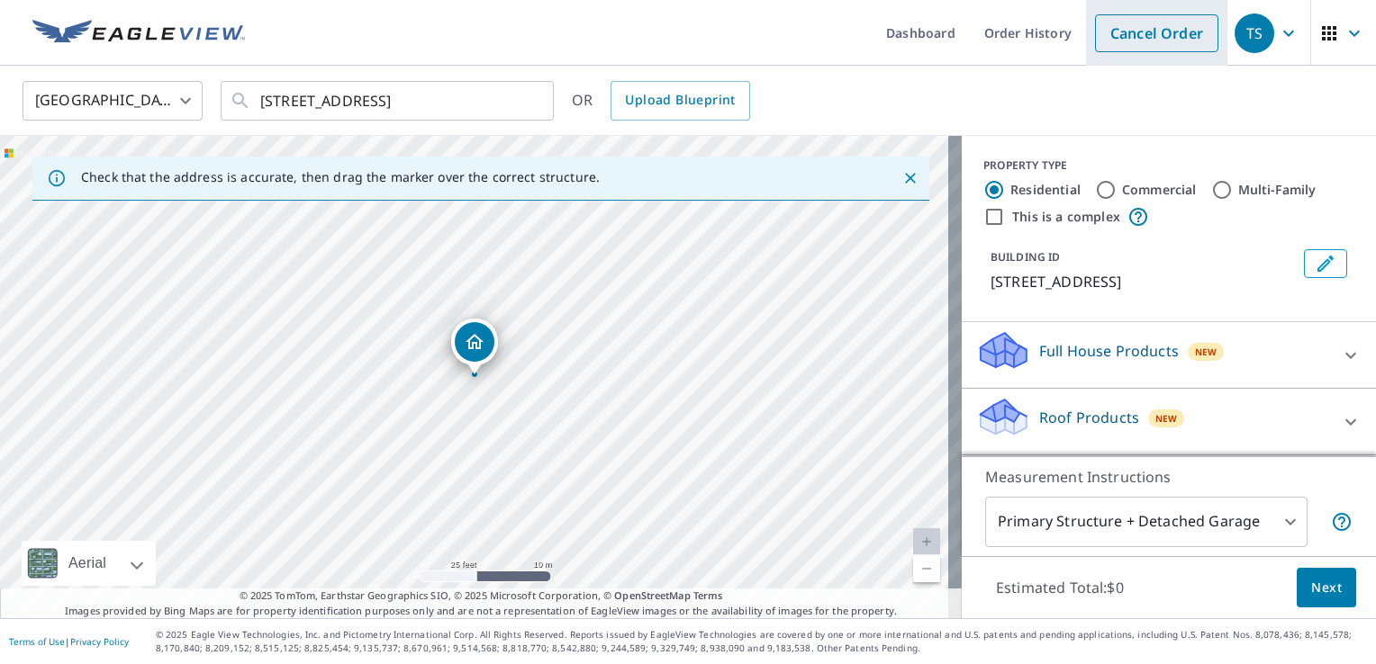
click at [1113, 32] on link "Cancel Order" at bounding box center [1156, 33] width 123 height 38
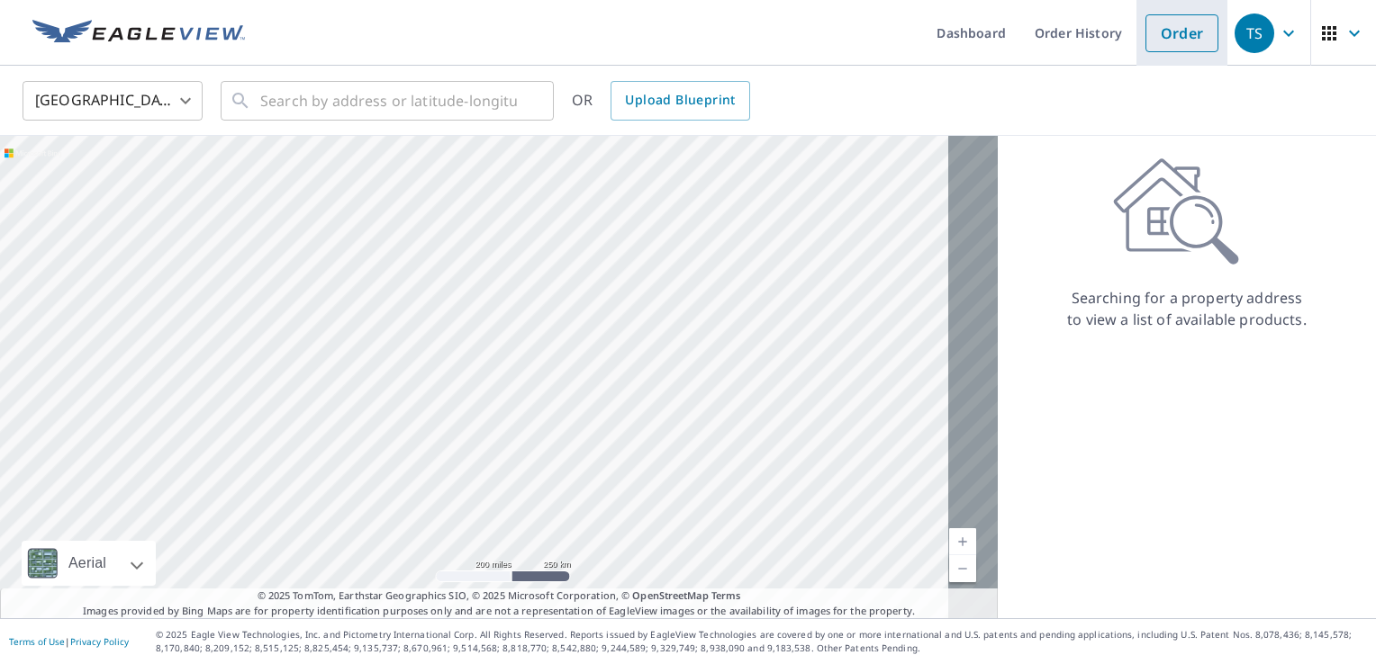
click at [1166, 42] on link "Order" at bounding box center [1181, 33] width 73 height 38
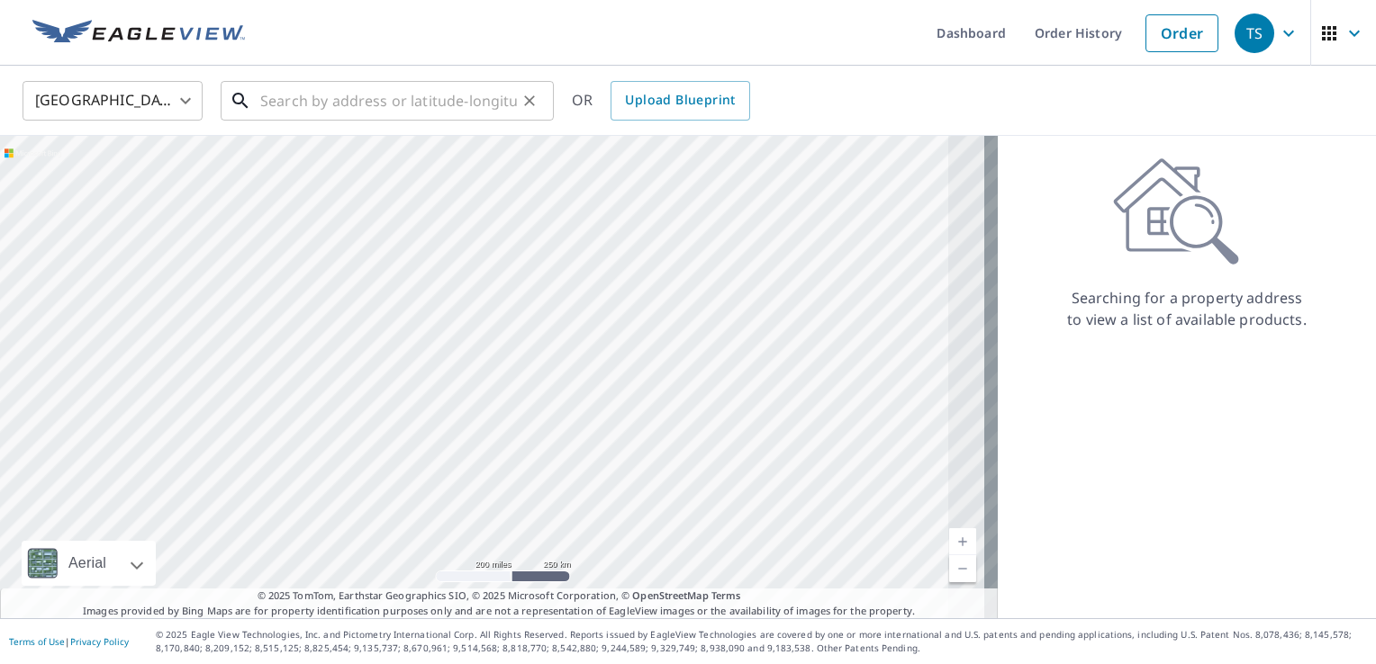
click at [351, 95] on input "text" at bounding box center [388, 101] width 257 height 50
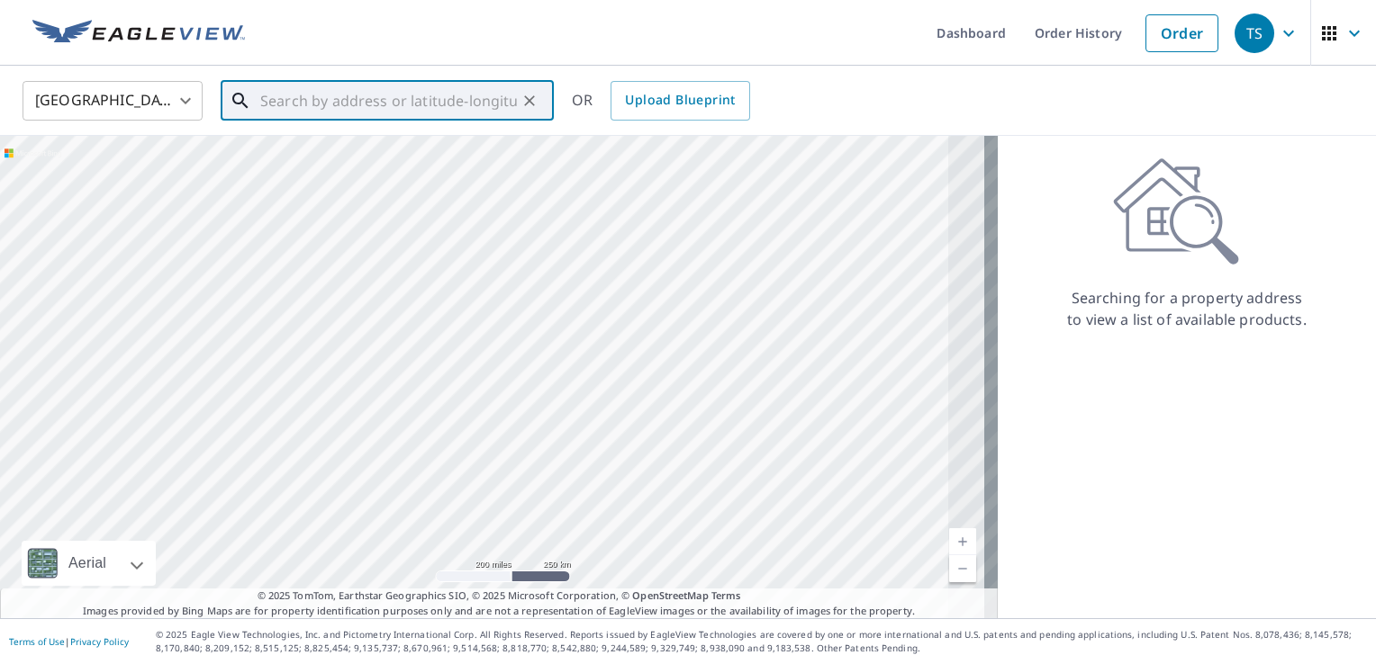
paste input "[STREET_ADDRESS]"
click at [424, 113] on input "[STREET_ADDRESS]" at bounding box center [388, 101] width 257 height 50
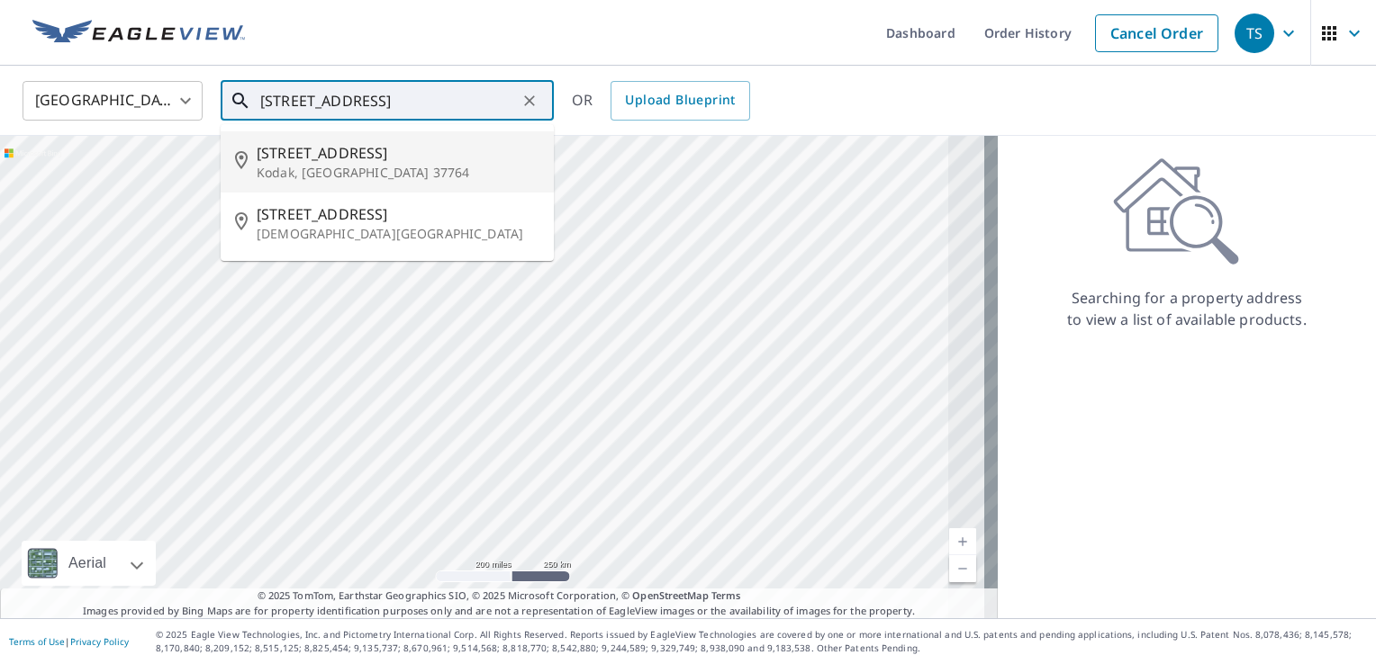
click at [371, 172] on p "Kodak, [GEOGRAPHIC_DATA] 37764" at bounding box center [398, 173] width 283 height 18
type input "[STREET_ADDRESS]"
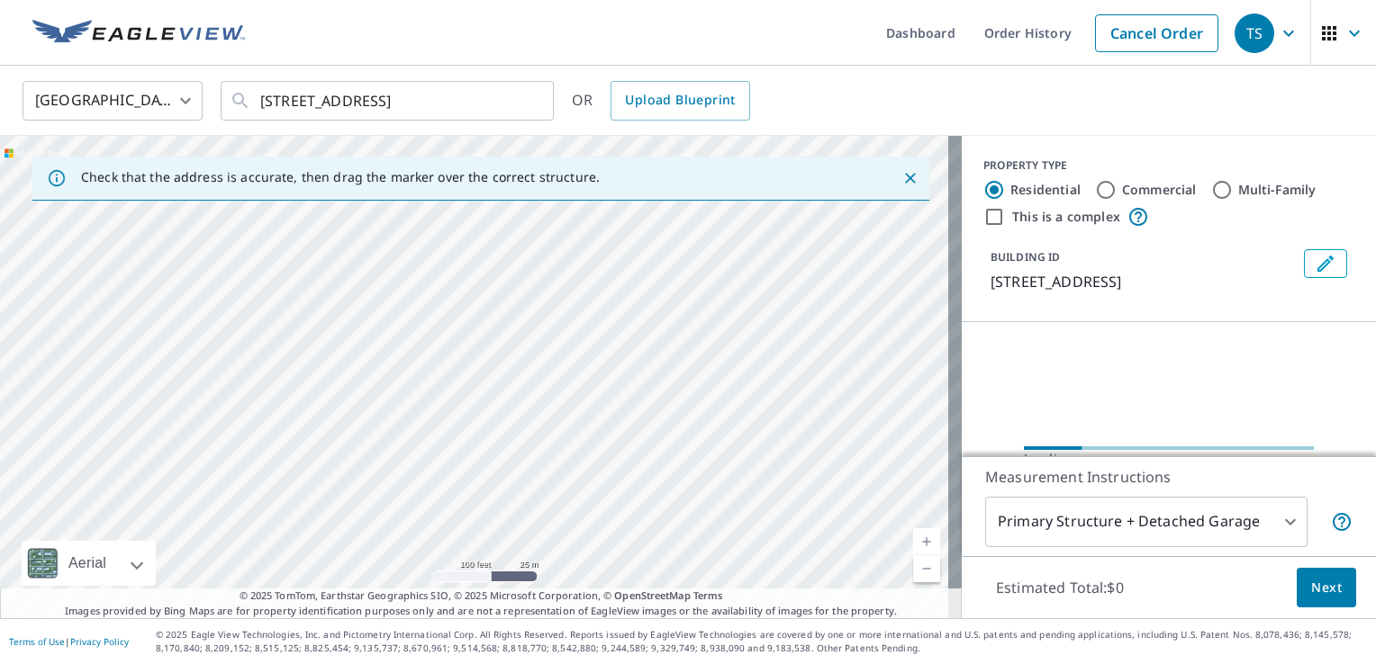
click at [580, 422] on div "[STREET_ADDRESS]" at bounding box center [481, 377] width 962 height 483
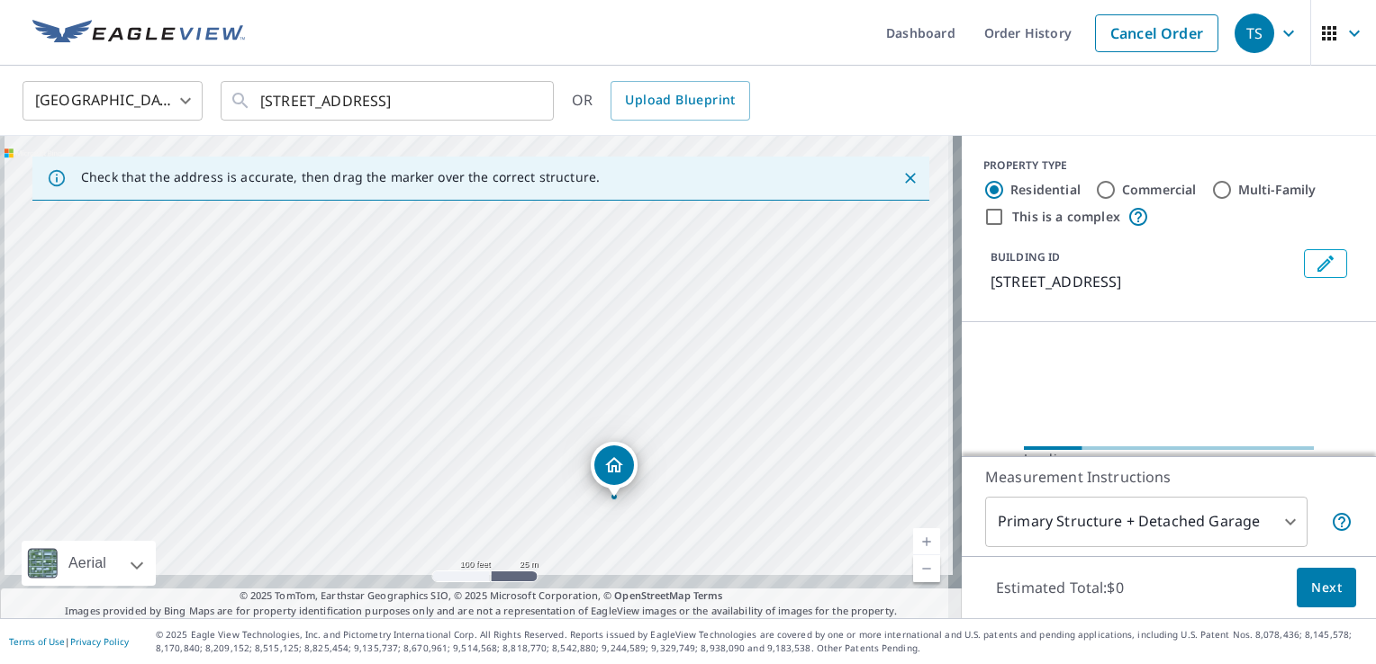
drag, startPoint x: 657, startPoint y: 485, endPoint x: 652, endPoint y: 202, distance: 283.7
click at [652, 202] on div "Check that the address is accurate, then drag the marker over the correct struc…" at bounding box center [481, 377] width 962 height 483
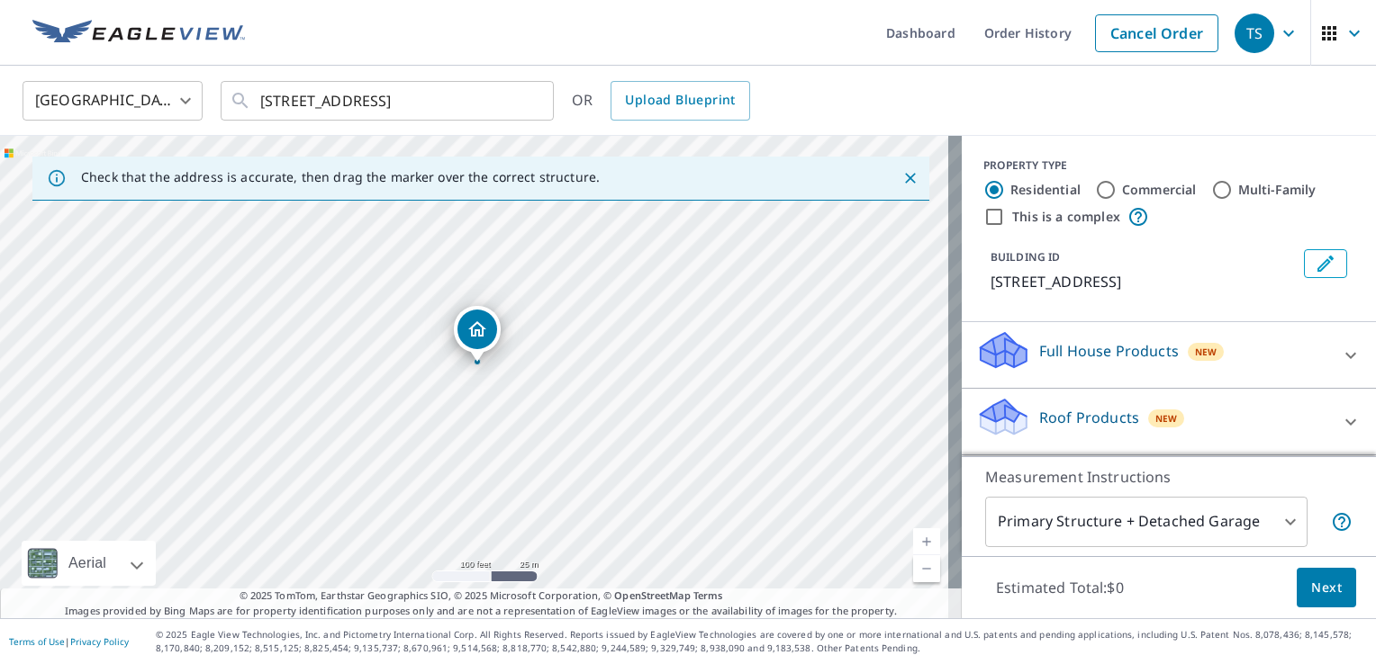
click at [644, 292] on div "[STREET_ADDRESS]" at bounding box center [481, 377] width 962 height 483
drag, startPoint x: 402, startPoint y: 402, endPoint x: 655, endPoint y: 341, distance: 260.1
click at [655, 341] on div "[STREET_ADDRESS]" at bounding box center [481, 377] width 962 height 483
click at [412, 339] on div "Dropped pin, building 1, Residential property, 720 Emerald Ave Kodak, TN 37764" at bounding box center [397, 329] width 40 height 40
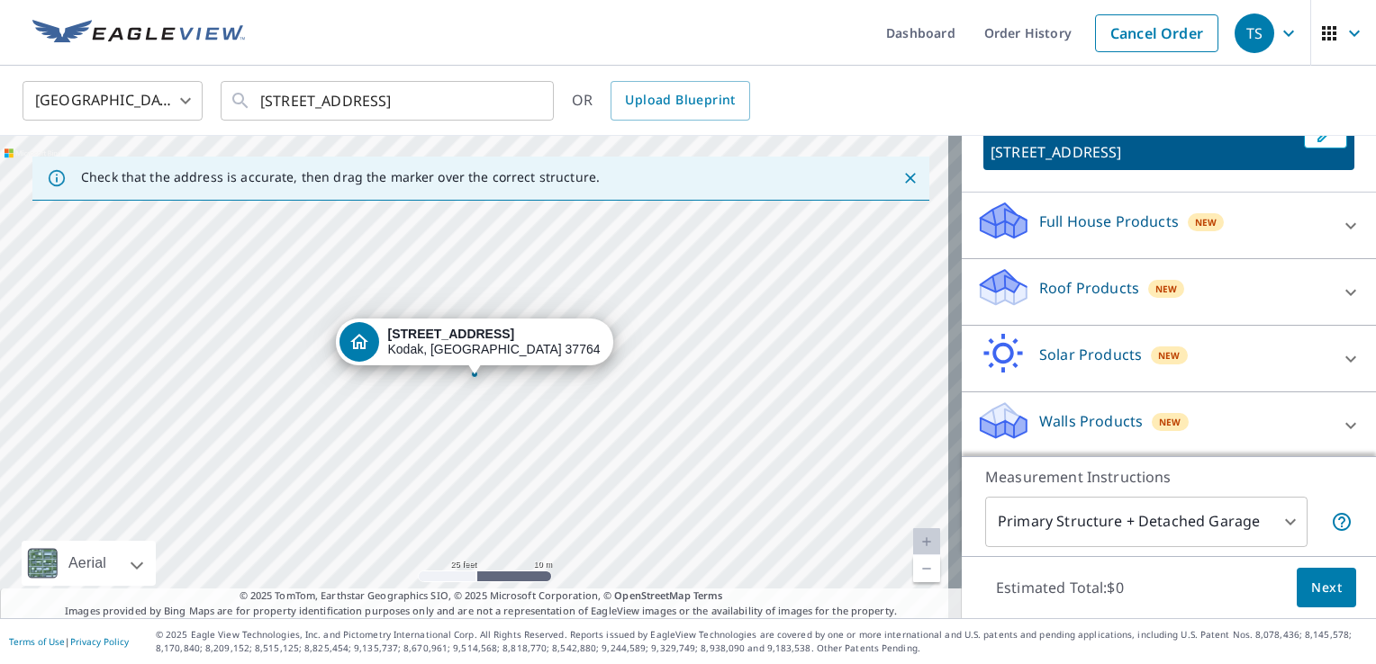
scroll to position [131, 0]
click at [1095, 289] on p "Roof Products" at bounding box center [1089, 287] width 100 height 22
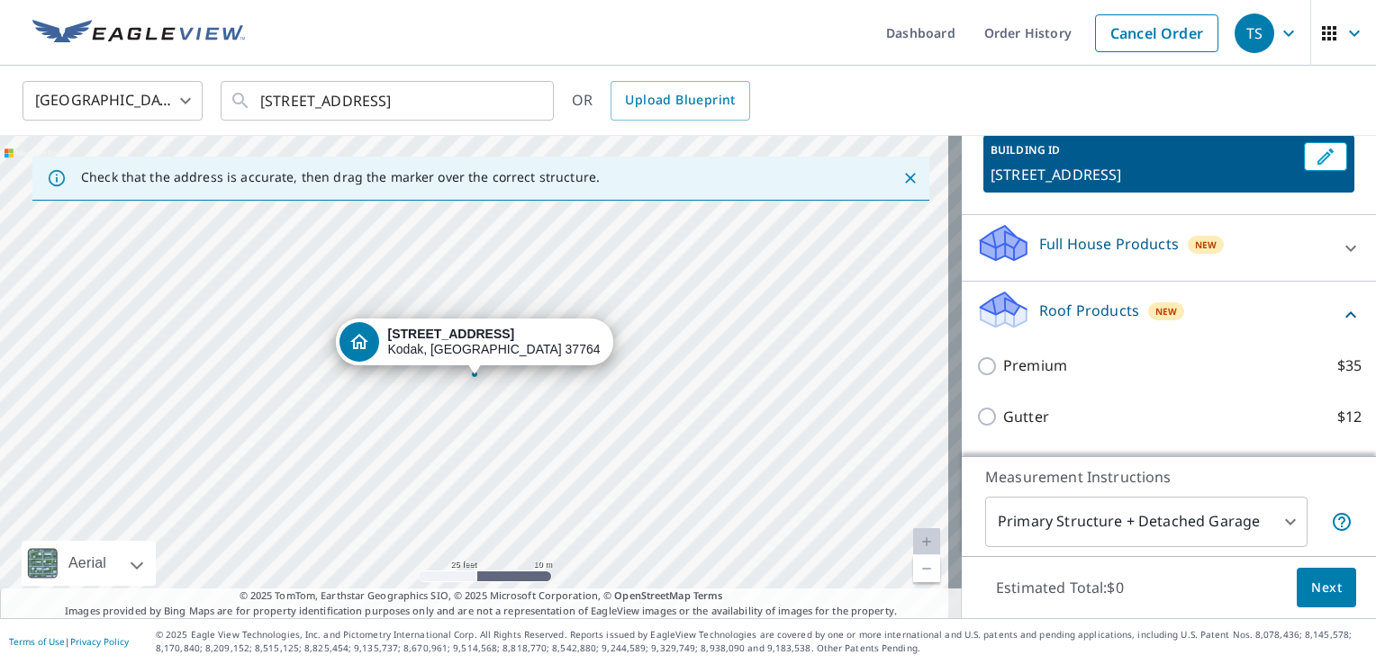
scroll to position [103, 0]
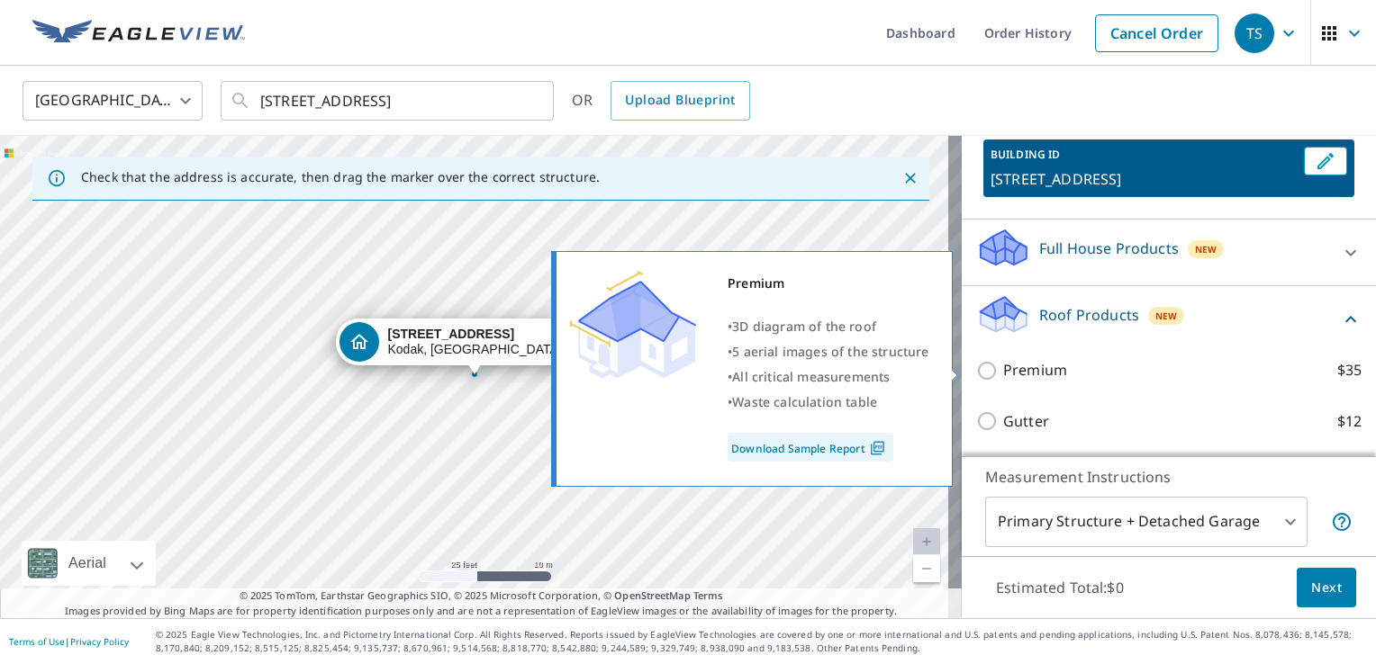
click at [1026, 364] on p "Premium" at bounding box center [1035, 370] width 64 height 23
click at [1003, 364] on input "Premium $35" at bounding box center [989, 371] width 27 height 22
checkbox input "true"
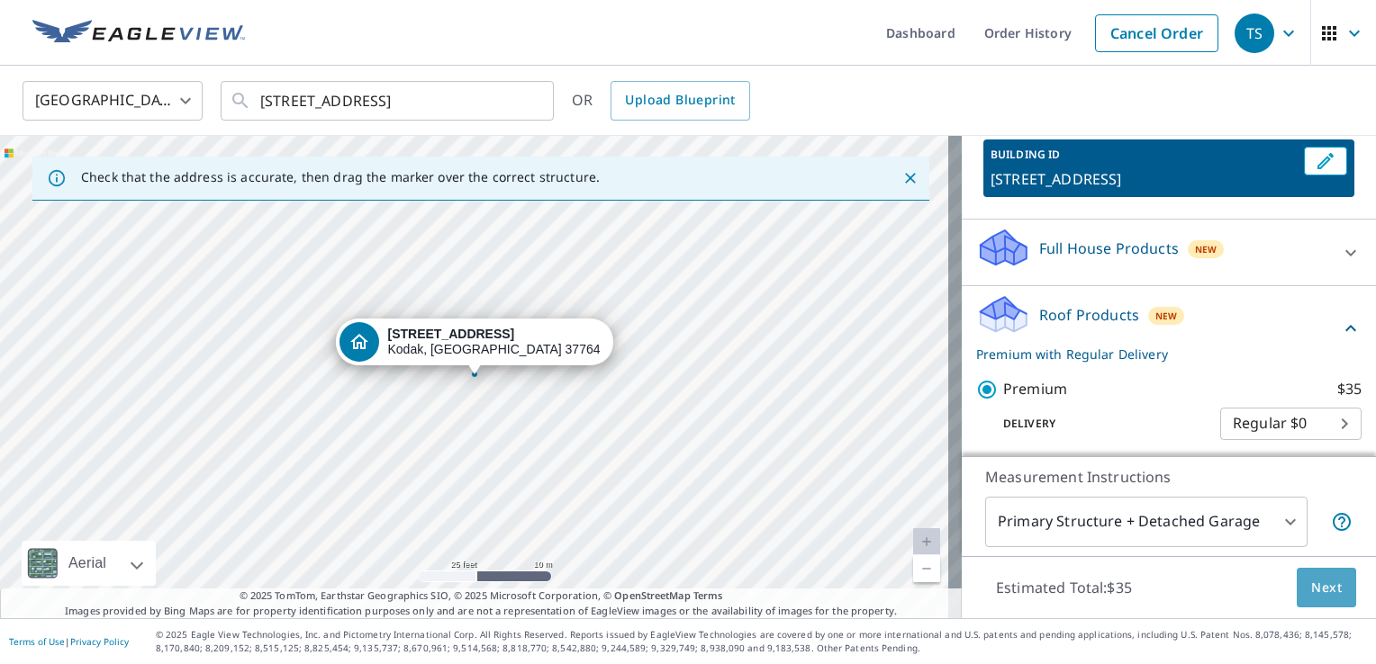
click at [1311, 580] on span "Next" at bounding box center [1326, 588] width 31 height 23
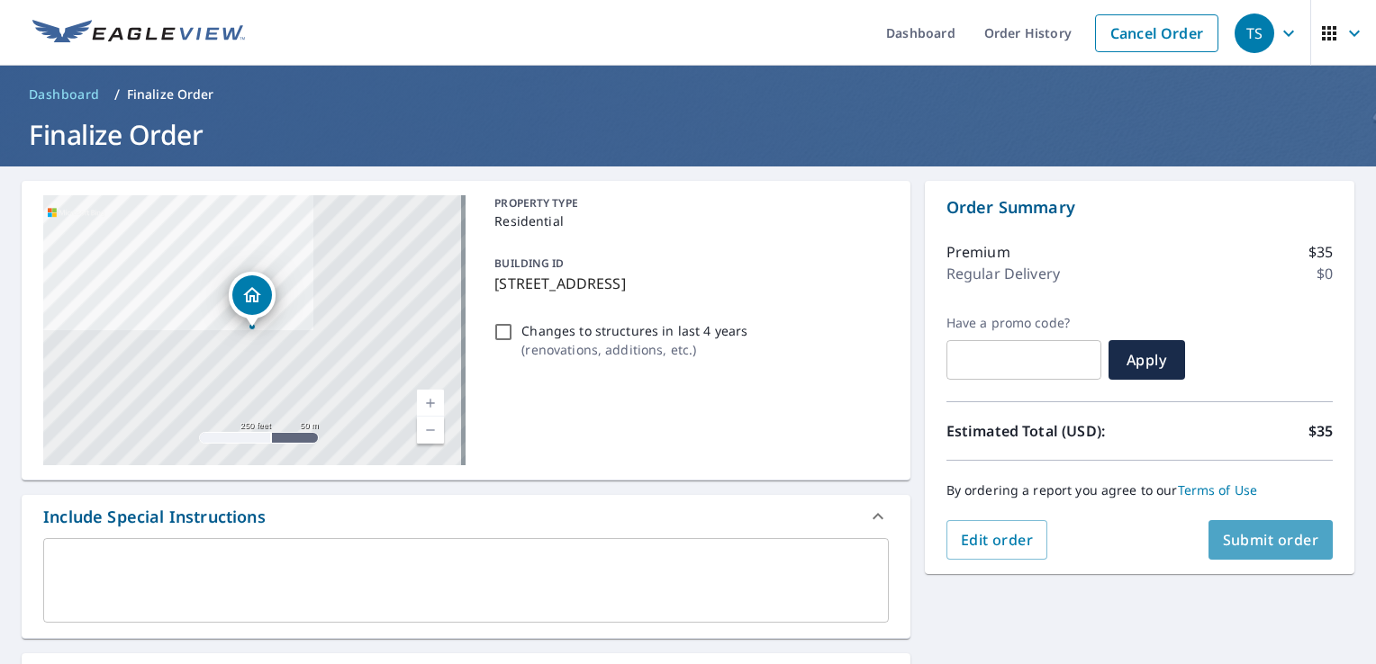
click at [1232, 539] on span "Submit order" at bounding box center [1271, 540] width 96 height 20
checkbox input "true"
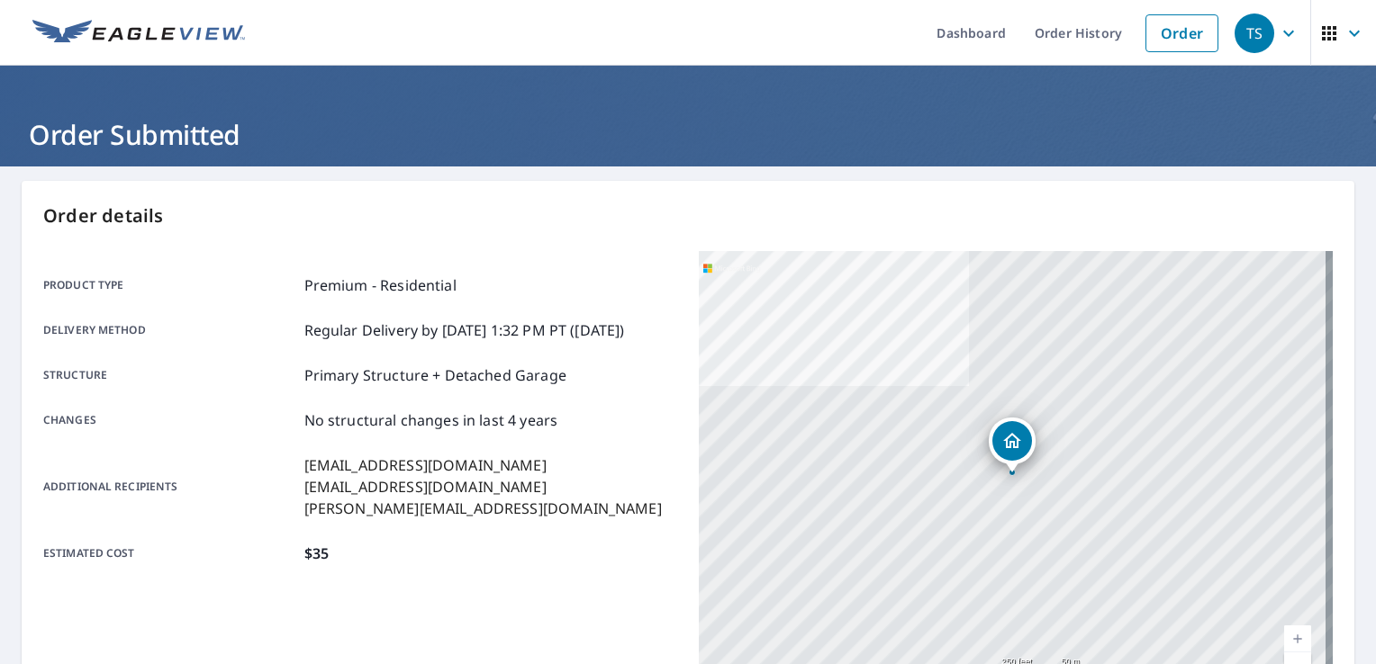
click at [1224, 194] on div "Order details Product type Premium - Residential Delivery method Regular Delive…" at bounding box center [688, 590] width 1333 height 818
click at [1155, 14] on link "Order" at bounding box center [1181, 33] width 73 height 38
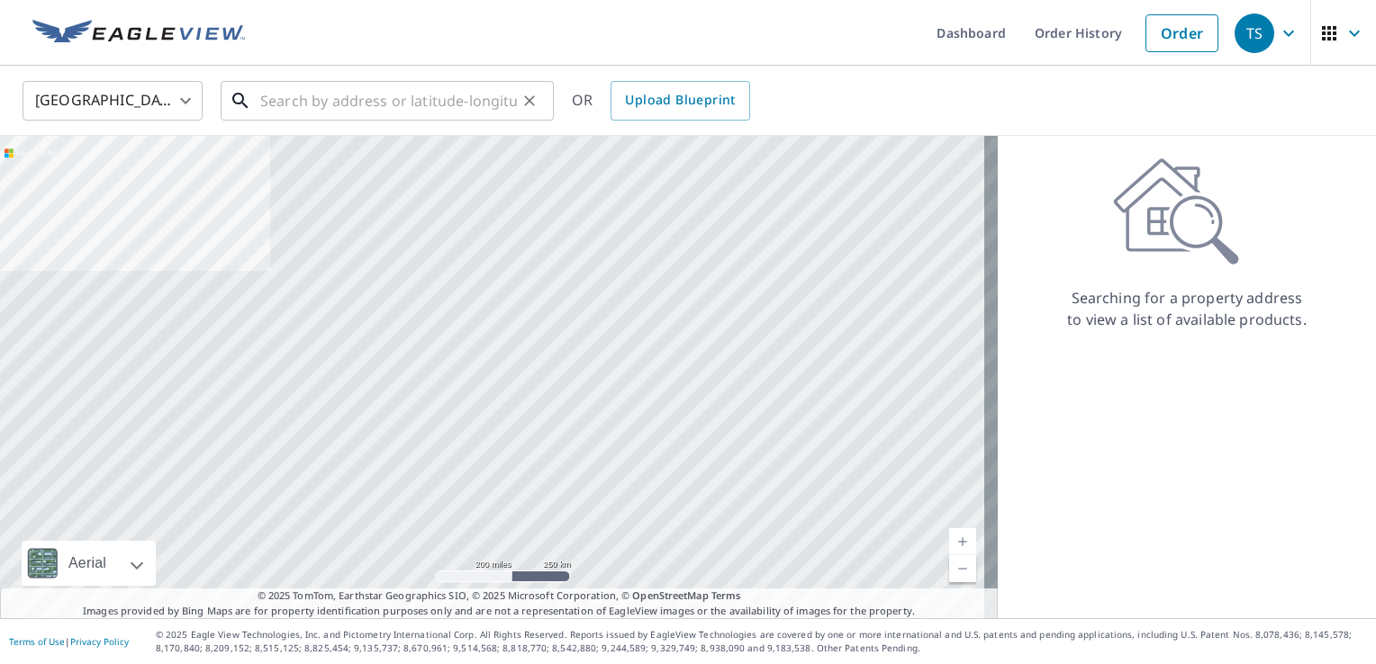
click at [425, 108] on input "text" at bounding box center [388, 101] width 257 height 50
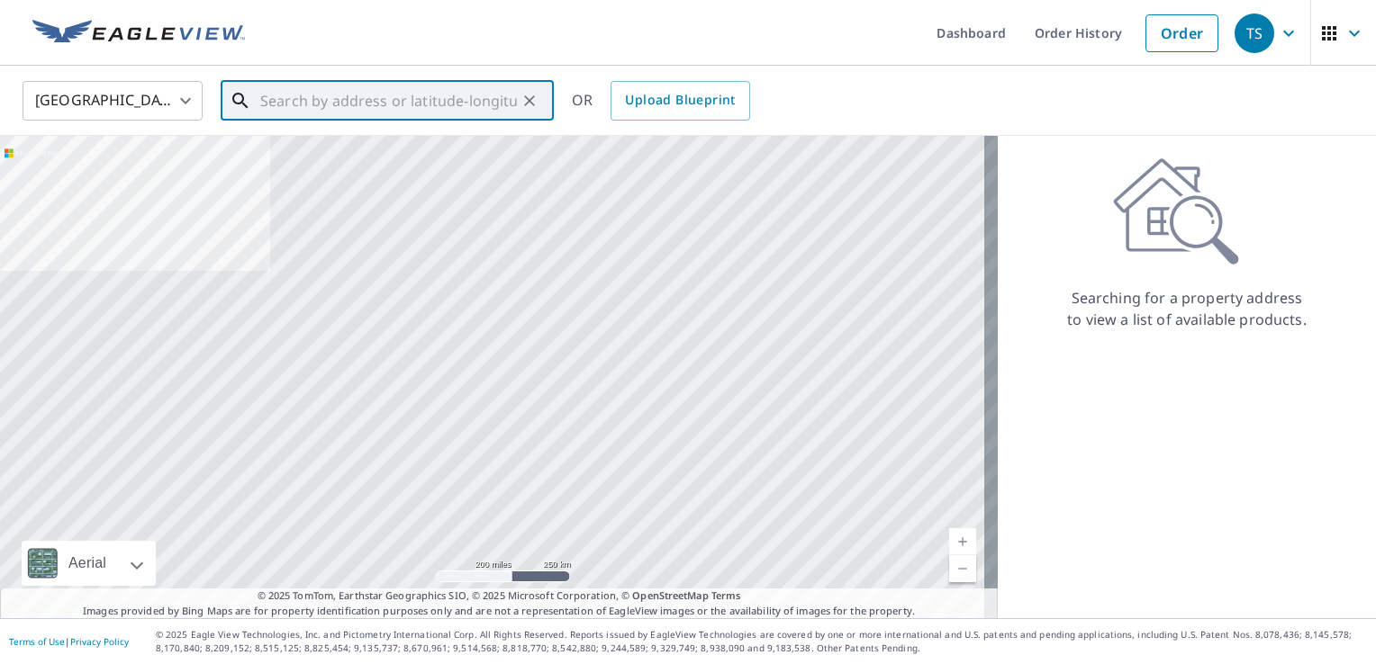
paste input "[STREET_ADDRESS][PERSON_NAME]"
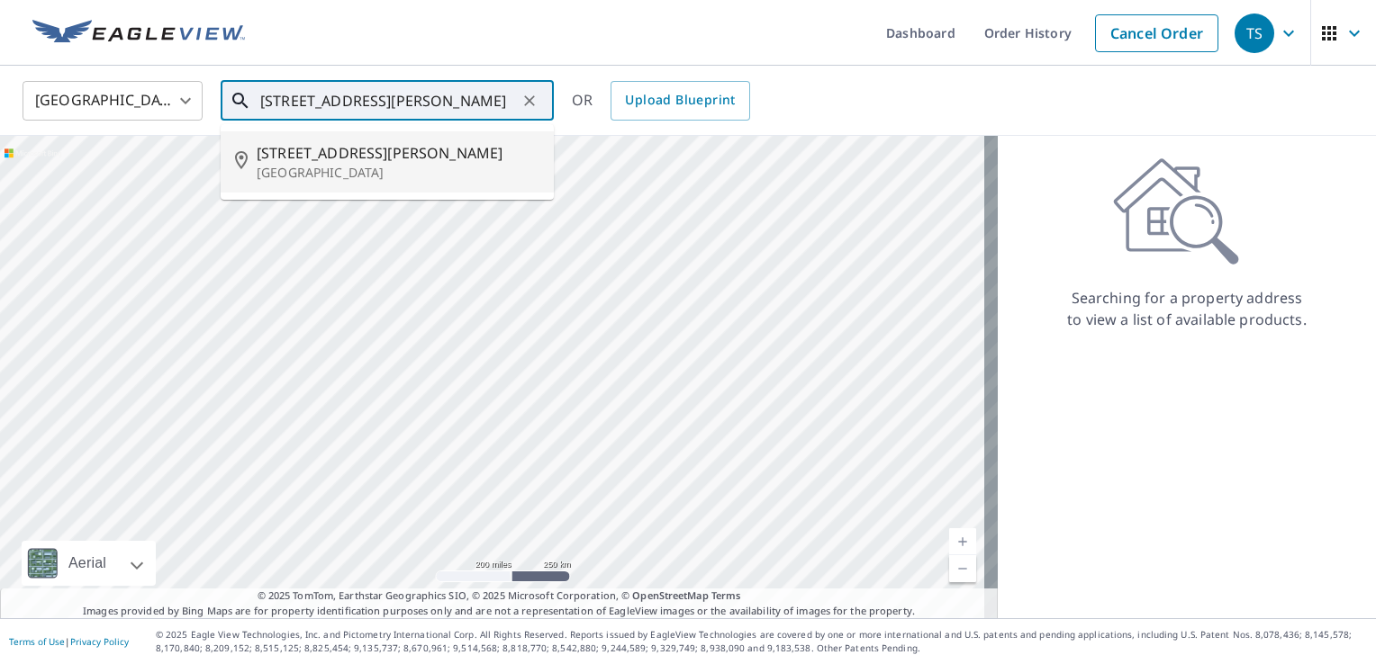
click at [312, 154] on span "[STREET_ADDRESS][PERSON_NAME]" at bounding box center [398, 153] width 283 height 22
type input "[STREET_ADDRESS][PERSON_NAME]"
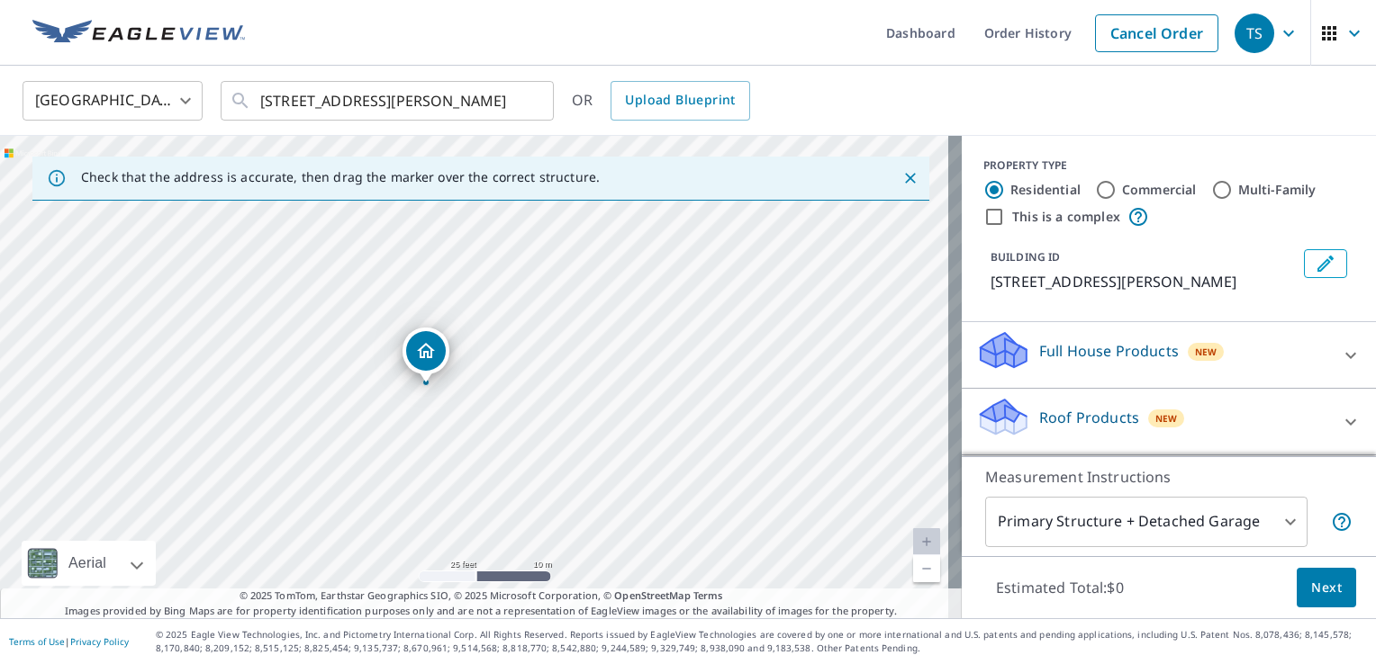
click at [422, 363] on div "Dropped pin, building 1, Residential property, 1083 Cliff White Rd Columbia, TN…" at bounding box center [426, 351] width 40 height 40
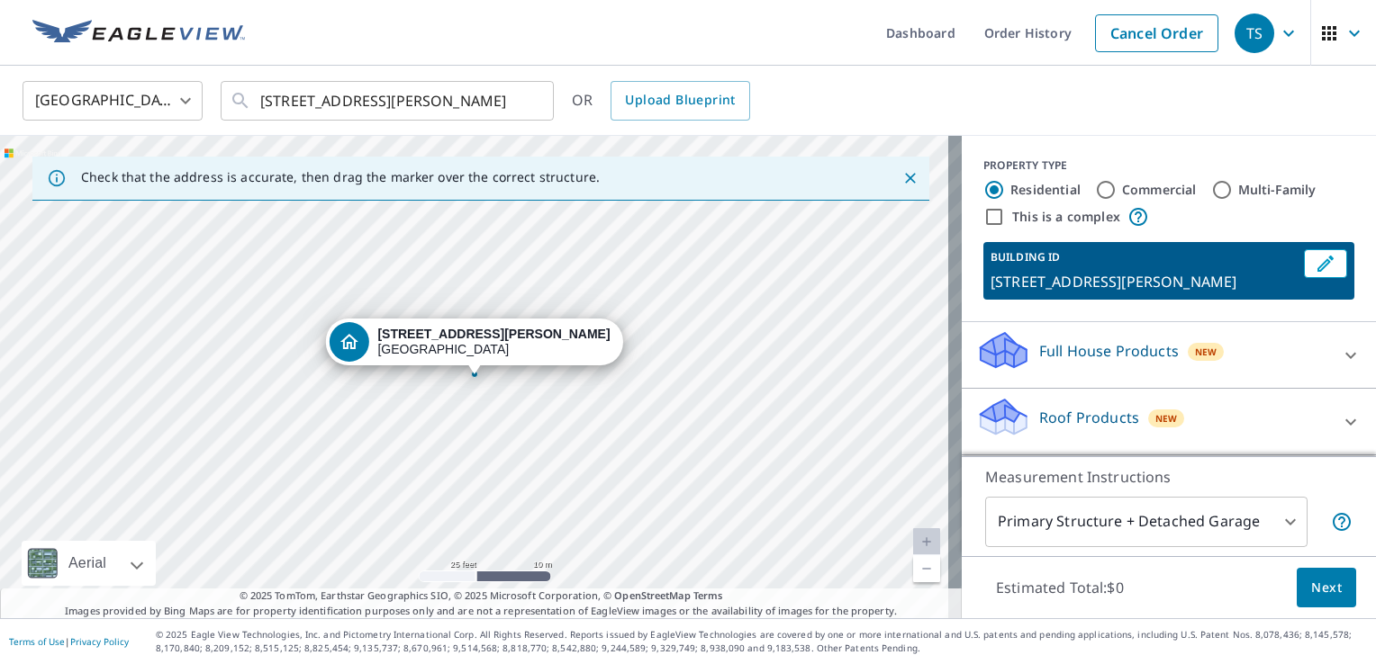
click at [1105, 409] on p "Roof Products" at bounding box center [1089, 418] width 100 height 22
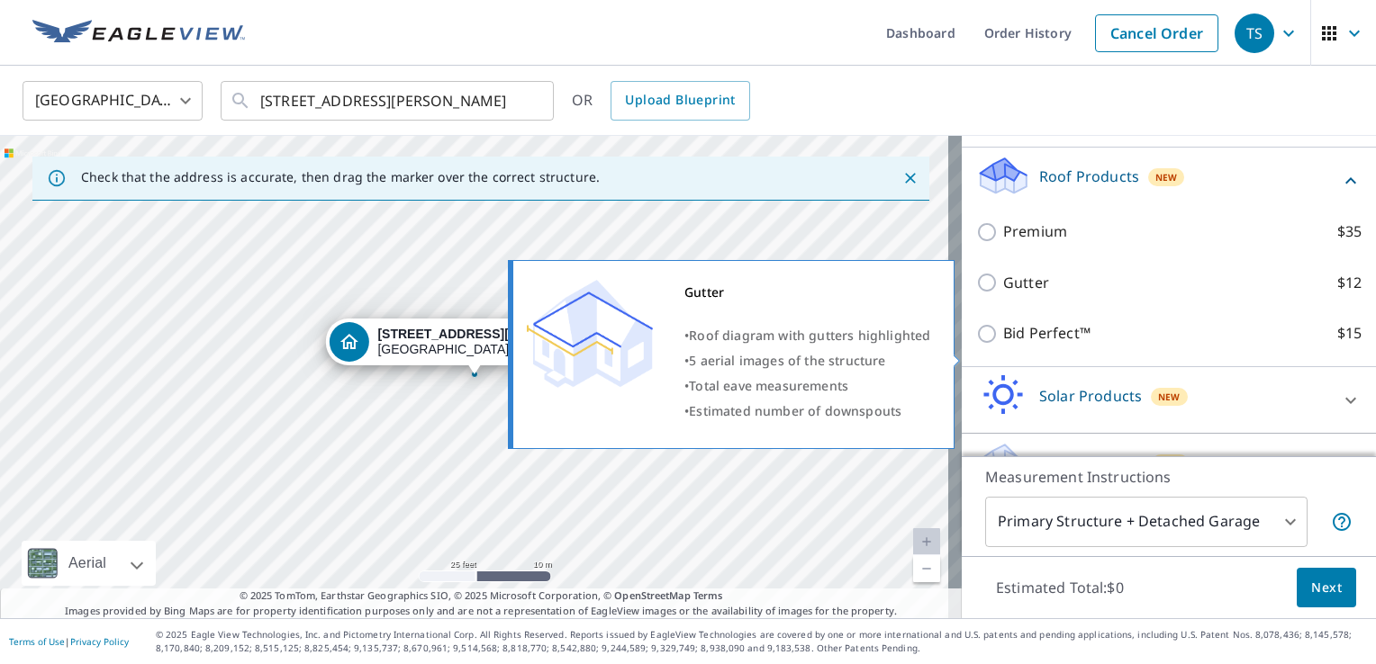
scroll to position [270, 0]
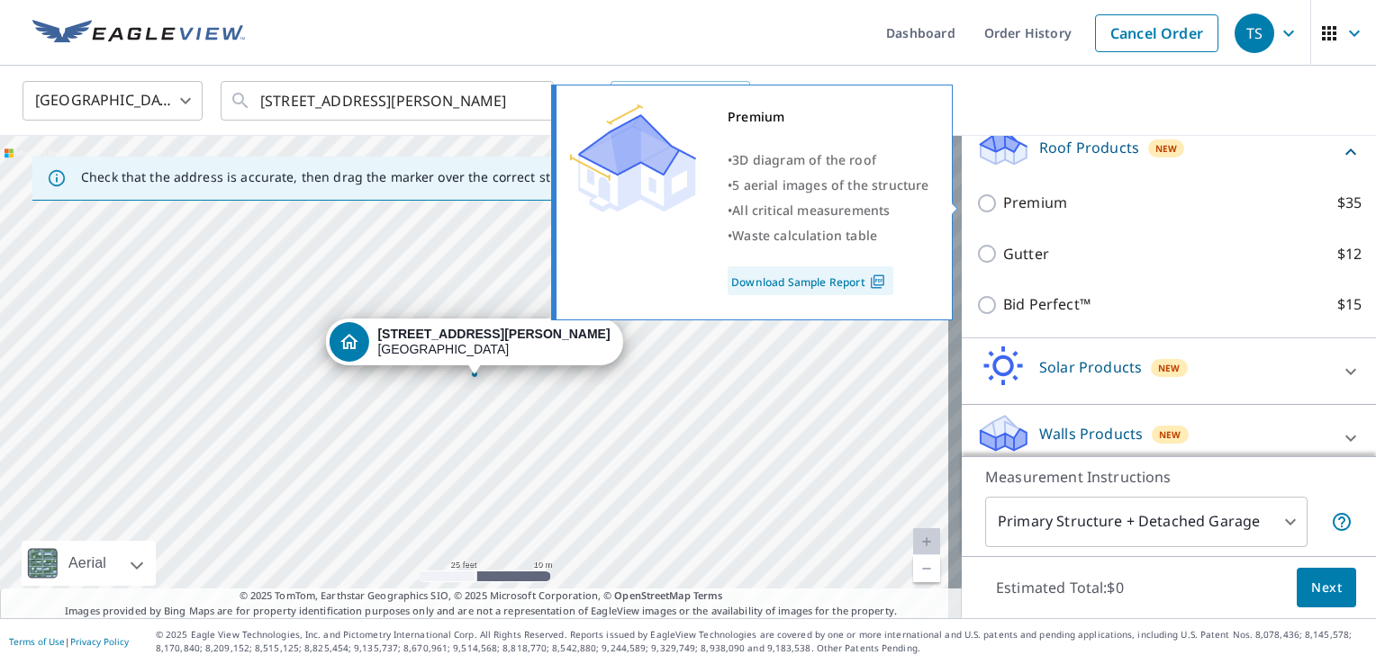
click at [1037, 206] on p "Premium" at bounding box center [1035, 203] width 64 height 23
click at [1003, 206] on input "Premium $35" at bounding box center [989, 204] width 27 height 22
checkbox input "true"
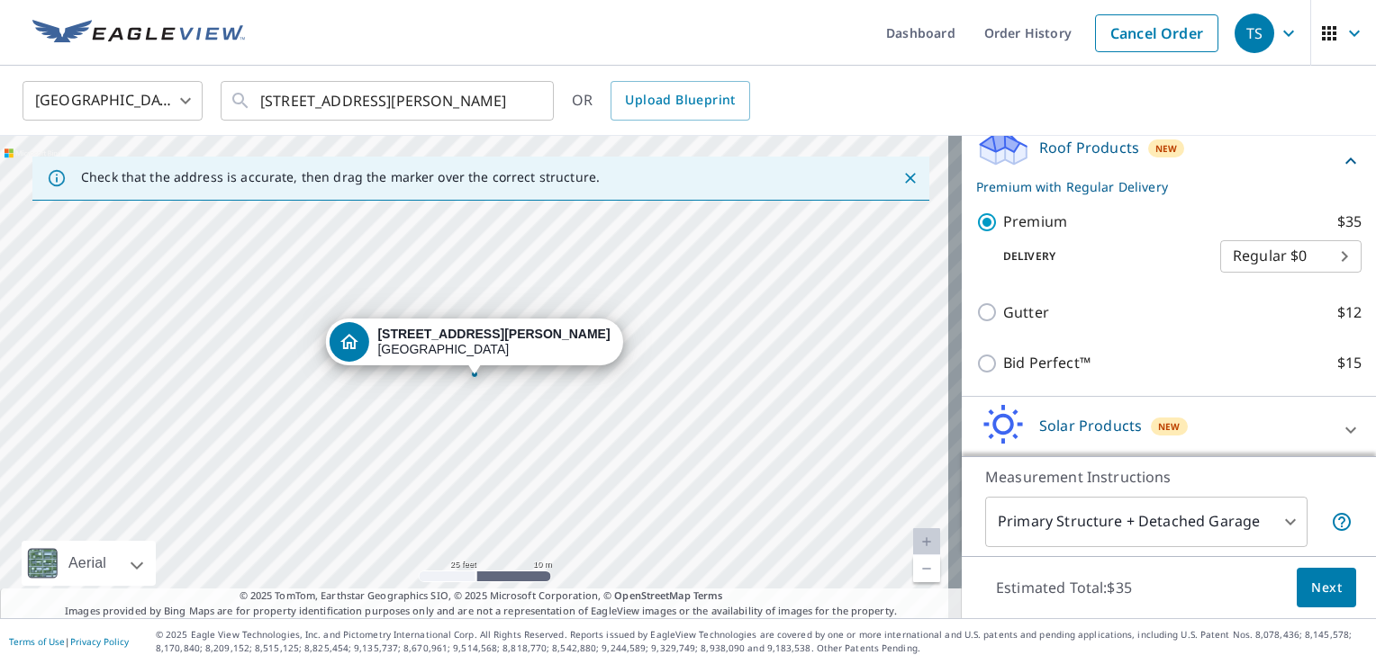
click at [1311, 597] on span "Next" at bounding box center [1326, 588] width 31 height 23
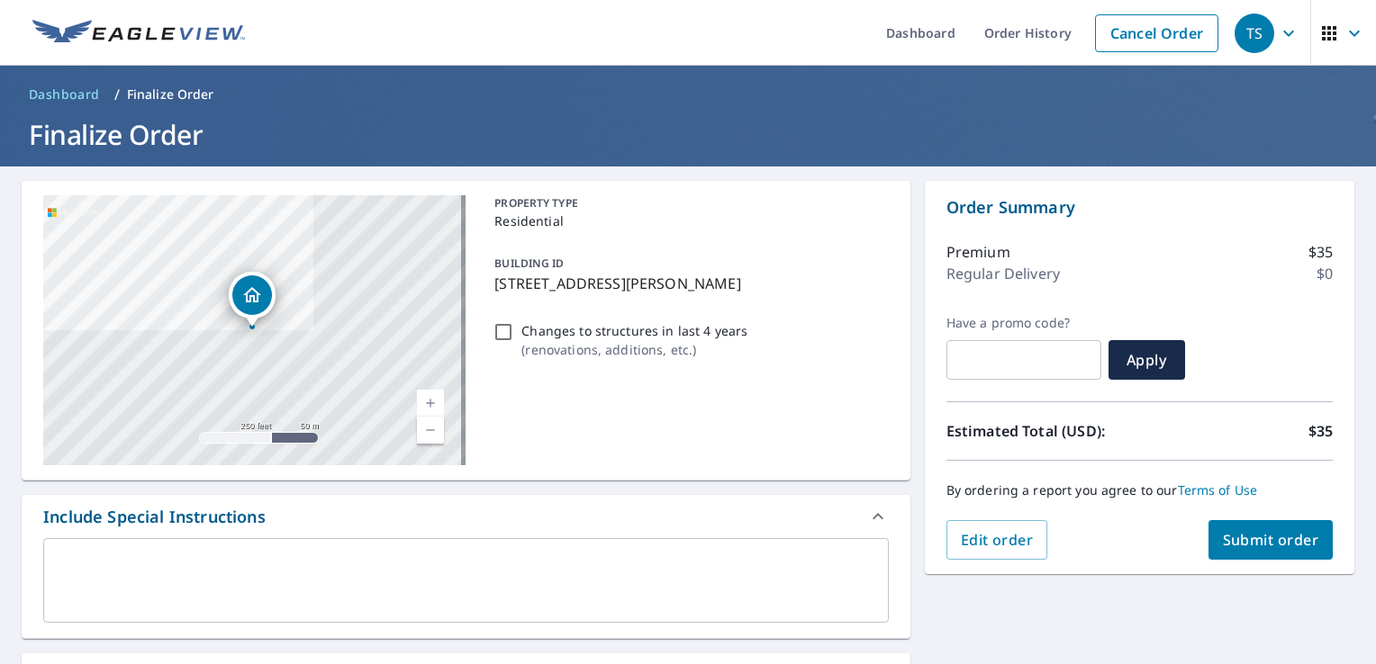
drag, startPoint x: 752, startPoint y: 446, endPoint x: 969, endPoint y: 512, distance: 227.0
click at [752, 446] on div "PROPERTY TYPE Residential BUILDING ID [STREET_ADDRESS][PERSON_NAME] Changes to …" at bounding box center [687, 330] width 401 height 270
click at [1238, 552] on button "Submit order" at bounding box center [1270, 540] width 125 height 40
checkbox input "true"
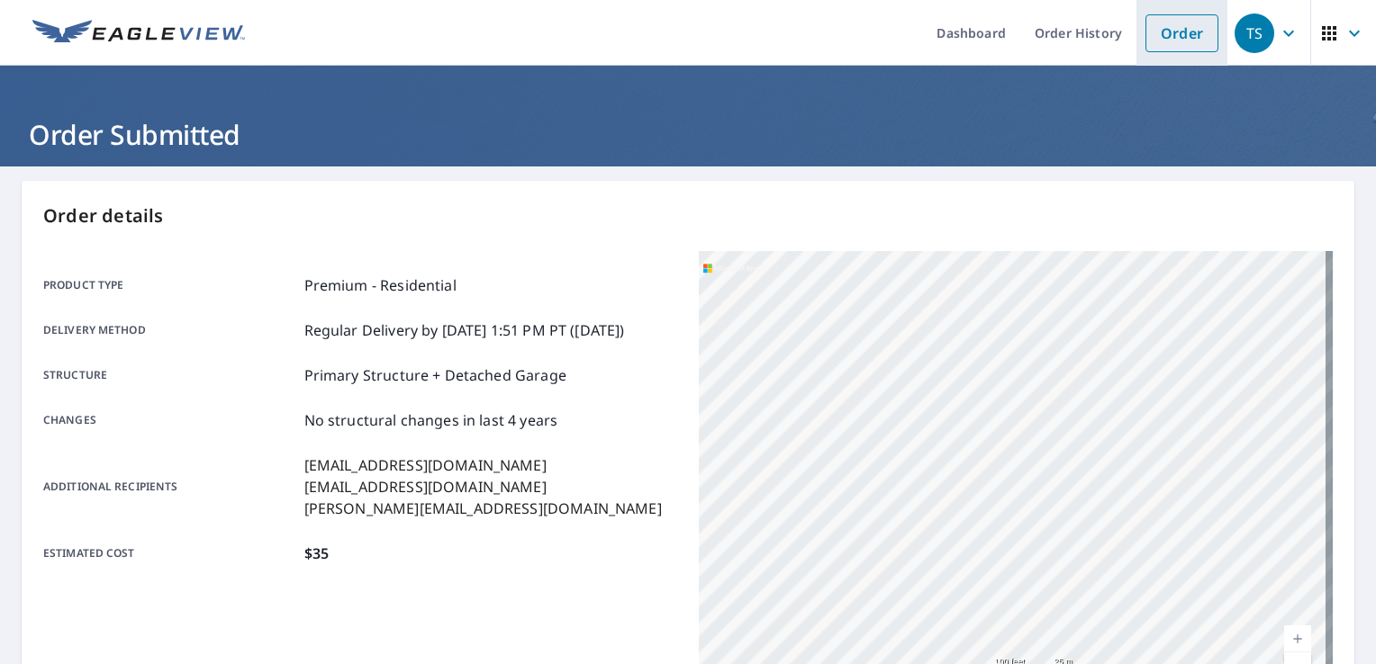
click at [1186, 37] on link "Order" at bounding box center [1181, 33] width 73 height 38
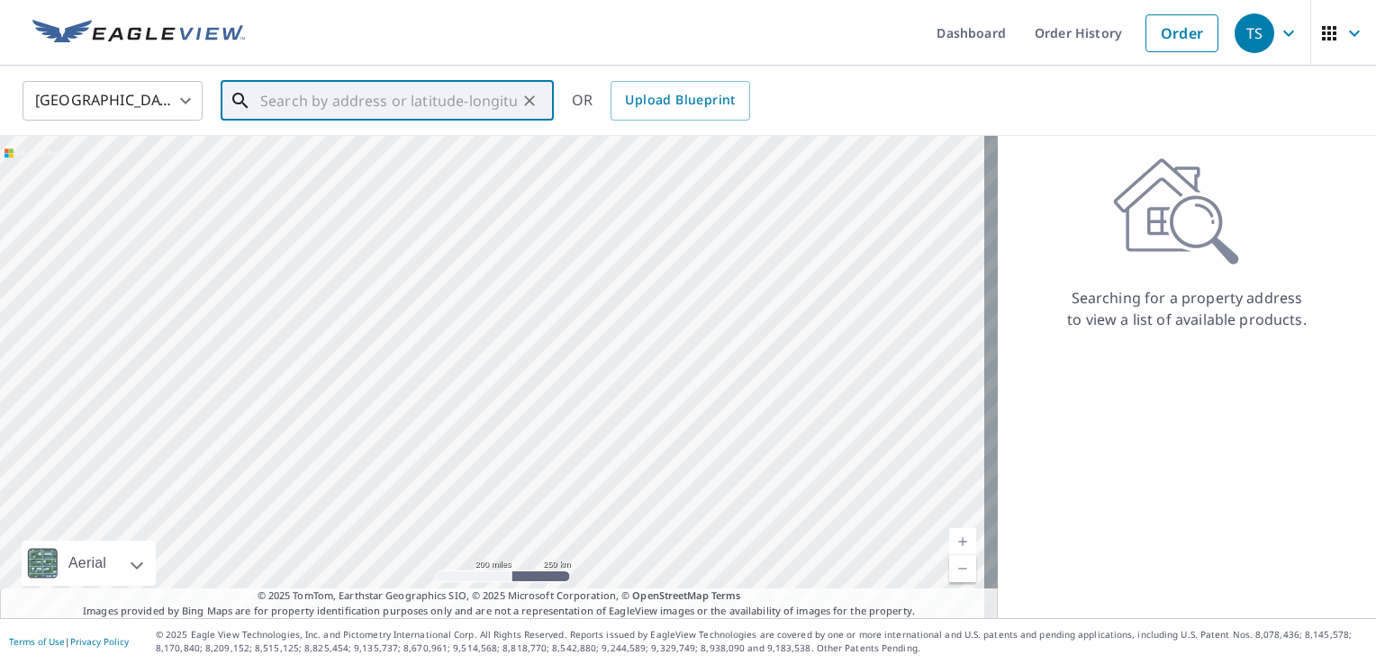
click at [384, 96] on input "text" at bounding box center [388, 101] width 257 height 50
paste input "[STREET_ADDRESS]"
click at [440, 85] on input "[STREET_ADDRESS]" at bounding box center [388, 101] width 257 height 50
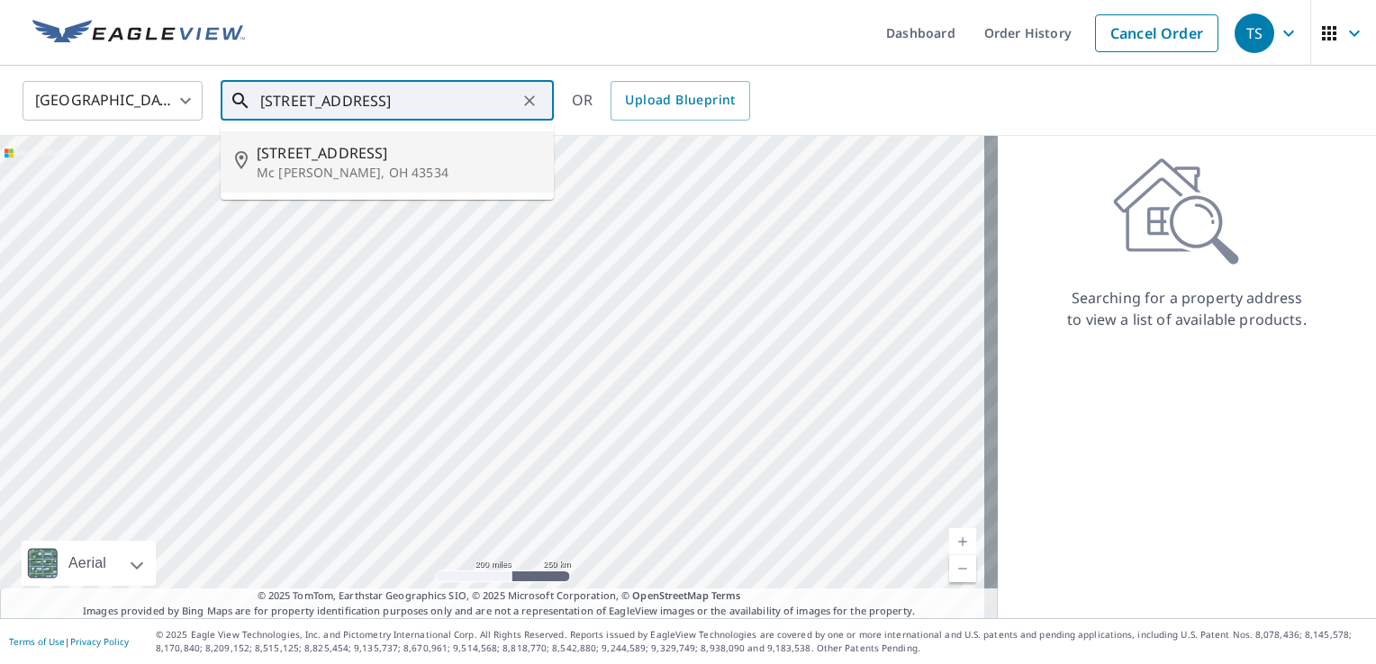
click at [400, 160] on span "[STREET_ADDRESS]" at bounding box center [398, 153] width 283 height 22
type input "[STREET_ADDRESS][PERSON_NAME]"
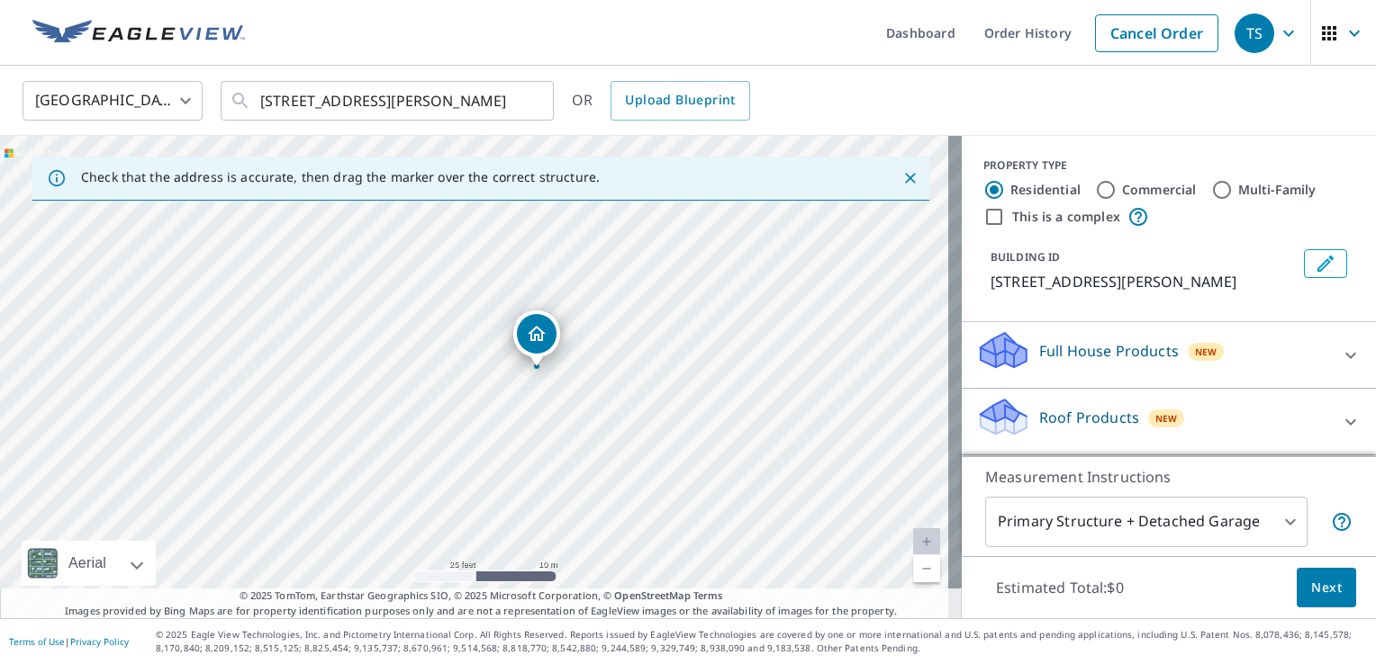
drag, startPoint x: 731, startPoint y: 291, endPoint x: 700, endPoint y: 415, distance: 128.0
click at [700, 415] on div "[STREET_ADDRESS][PERSON_NAME]" at bounding box center [481, 377] width 962 height 483
click at [538, 326] on icon "Dropped pin, building 1, Residential property, 3734 County Road M Mc Clure, OH …" at bounding box center [537, 334] width 22 height 22
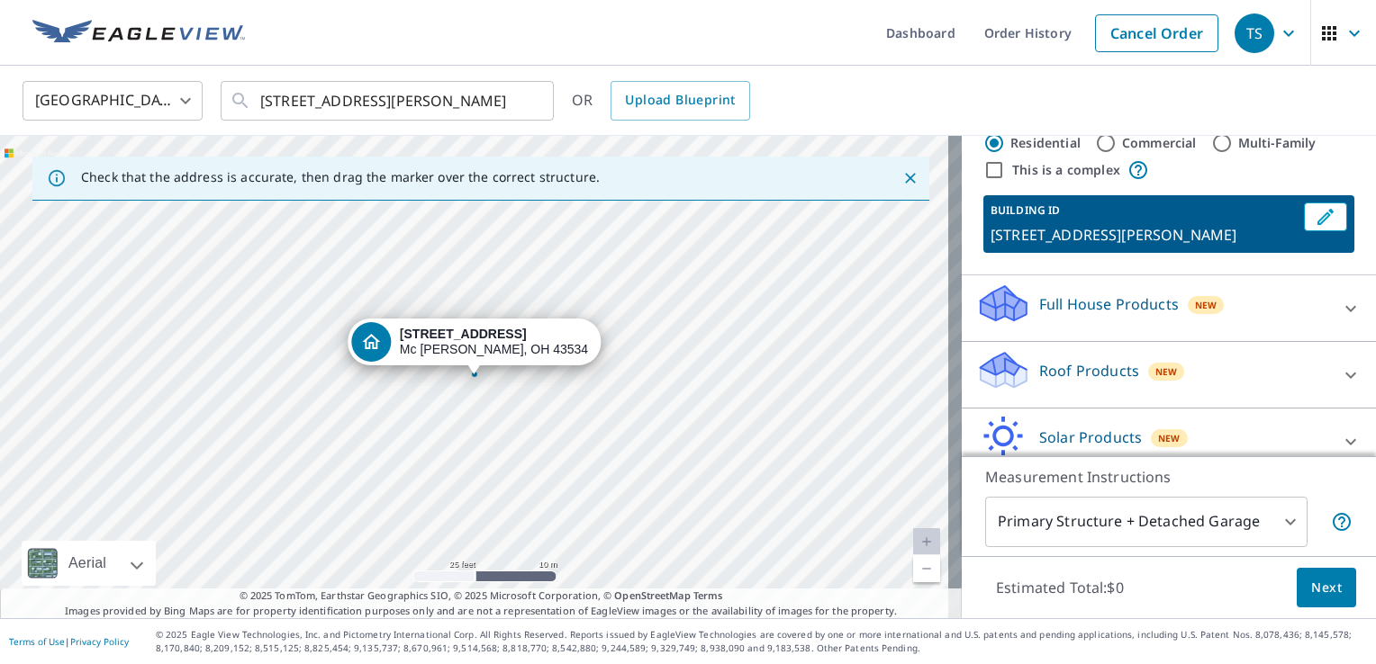
scroll to position [90, 0]
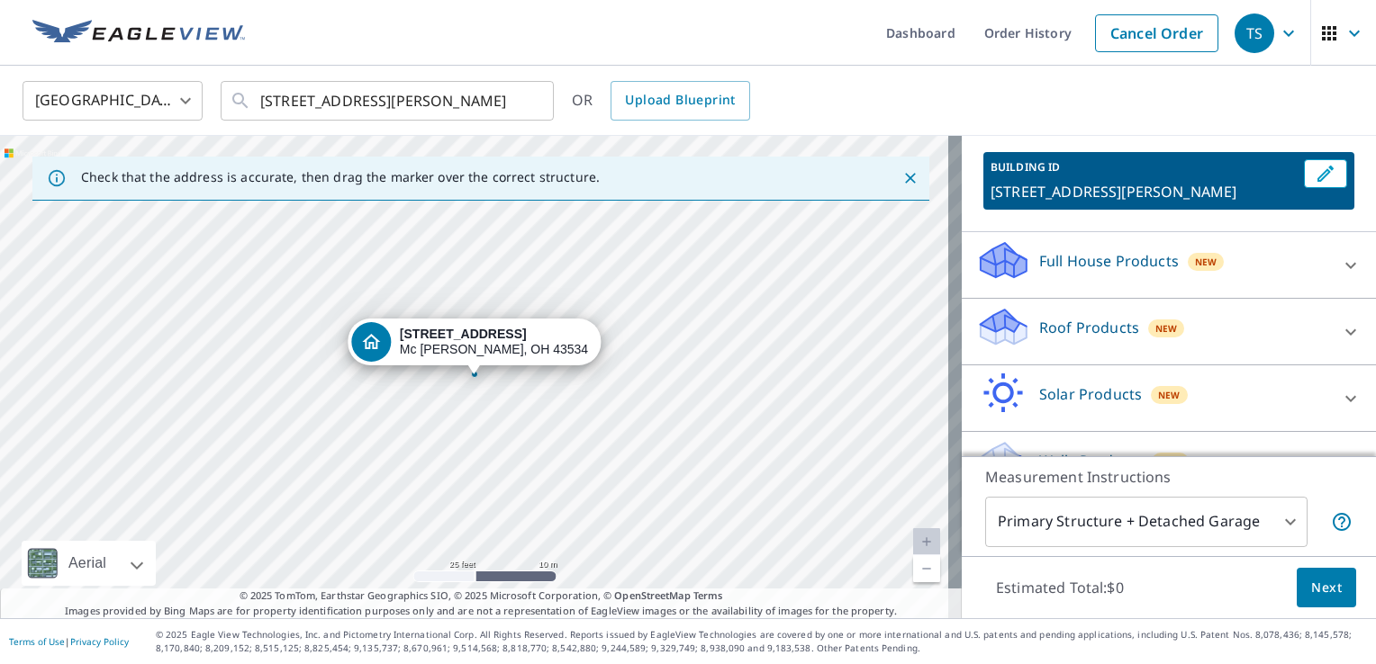
click at [1070, 330] on p "Roof Products" at bounding box center [1089, 328] width 100 height 22
click at [1042, 372] on p "Premium" at bounding box center [1035, 383] width 64 height 23
click at [1003, 373] on input "Premium $35" at bounding box center [989, 384] width 27 height 22
checkbox input "true"
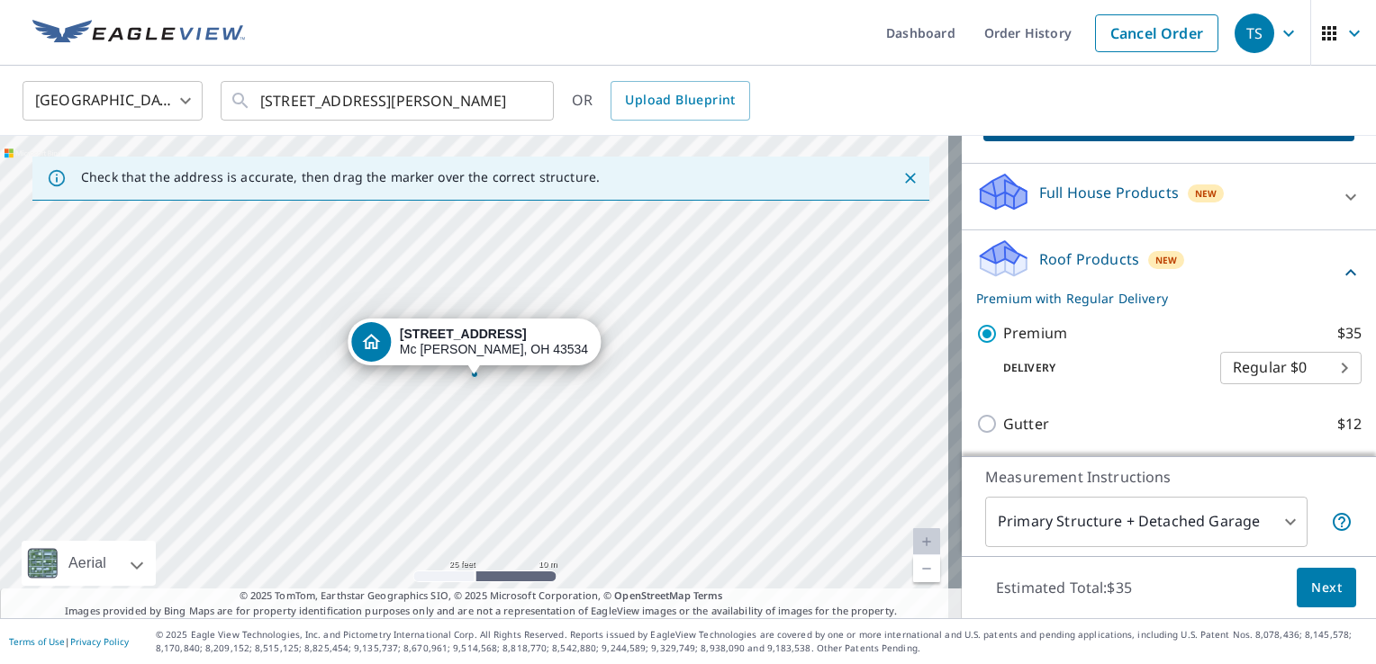
scroll to position [270, 0]
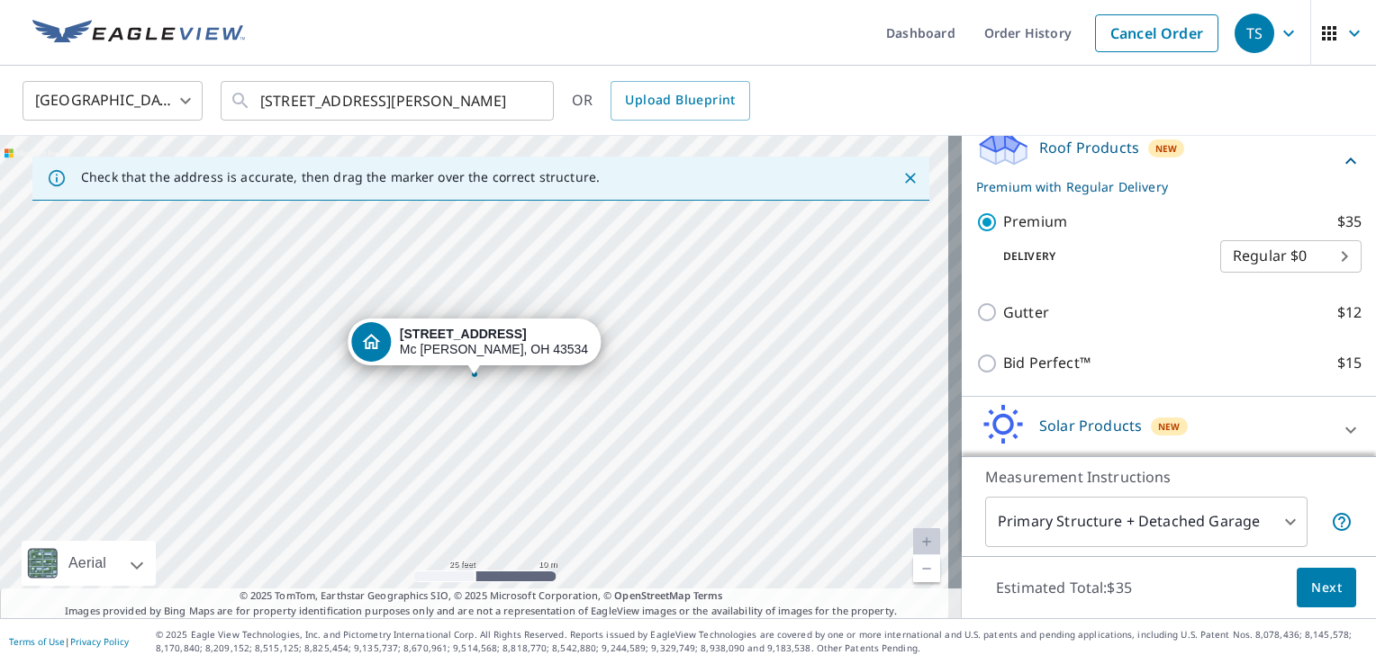
click at [1297, 584] on button "Next" at bounding box center [1326, 588] width 59 height 41
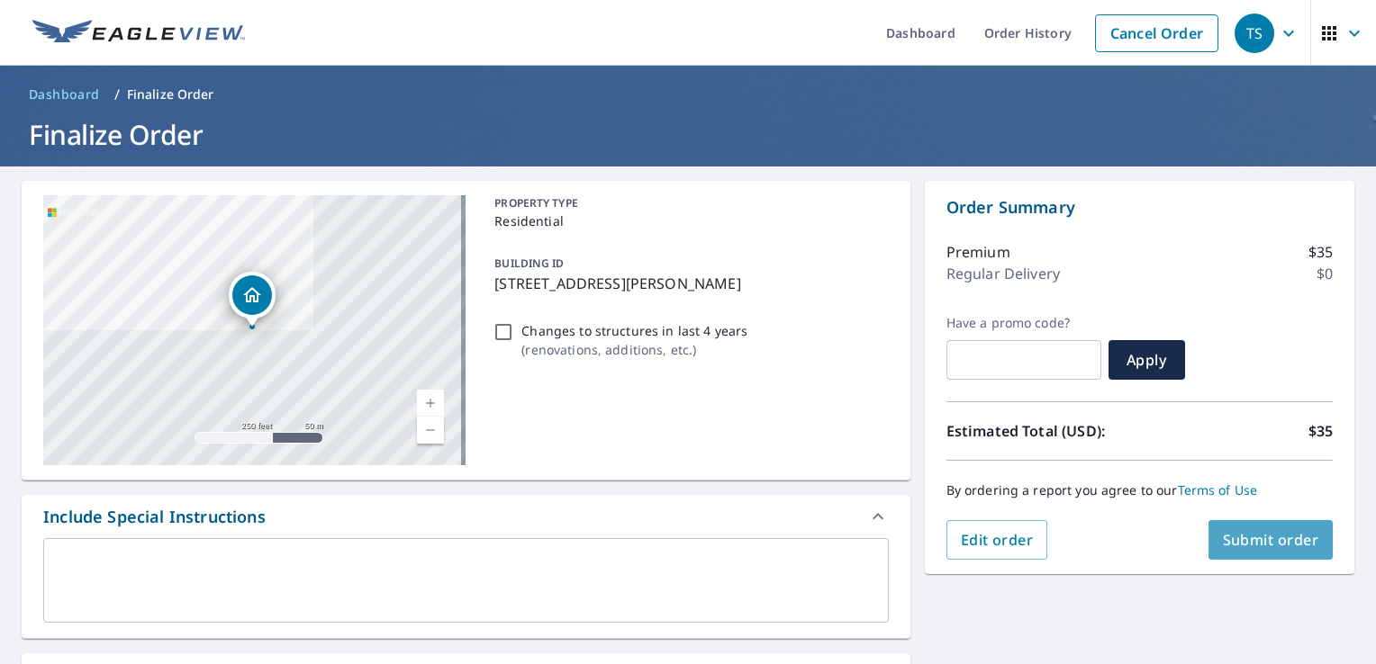
click at [1245, 544] on span "Submit order" at bounding box center [1271, 540] width 96 height 20
checkbox input "true"
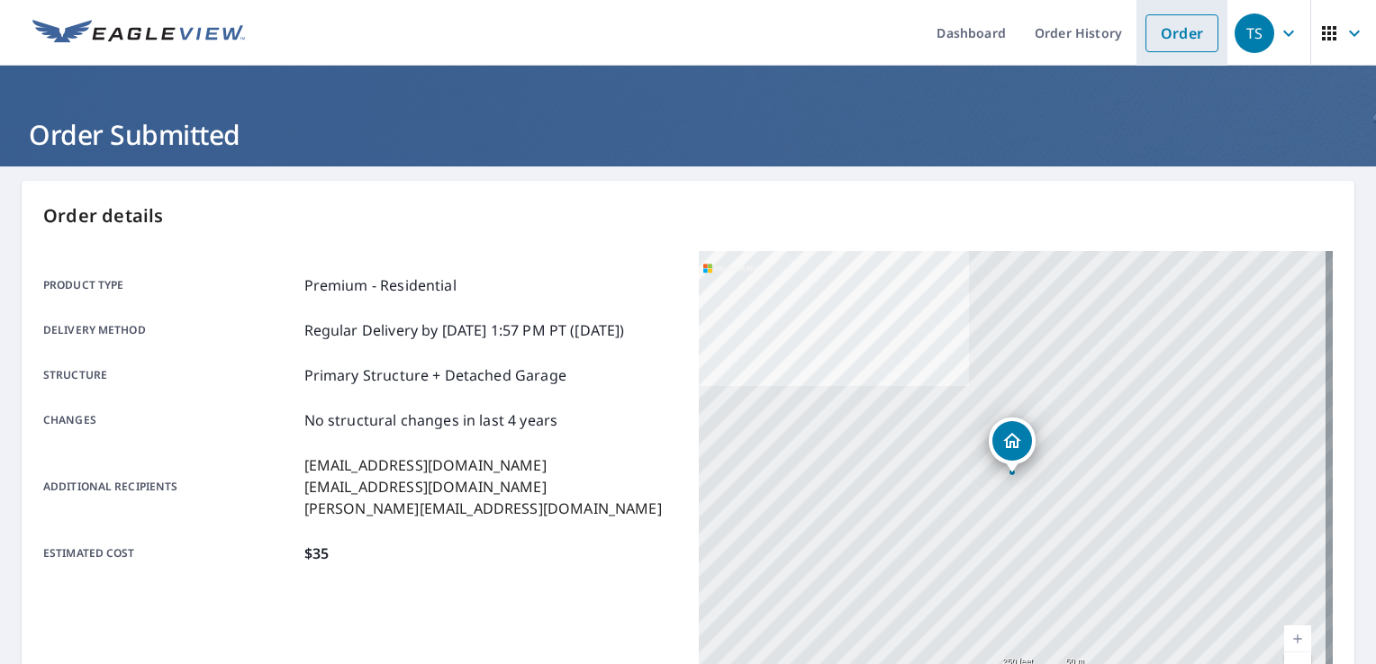
click at [1170, 19] on link "Order" at bounding box center [1181, 33] width 73 height 38
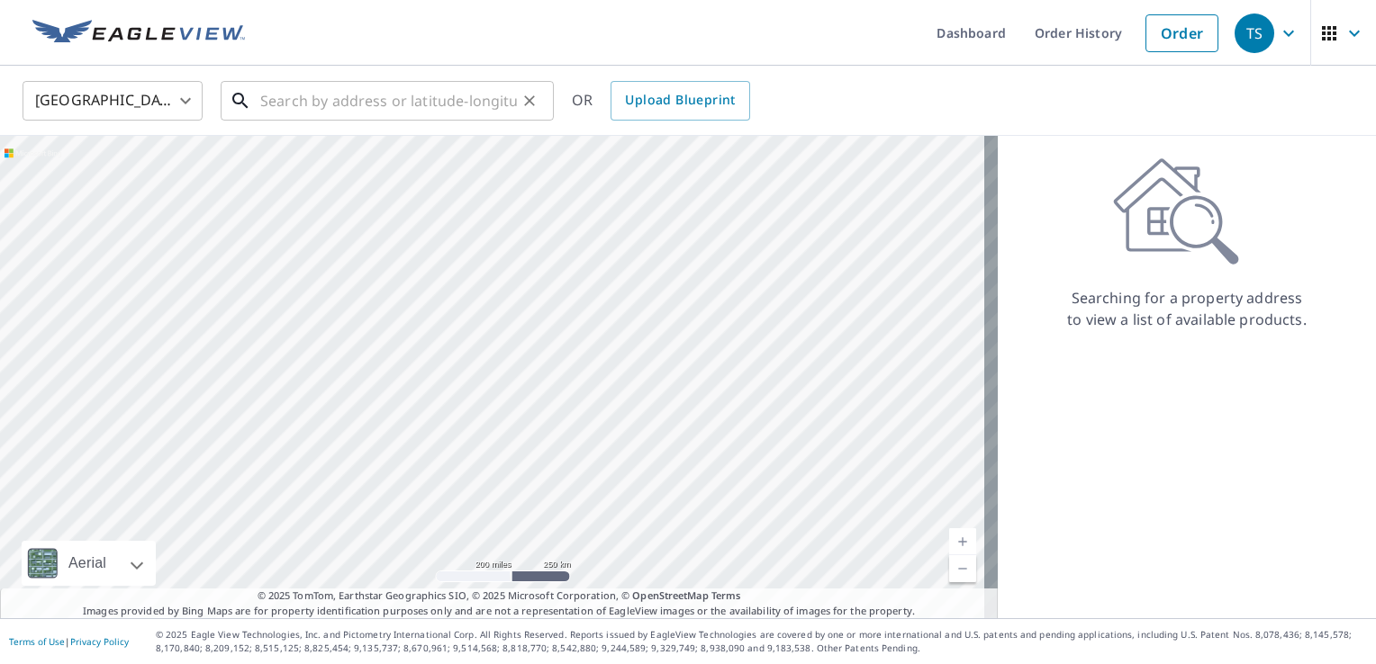
click at [486, 107] on input "text" at bounding box center [388, 101] width 257 height 50
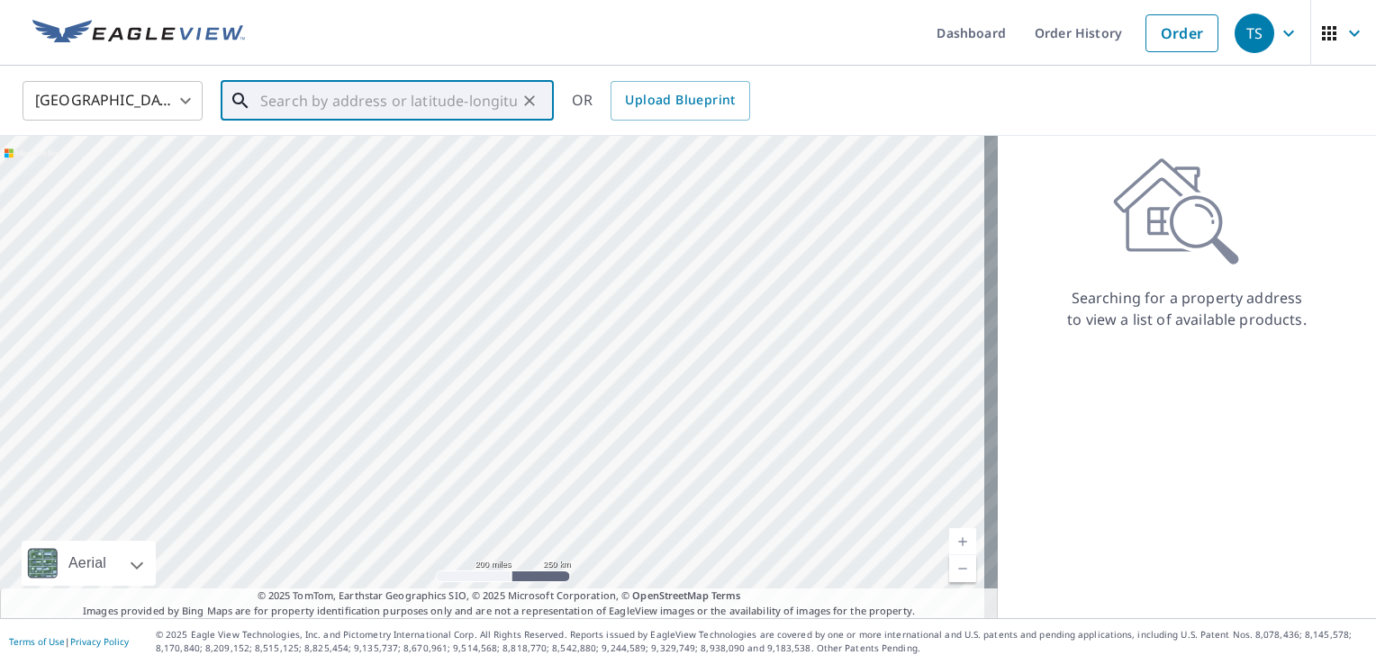
paste input "[STREET_ADDRESS]"
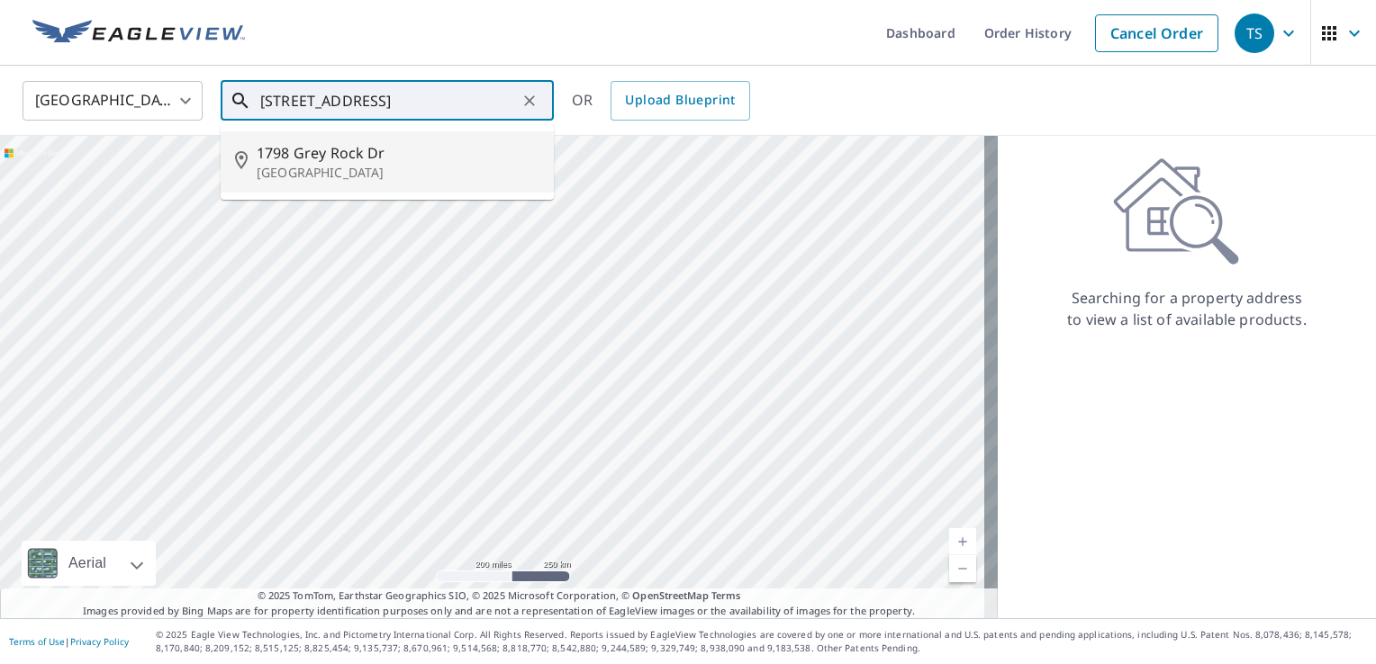
click at [422, 159] on span "1798 Grey Rock Dr" at bounding box center [398, 153] width 283 height 22
type input "[STREET_ADDRESS]"
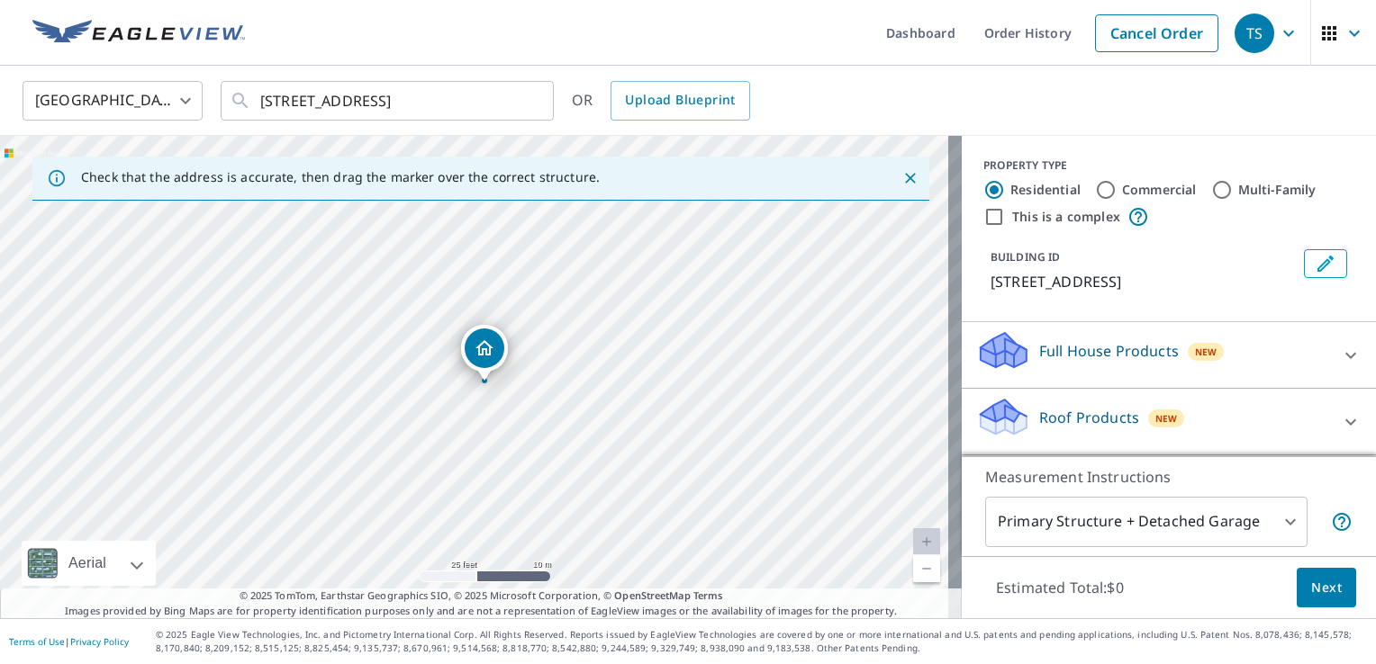
drag, startPoint x: 599, startPoint y: 321, endPoint x: 597, endPoint y: 302, distance: 19.0
click at [597, 302] on div "[STREET_ADDRESS]" at bounding box center [481, 377] width 962 height 483
click at [483, 339] on icon "Dropped pin, building 1, Residential property, 1798 Grey Rock Dr Fort Mill, SC …" at bounding box center [484, 344] width 22 height 22
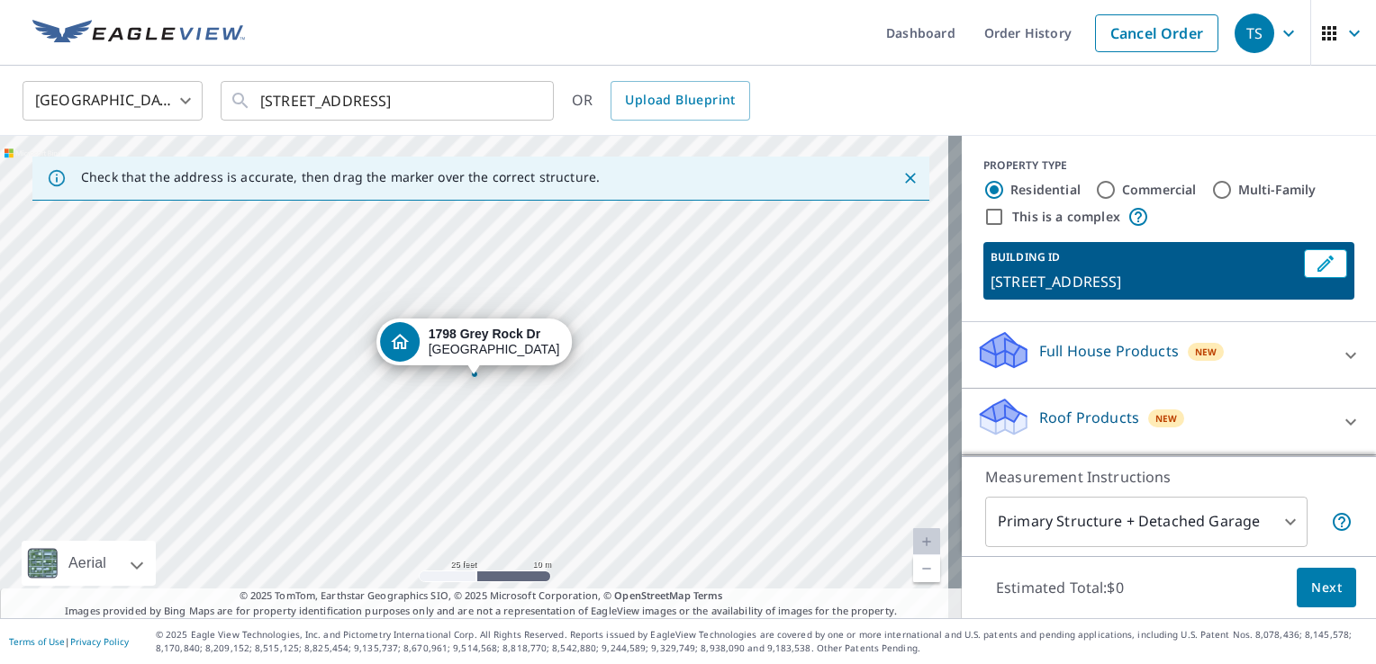
click at [1083, 409] on p "Roof Products" at bounding box center [1089, 418] width 100 height 22
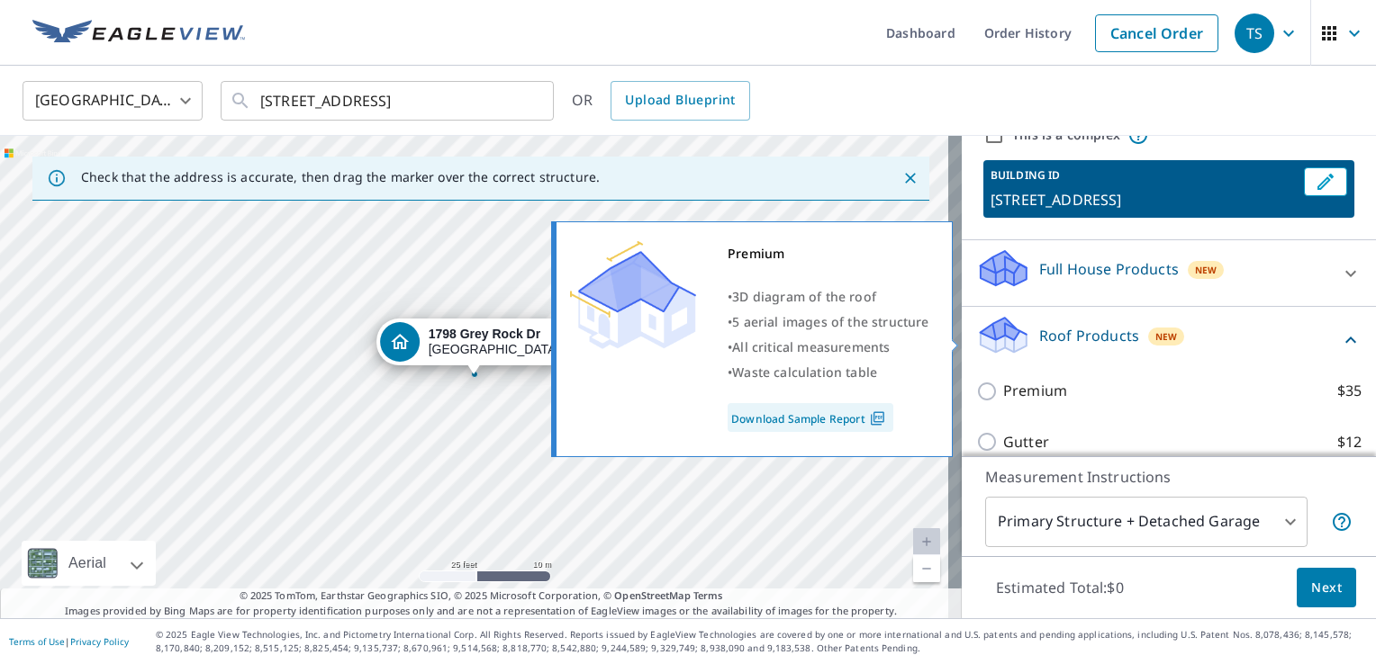
scroll to position [180, 0]
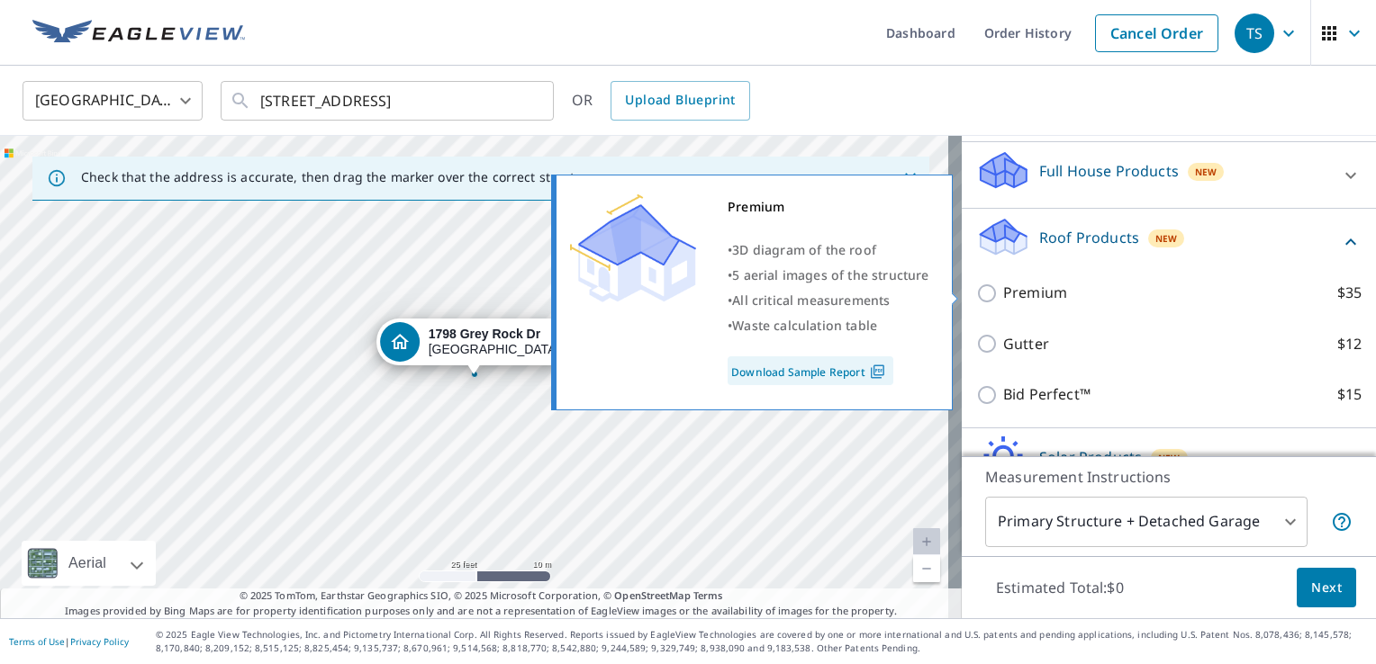
click at [1034, 296] on p "Premium" at bounding box center [1035, 293] width 64 height 23
click at [1003, 296] on input "Premium $35" at bounding box center [989, 294] width 27 height 22
checkbox input "true"
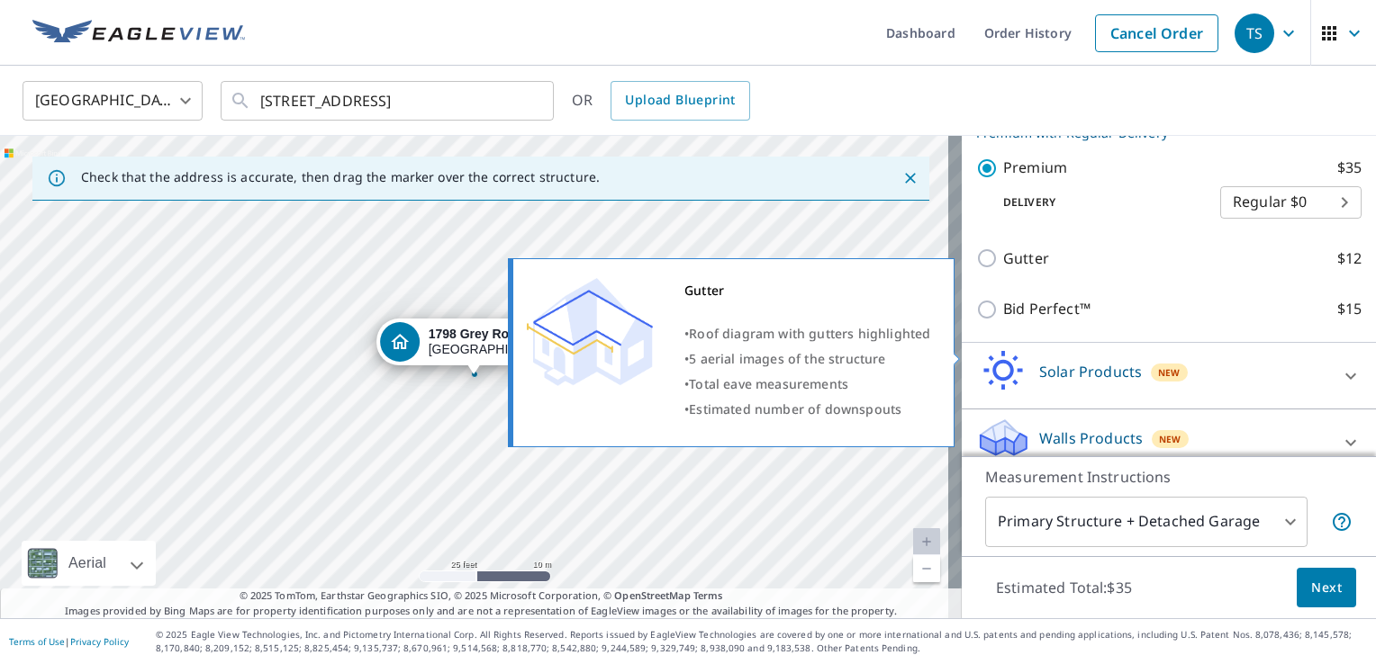
scroll to position [342, 0]
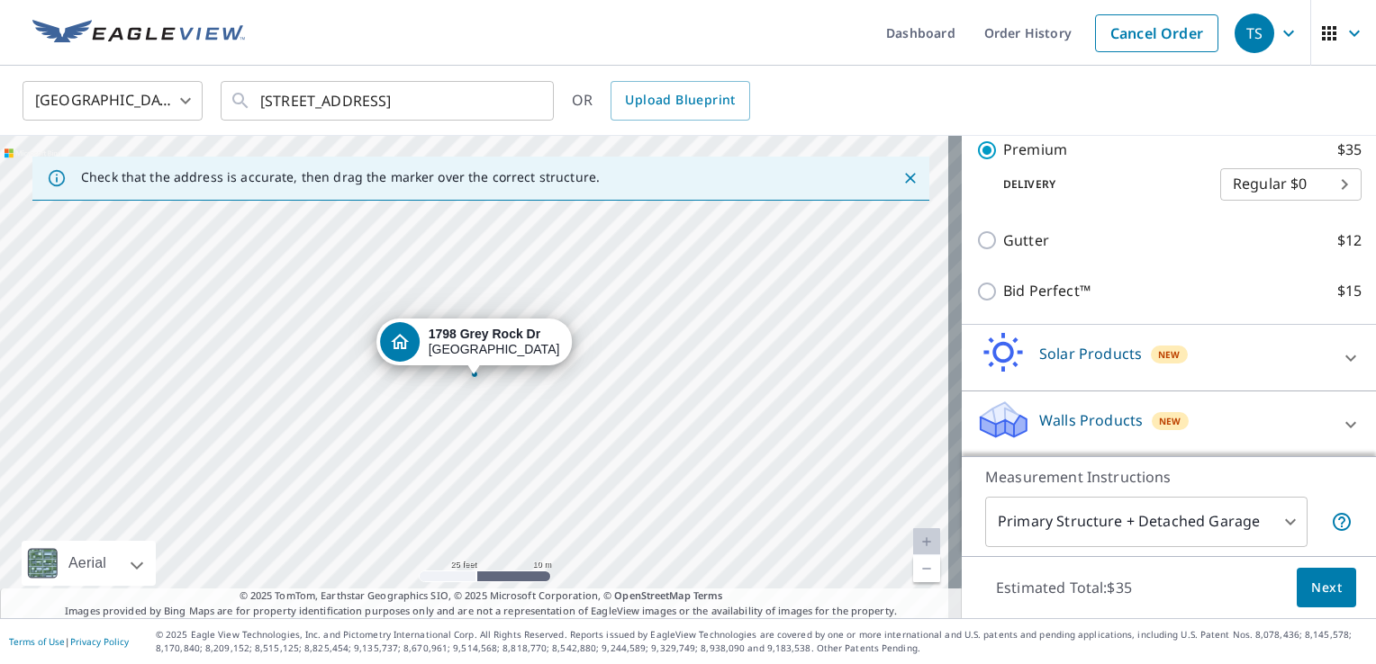
click at [1297, 578] on button "Next" at bounding box center [1326, 588] width 59 height 41
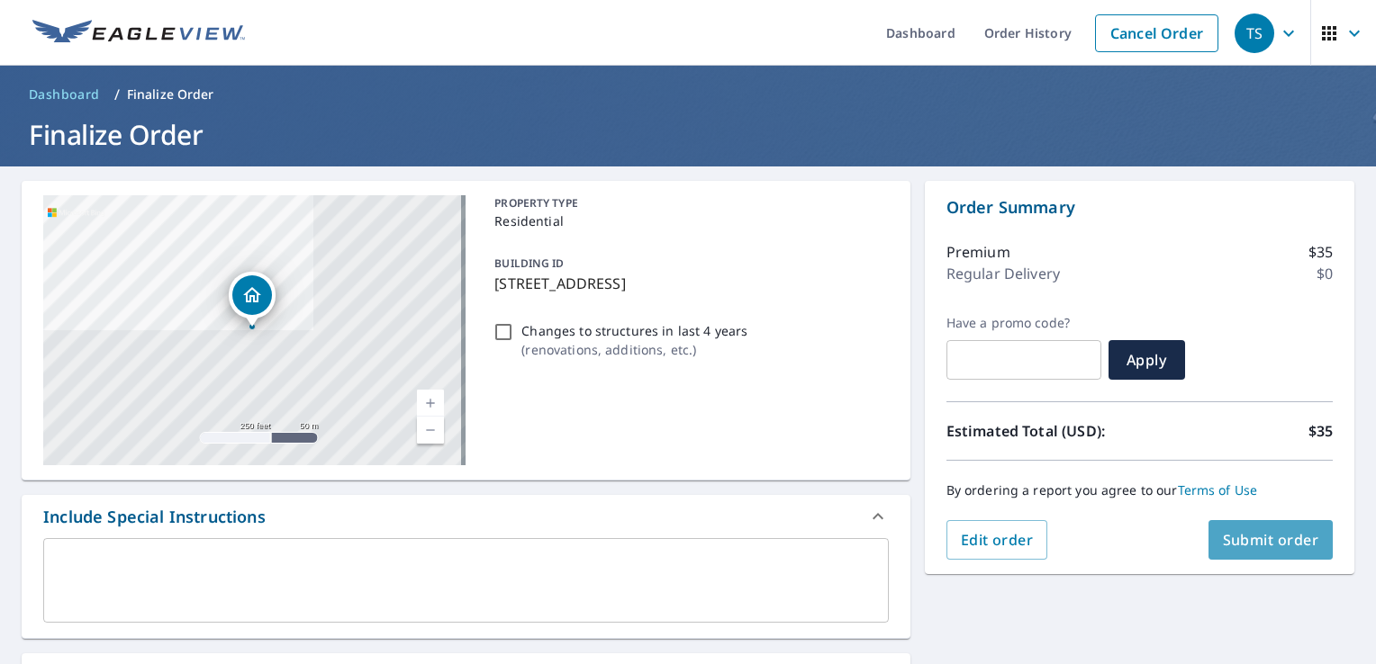
click at [1264, 538] on span "Submit order" at bounding box center [1271, 540] width 96 height 20
checkbox input "true"
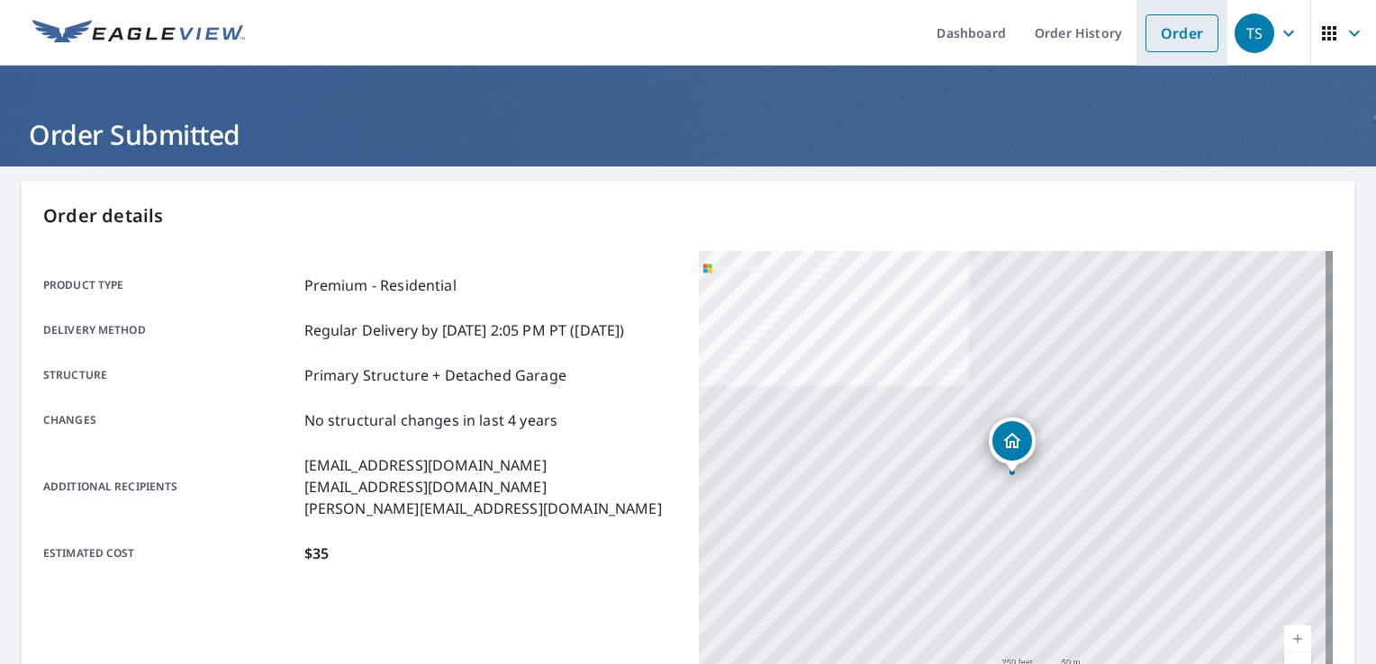
click at [1164, 31] on link "Order" at bounding box center [1181, 33] width 73 height 38
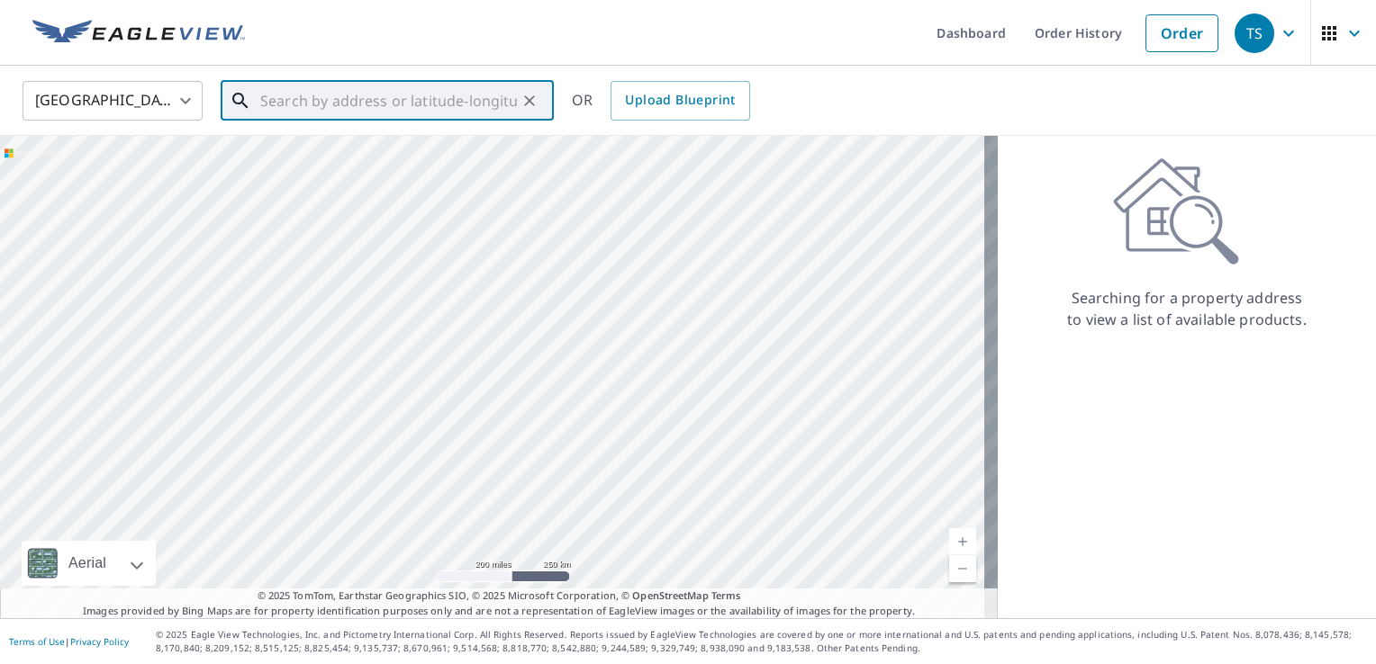
click at [334, 99] on input "text" at bounding box center [388, 101] width 257 height 50
paste input "[STREET_ADDRESS][PERSON_NAME]"
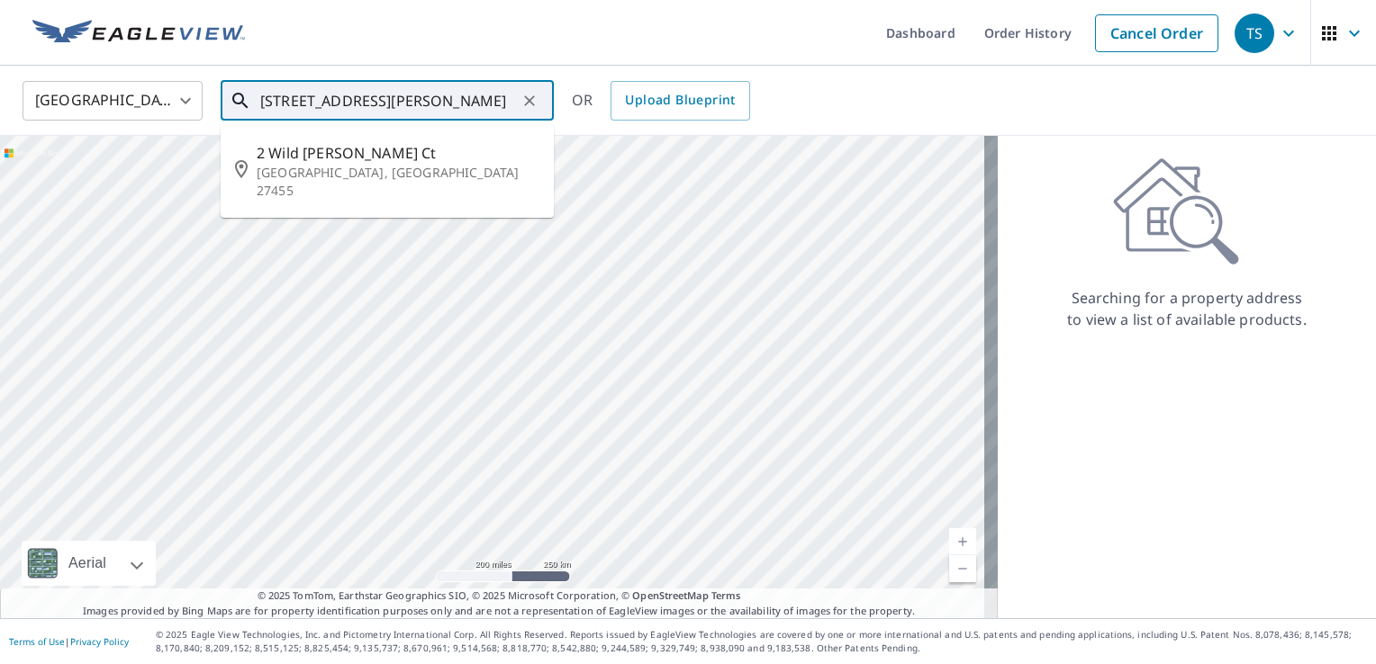
click at [429, 93] on input "[STREET_ADDRESS][PERSON_NAME]" at bounding box center [388, 101] width 257 height 50
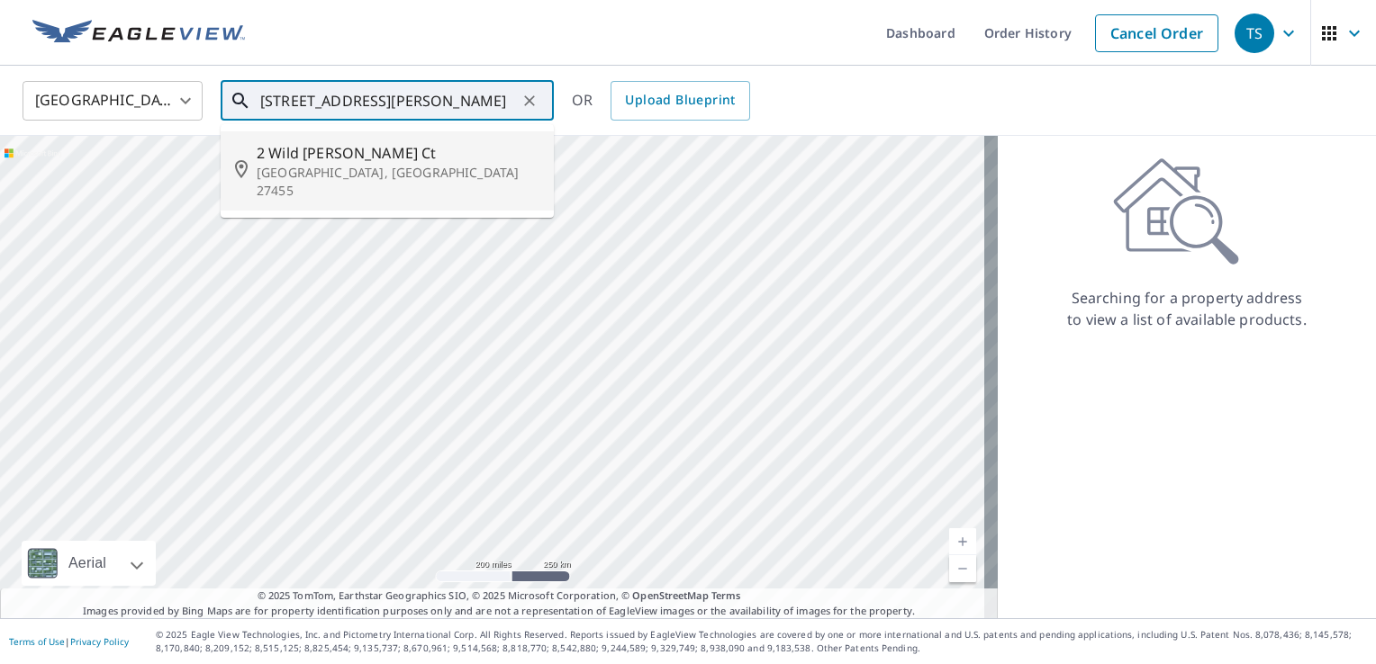
click at [366, 167] on p "[GEOGRAPHIC_DATA], [GEOGRAPHIC_DATA] 27455" at bounding box center [398, 182] width 283 height 36
type input "[STREET_ADDRESS][PERSON_NAME]"
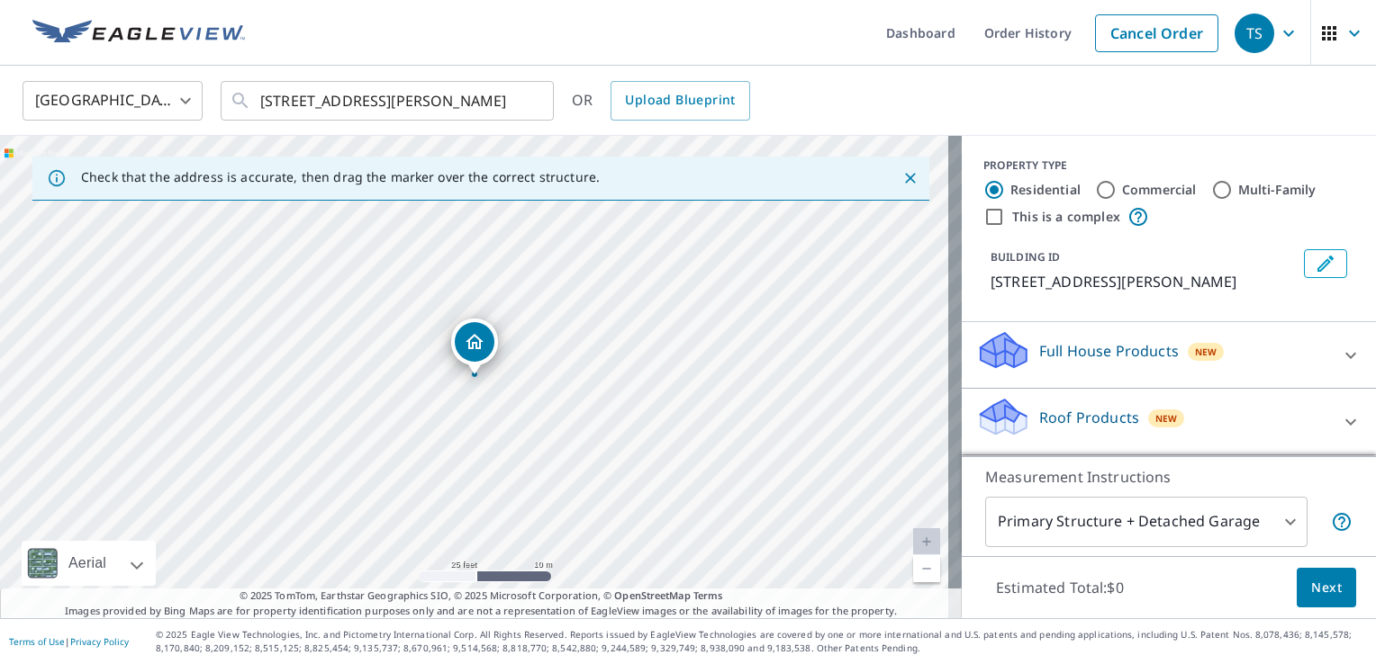
click at [484, 343] on icon "Dropped pin, building 1, Residential property, 2 Wild Partridge Ct Greensboro, …" at bounding box center [475, 342] width 22 height 22
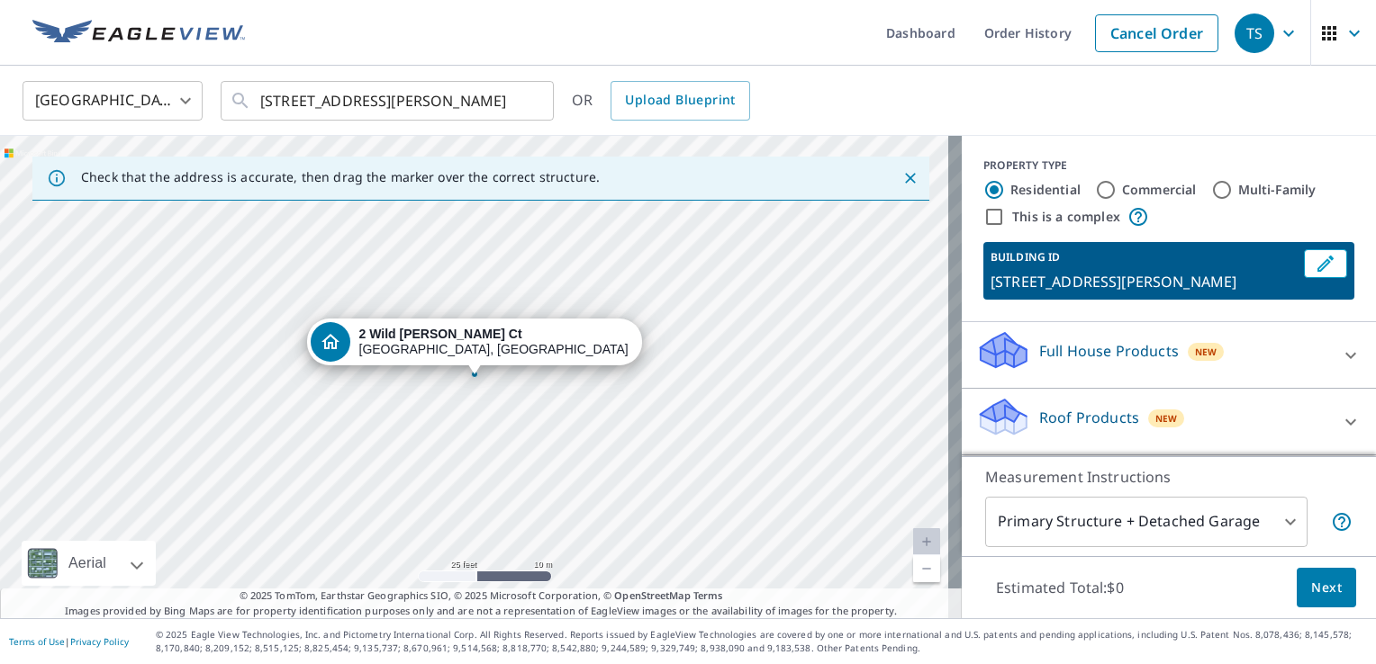
click at [1079, 422] on div "Roof Products New" at bounding box center [1152, 421] width 353 height 51
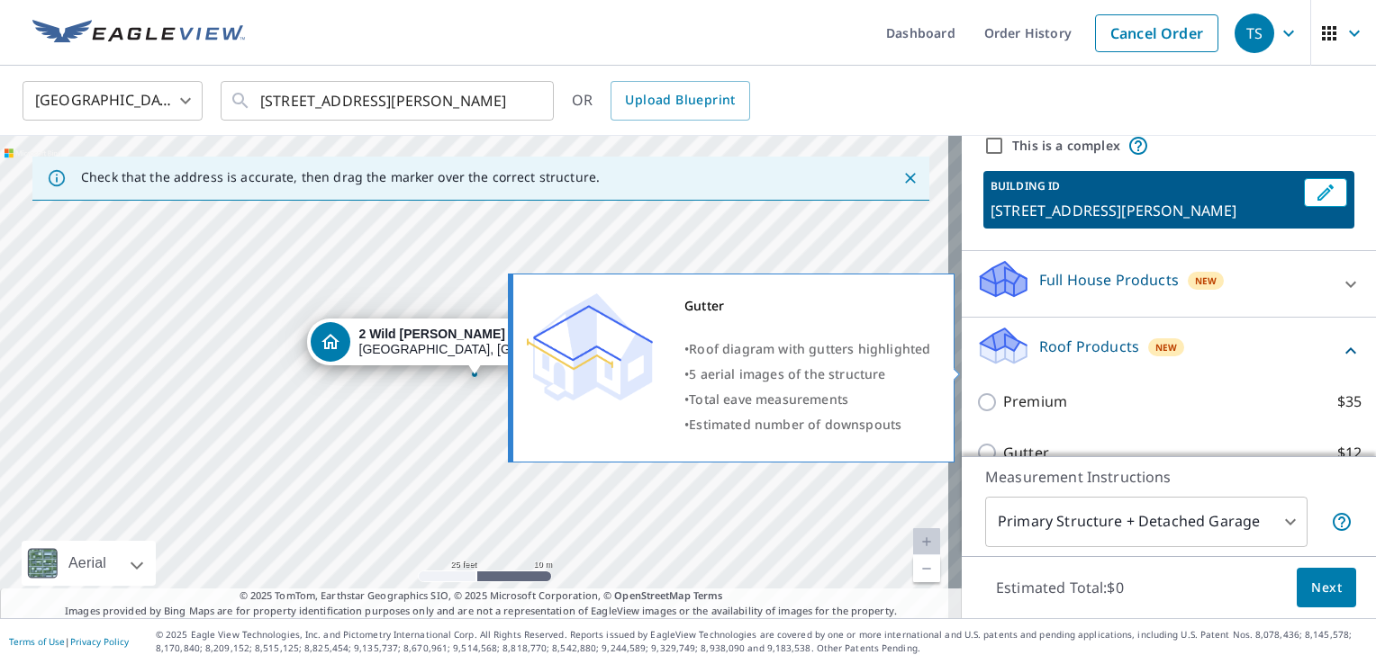
scroll to position [180, 0]
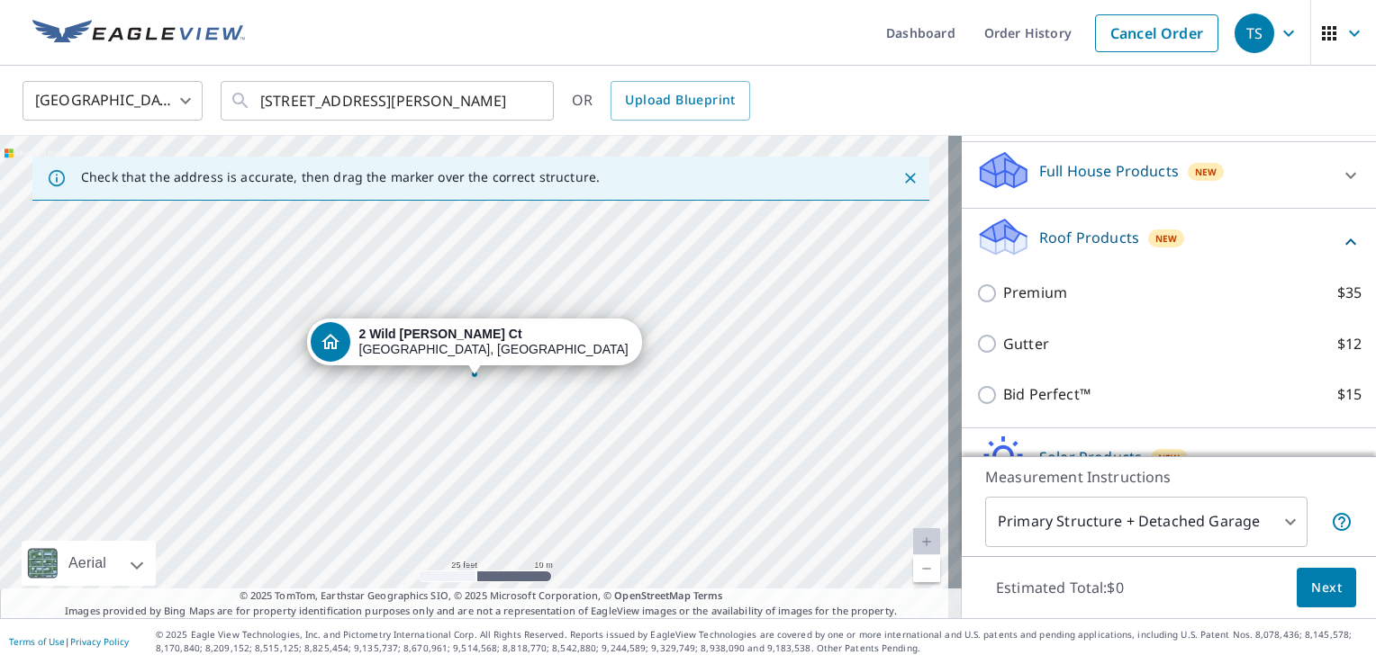
click at [1019, 304] on p "Premium" at bounding box center [1035, 293] width 64 height 23
click at [1003, 304] on input "Premium $35" at bounding box center [989, 294] width 27 height 22
checkbox input "true"
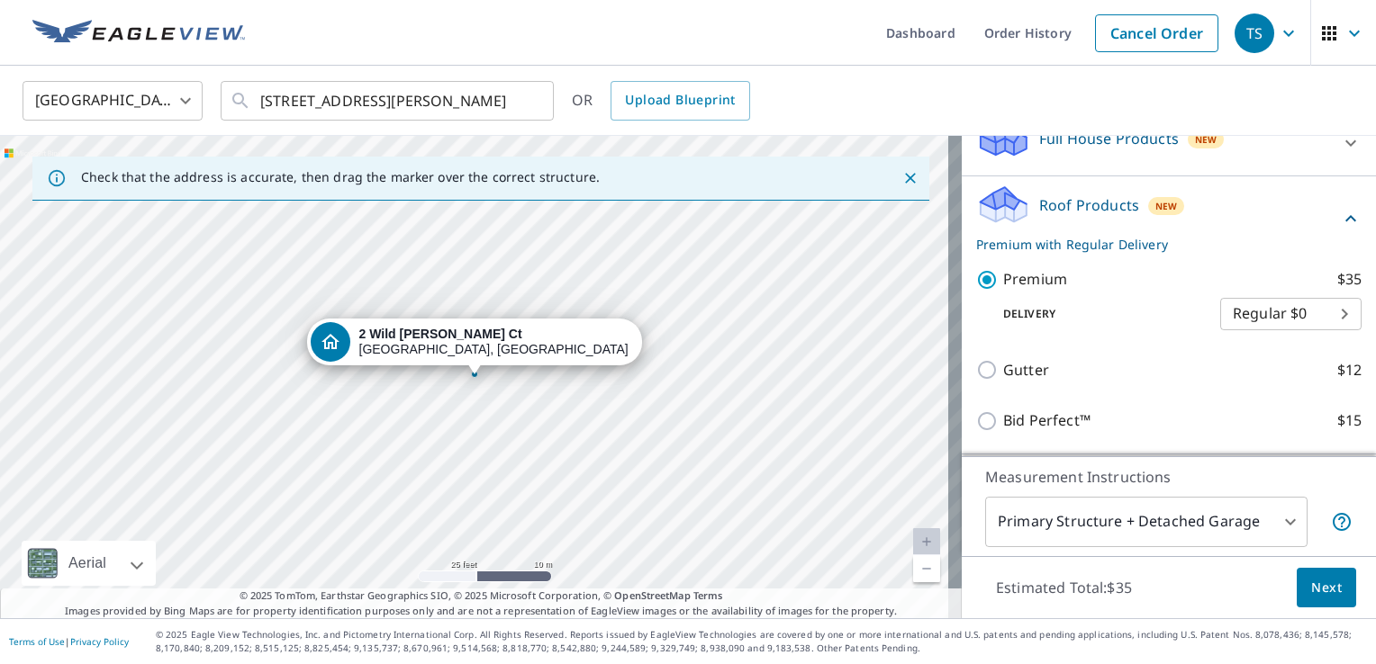
scroll to position [270, 0]
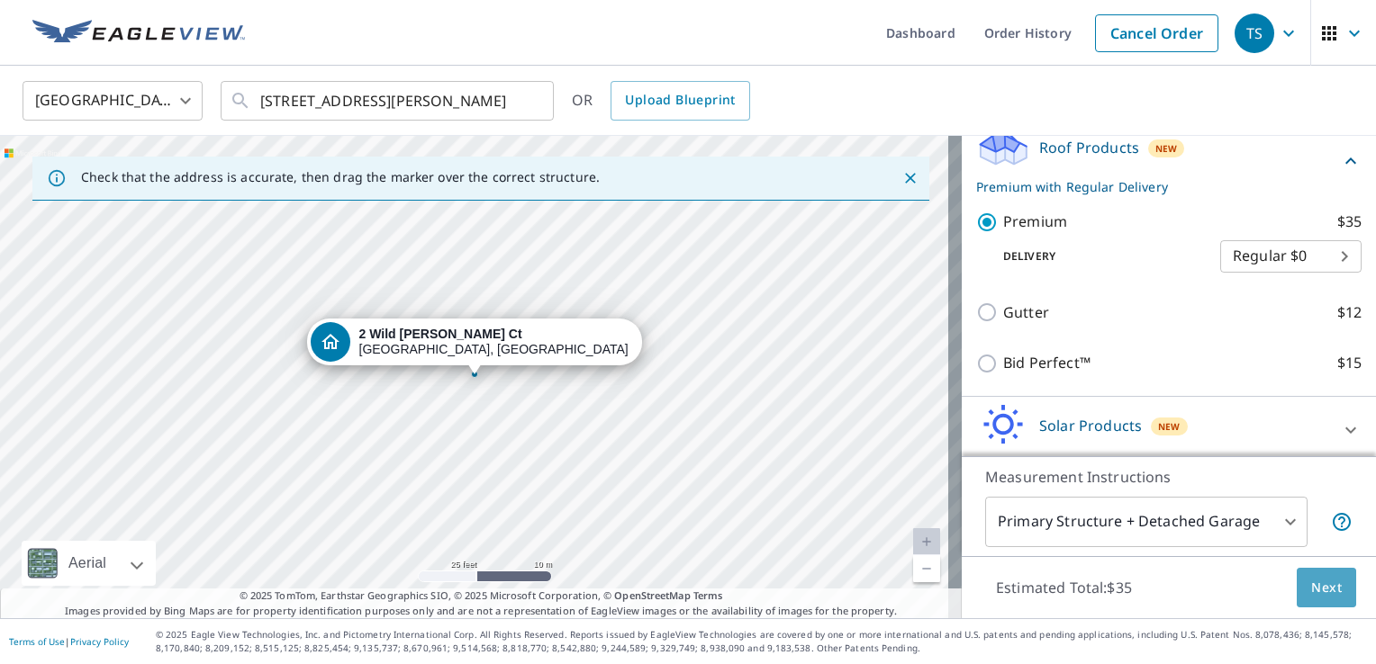
click at [1311, 586] on span "Next" at bounding box center [1326, 588] width 31 height 23
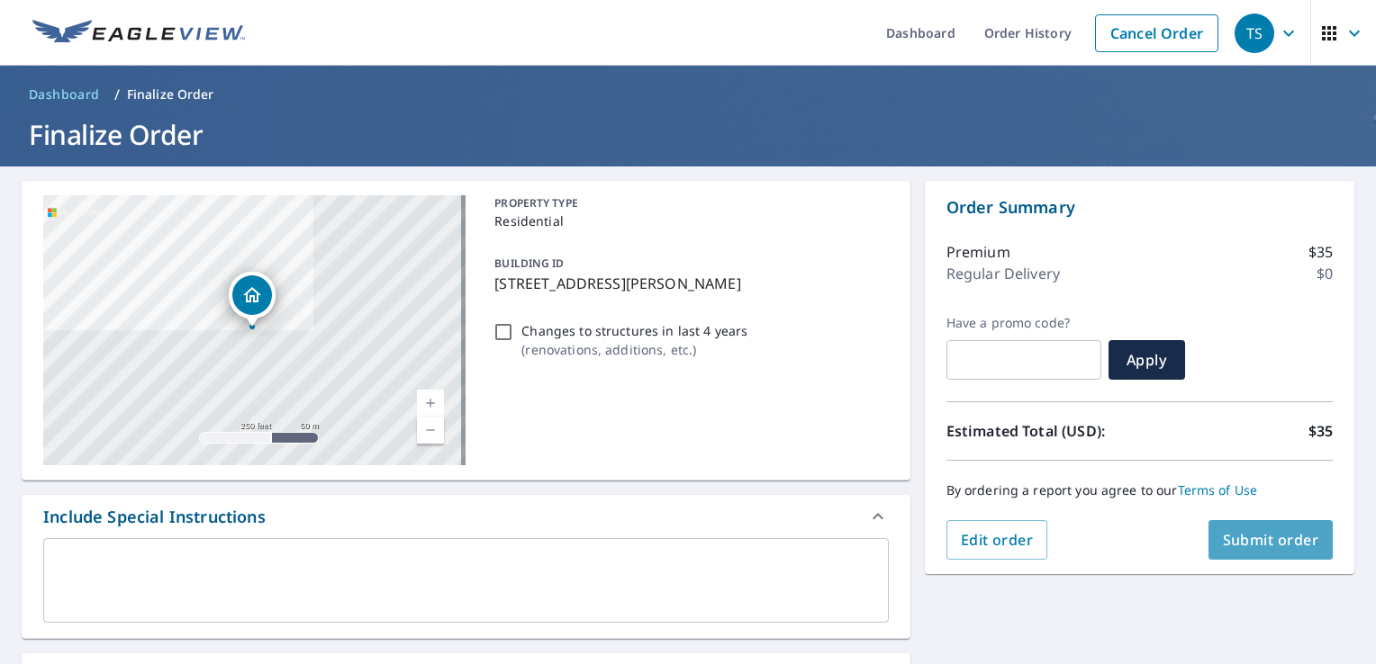
drag, startPoint x: 1260, startPoint y: 553, endPoint x: 944, endPoint y: 176, distance: 492.7
click at [953, 186] on div "Order Summary Premium $35 Regular Delivery $0 Have a promo code? ​ Apply Estima…" at bounding box center [1139, 377] width 429 height 393
click at [1273, 547] on span "Submit order" at bounding box center [1271, 540] width 96 height 20
checkbox input "true"
